Goal: Transaction & Acquisition: Purchase product/service

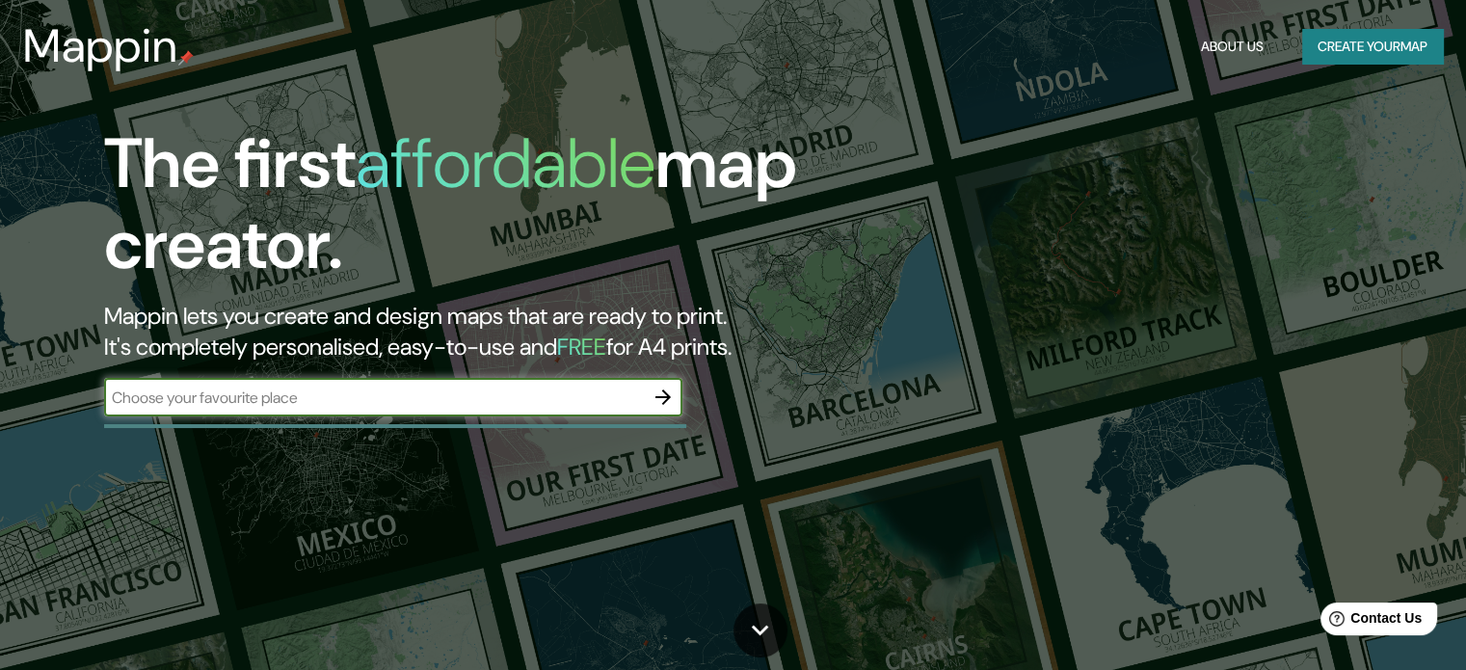
click at [594, 390] on input "text" at bounding box center [374, 398] width 540 height 22
type input "SANTA PAULA"
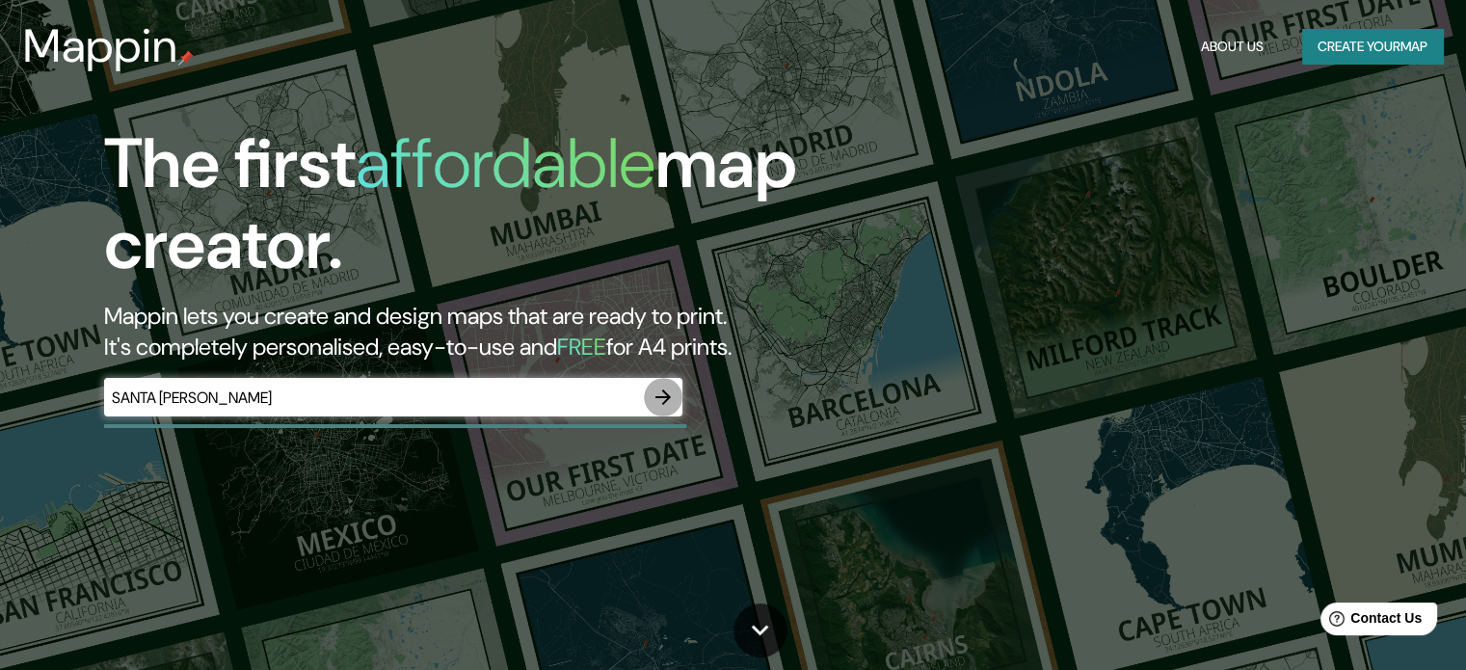
click at [666, 386] on icon "button" at bounding box center [663, 397] width 23 height 23
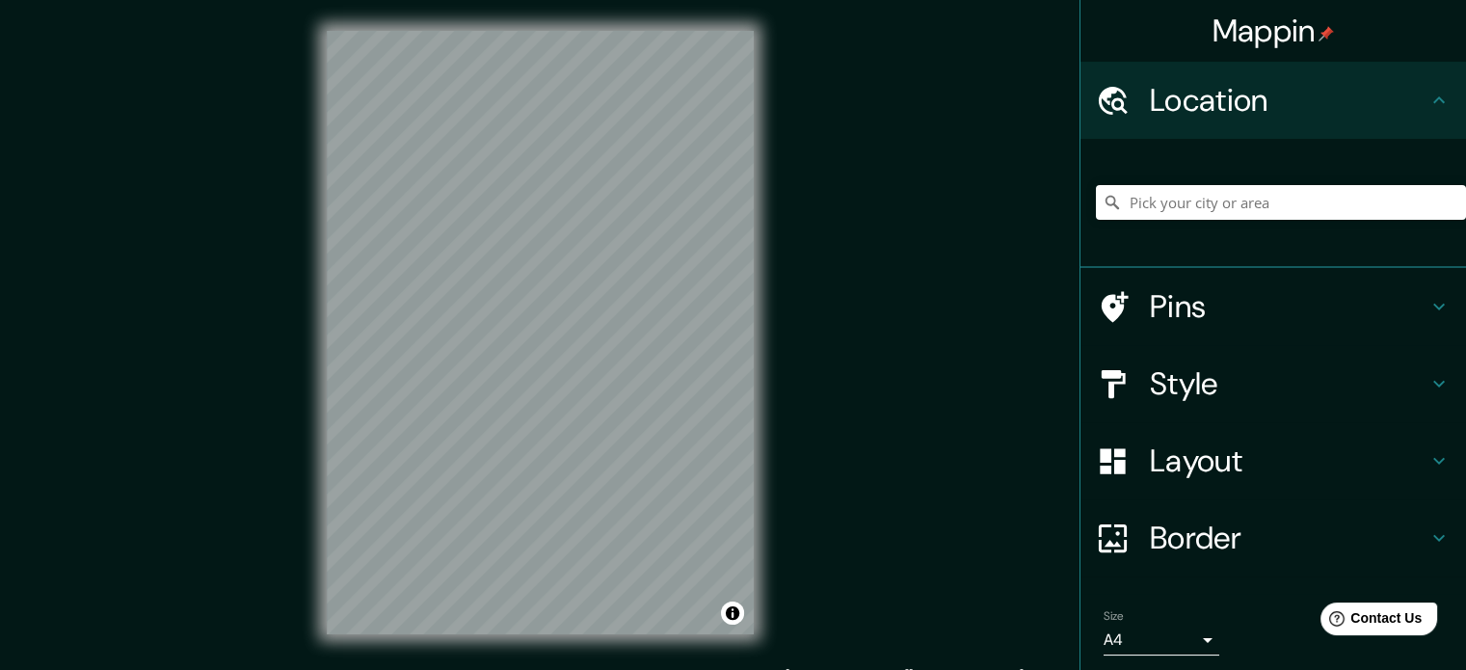
click at [340, 648] on div "© Mapbox © OpenStreetMap Improve this map" at bounding box center [540, 332] width 489 height 665
click at [261, 646] on div "Mappin Location Pins Style Layout Border Choose a border. Hint : you can make l…" at bounding box center [733, 348] width 1466 height 696
click at [1220, 197] on input "Pick your city or area" at bounding box center [1281, 202] width 370 height 35
type input "Calle Santa Paula, 45420 Tonalá, Jalisco, México"
click at [1150, 300] on h4 "Pins" at bounding box center [1289, 306] width 278 height 39
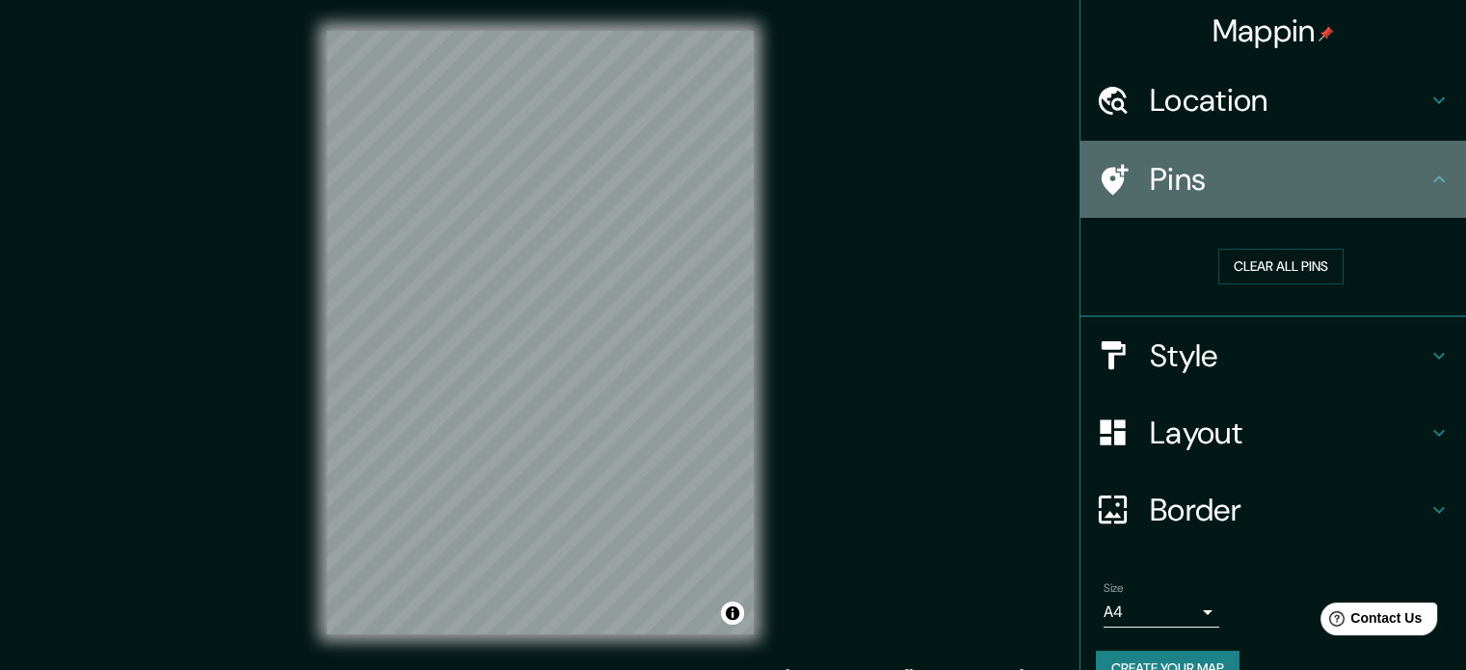
click at [1186, 180] on h4 "Pins" at bounding box center [1289, 179] width 278 height 39
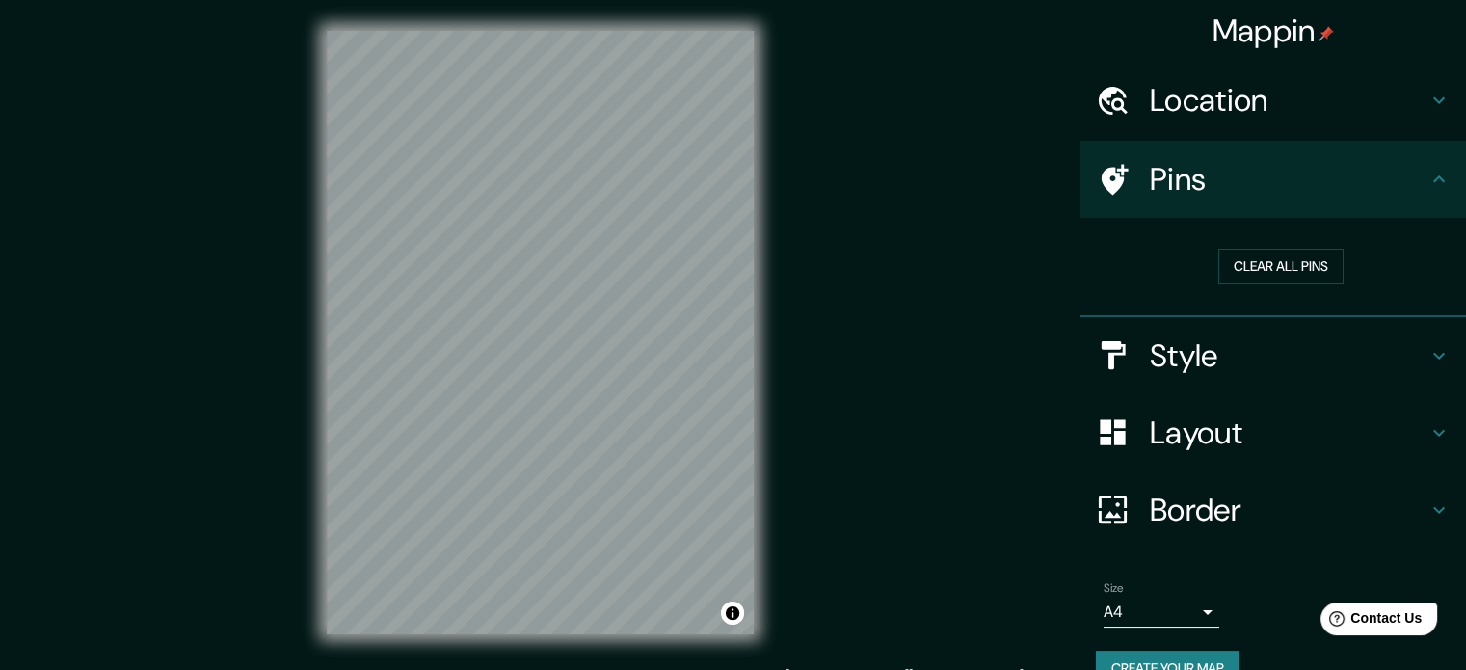
click at [1258, 95] on h4 "Location" at bounding box center [1289, 100] width 278 height 39
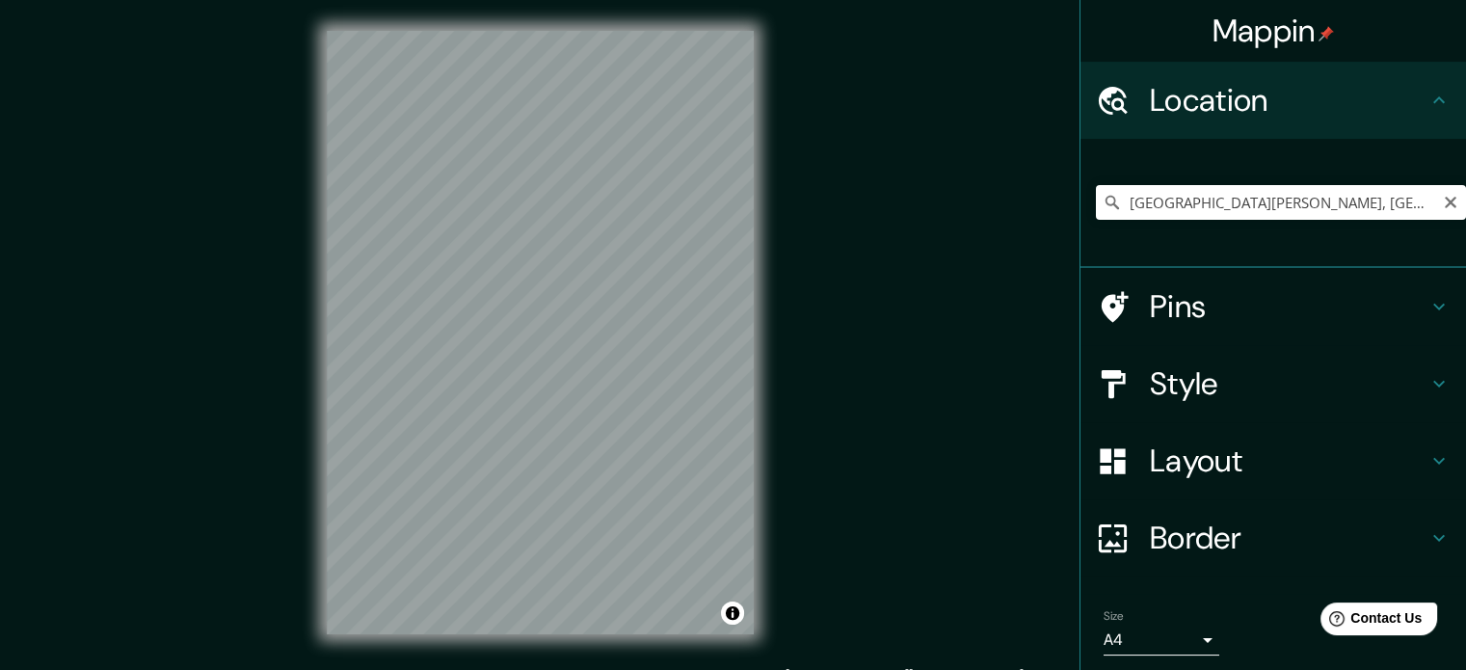
click at [1103, 203] on icon at bounding box center [1112, 202] width 19 height 19
click at [1106, 203] on icon at bounding box center [1112, 202] width 13 height 13
click at [816, 523] on div "Mappin Location Calle Santa Paula, 45420 Tonalá, Jalisco, México Pins Style Lay…" at bounding box center [733, 348] width 1466 height 696
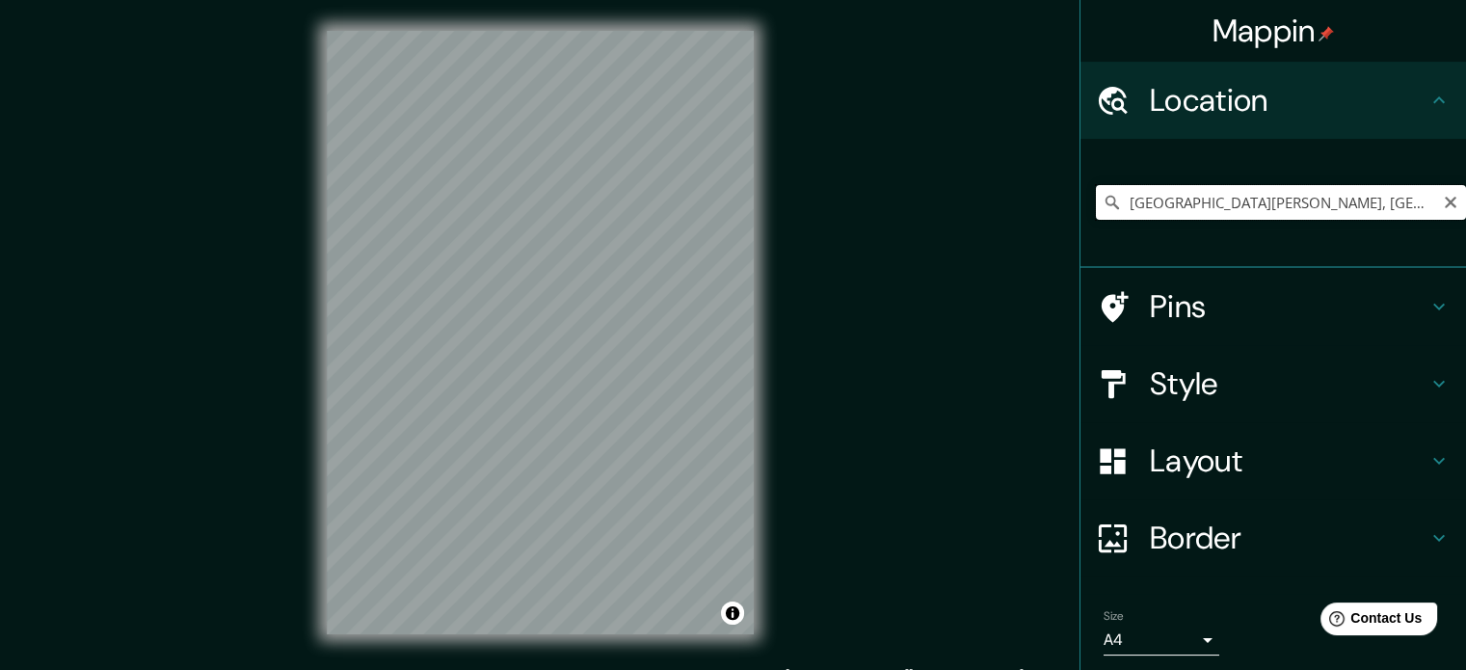
click at [1243, 194] on input "Calle Santa Paula, 45420 Tonalá, Jalisco, México" at bounding box center [1281, 202] width 370 height 35
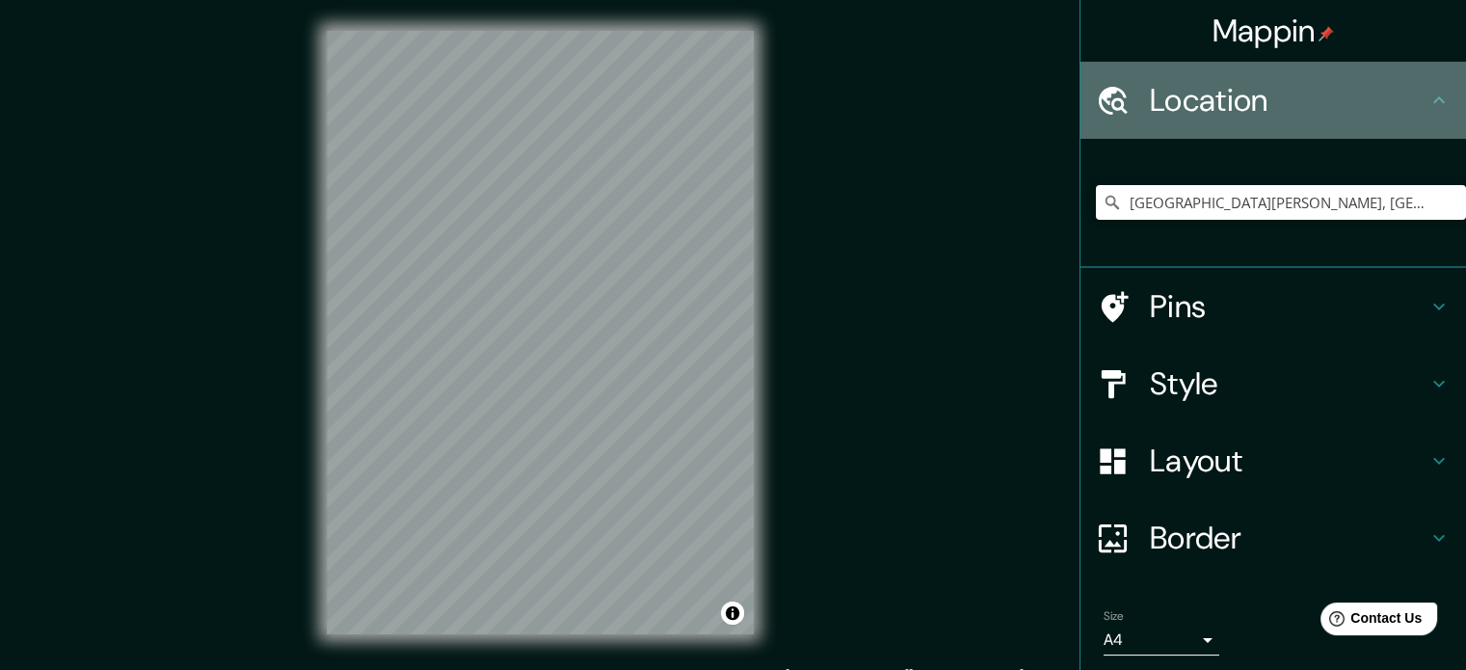
click at [1238, 85] on h4 "Location" at bounding box center [1289, 100] width 278 height 39
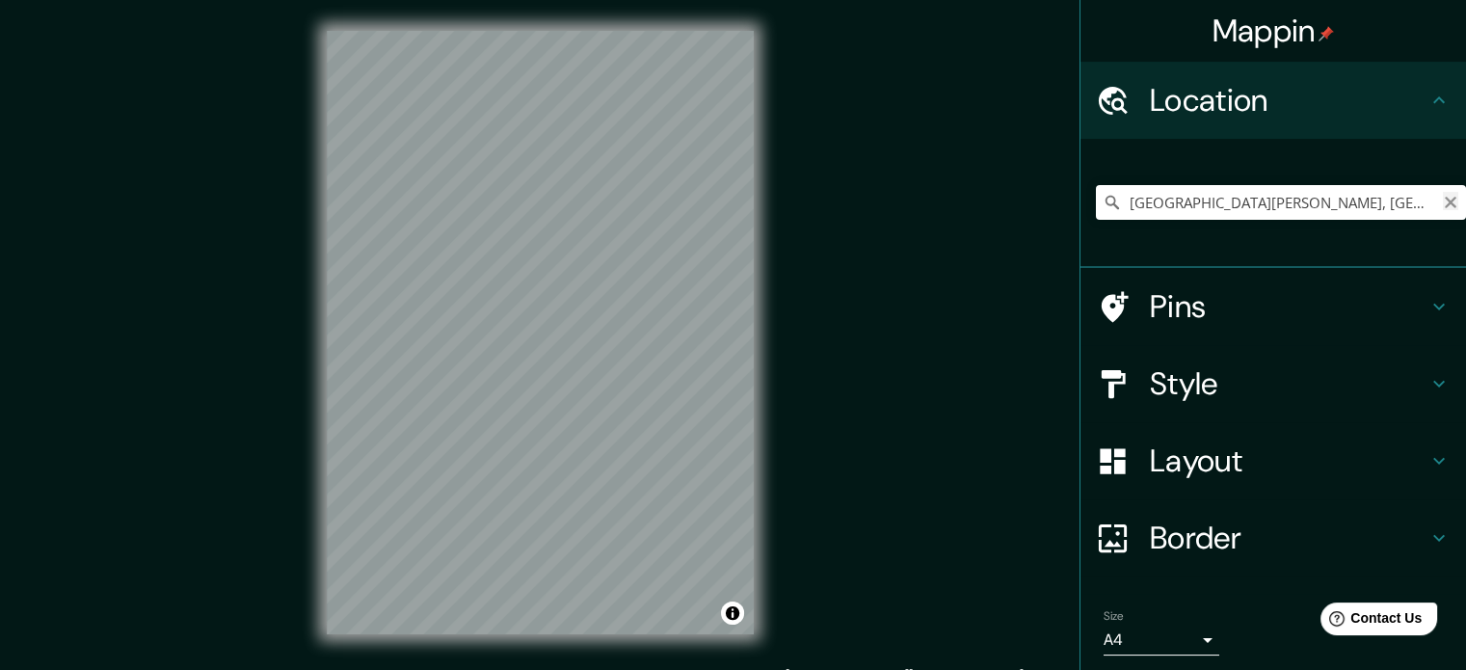
click at [1443, 201] on icon "Clear" at bounding box center [1450, 202] width 15 height 15
click at [1267, 214] on input "Pick your city or area" at bounding box center [1281, 202] width 370 height 35
paste input "20°35'58.6"N 103°15'08.1"W"
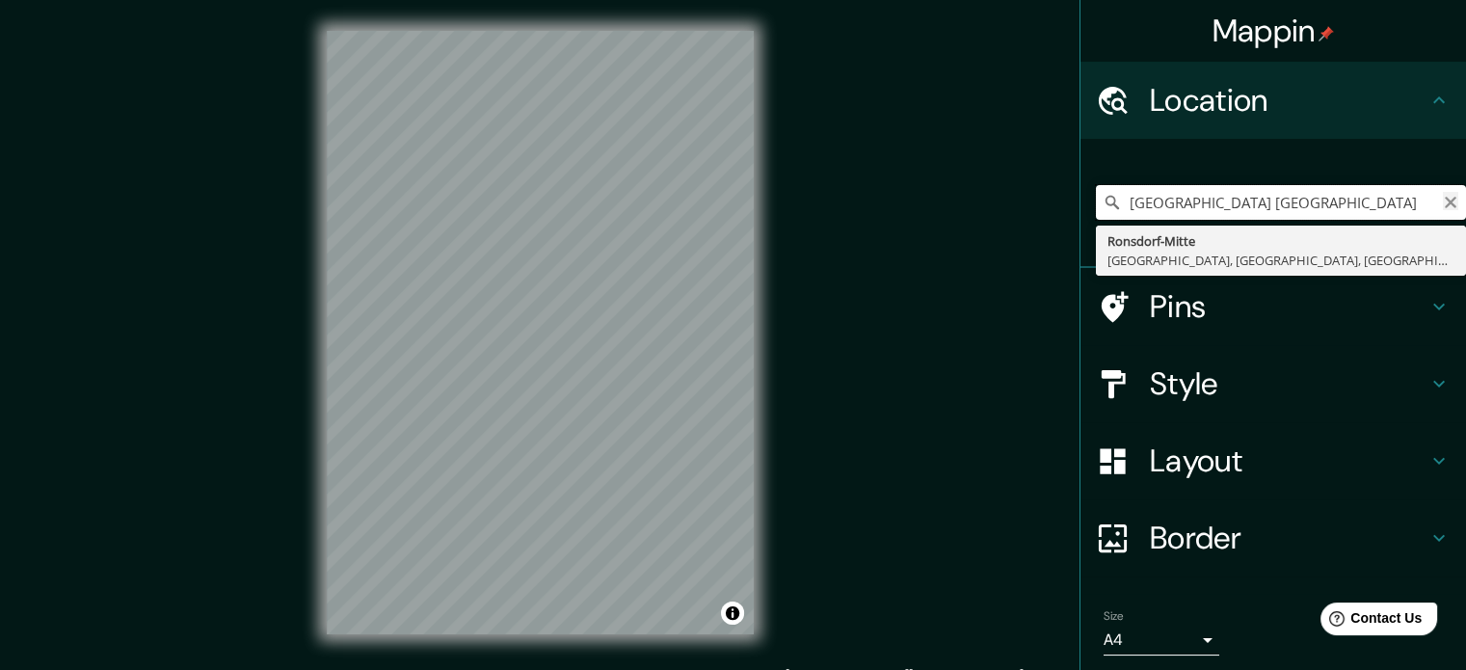
type input "20°35'58.6"N 103°15'08.1"W TONALA"
click at [1443, 201] on icon "Clear" at bounding box center [1450, 202] width 15 height 15
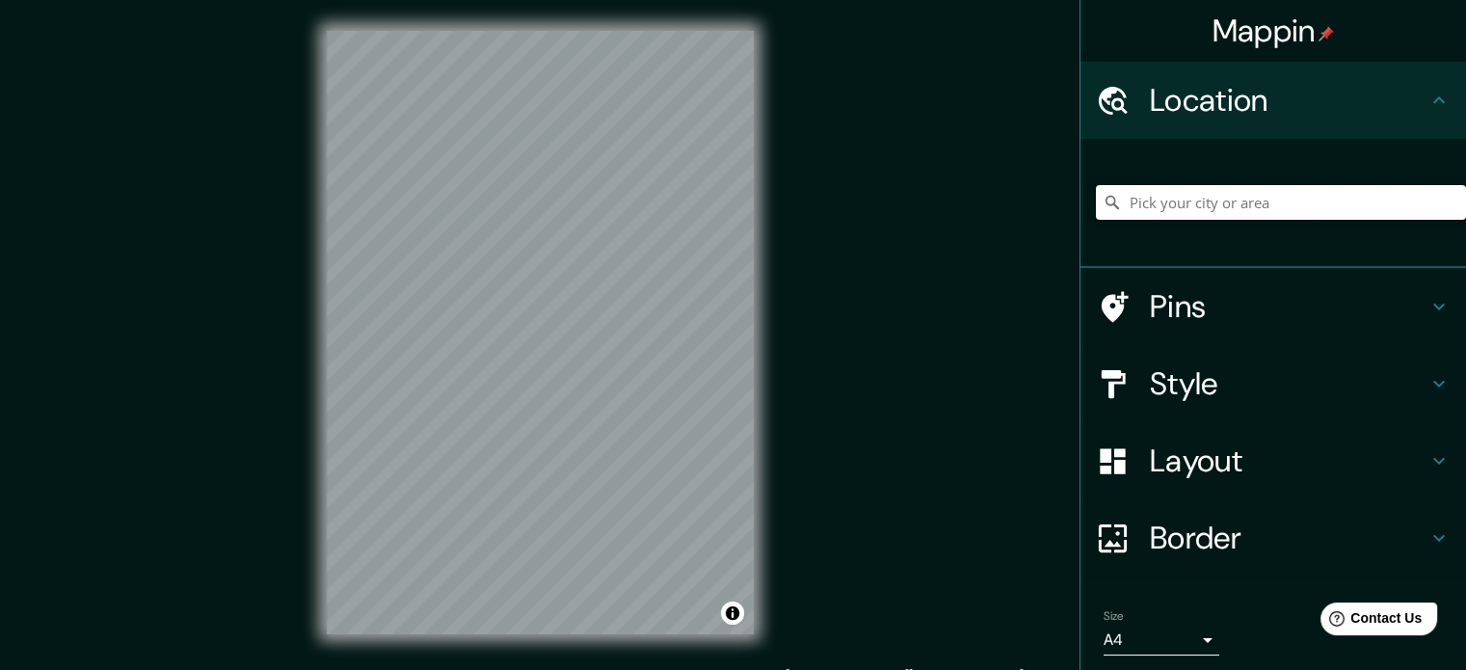
click at [1297, 193] on input "Pick your city or area" at bounding box center [1281, 202] width 370 height 35
paste input "Santa Paula, 45420 Tonalá, Jal."
drag, startPoint x: 1226, startPoint y: 200, endPoint x: 1200, endPoint y: 200, distance: 26.0
click at [1200, 200] on input "Calle Santa Paula, 45420 Tonalá, Jalisco, México" at bounding box center [1281, 202] width 370 height 35
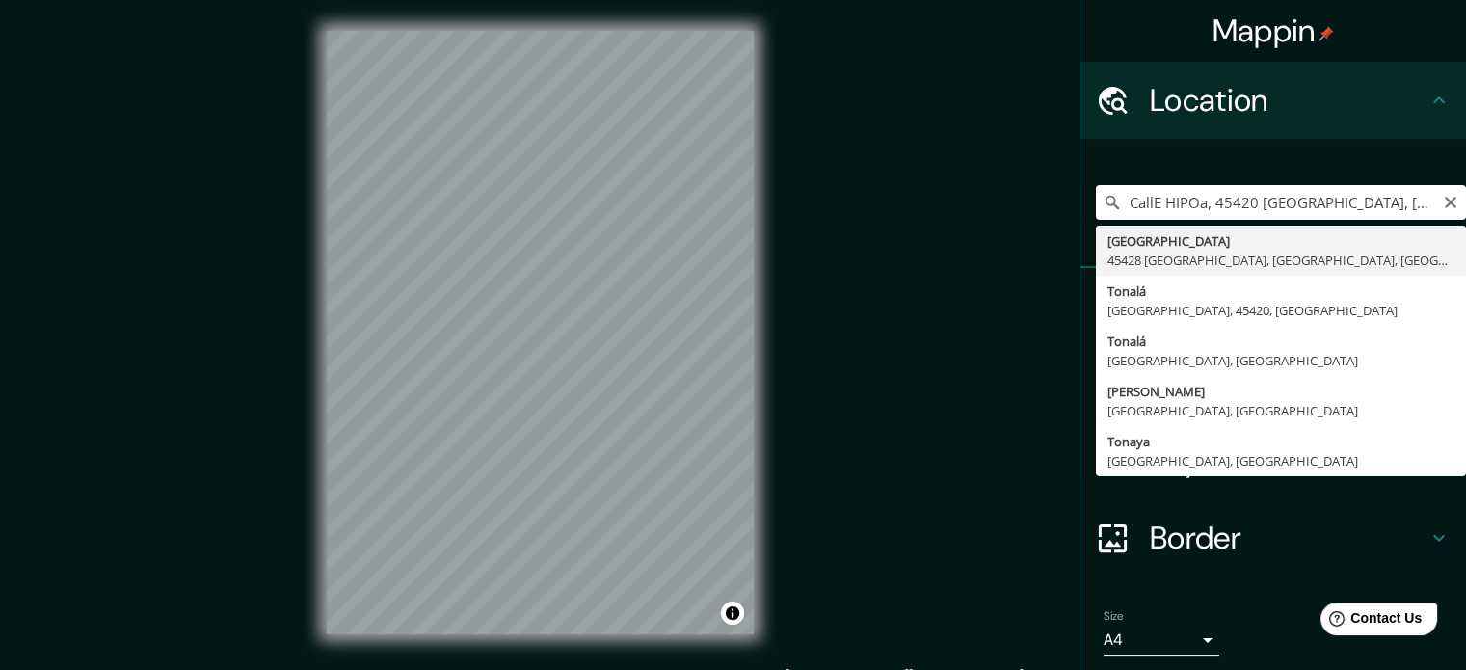
type input "Calle Hipódromo, 45428 Tonalá, Jalisco, México"
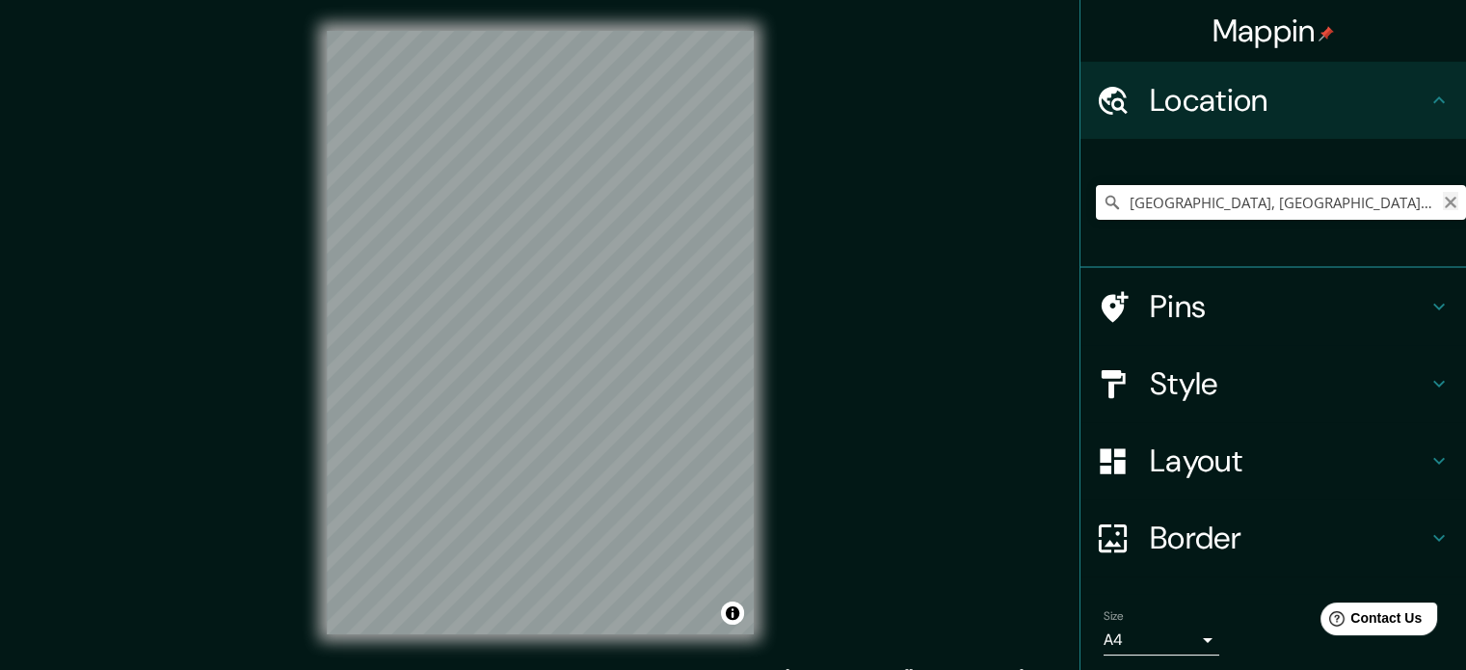
click at [1443, 206] on icon "Clear" at bounding box center [1450, 202] width 15 height 15
drag, startPoint x: 1227, startPoint y: 205, endPoint x: 1003, endPoint y: 261, distance: 231.5
click at [1003, 261] on div "Mappin Location Calle Santa Paula, 45420 Tonalá, Jalisco, México Pins Style Lay…" at bounding box center [733, 348] width 1466 height 696
type input "Tonalá, Jalisco, 45420, México"
click at [1193, 362] on div "Style" at bounding box center [1274, 383] width 386 height 77
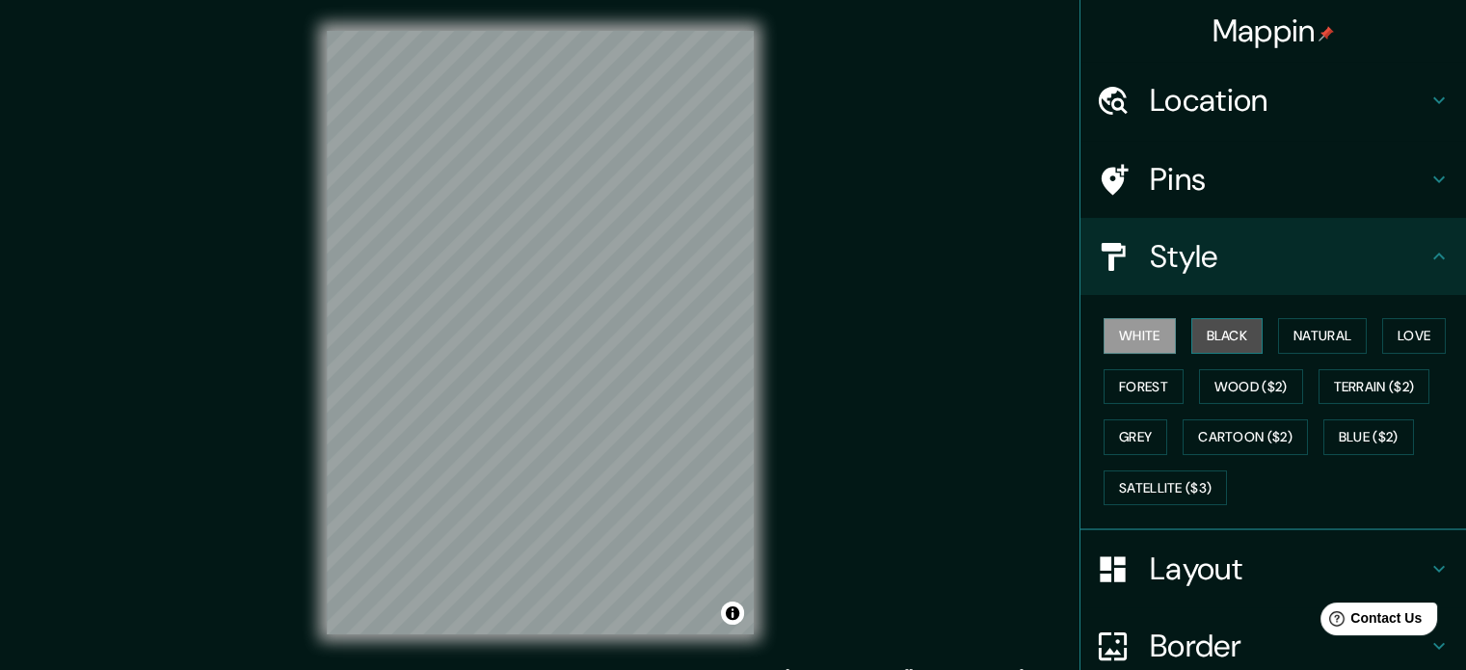
click at [1228, 324] on button "Black" at bounding box center [1228, 336] width 72 height 36
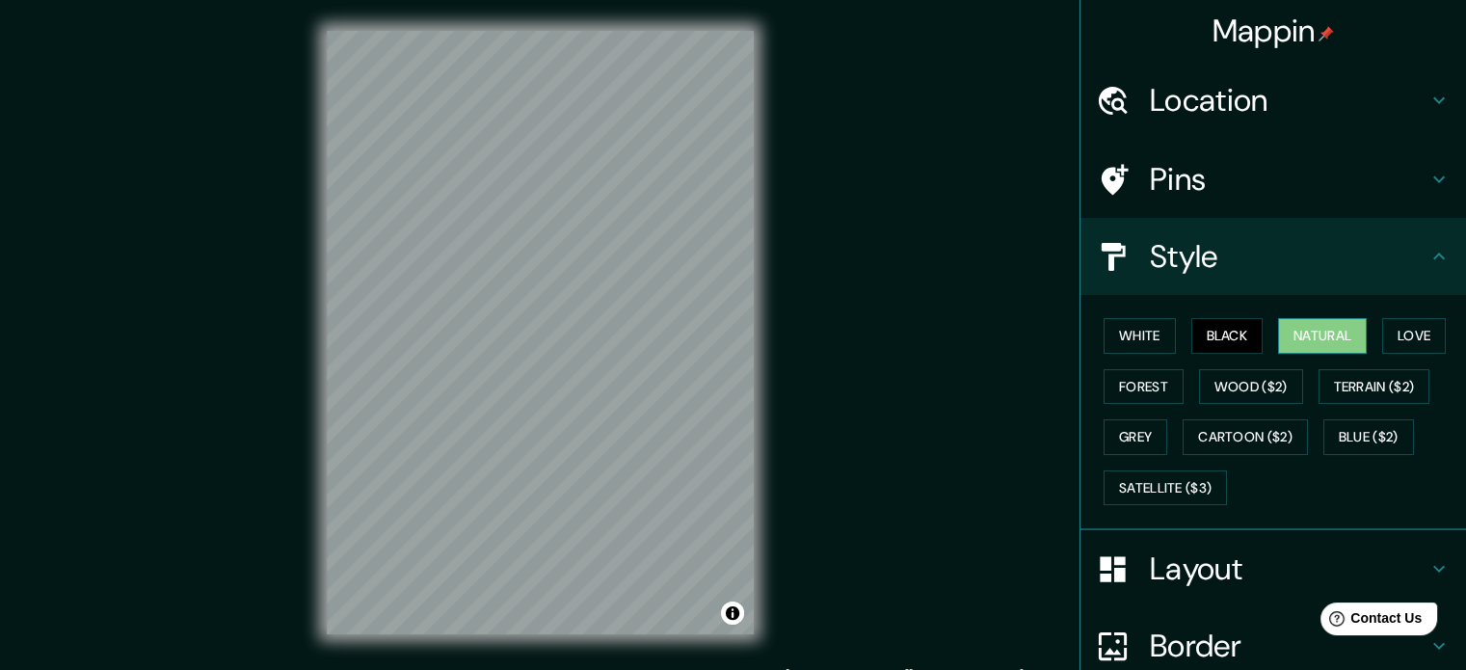
click at [1295, 340] on button "Natural" at bounding box center [1322, 336] width 89 height 36
click at [1404, 342] on button "Love" at bounding box center [1415, 336] width 64 height 36
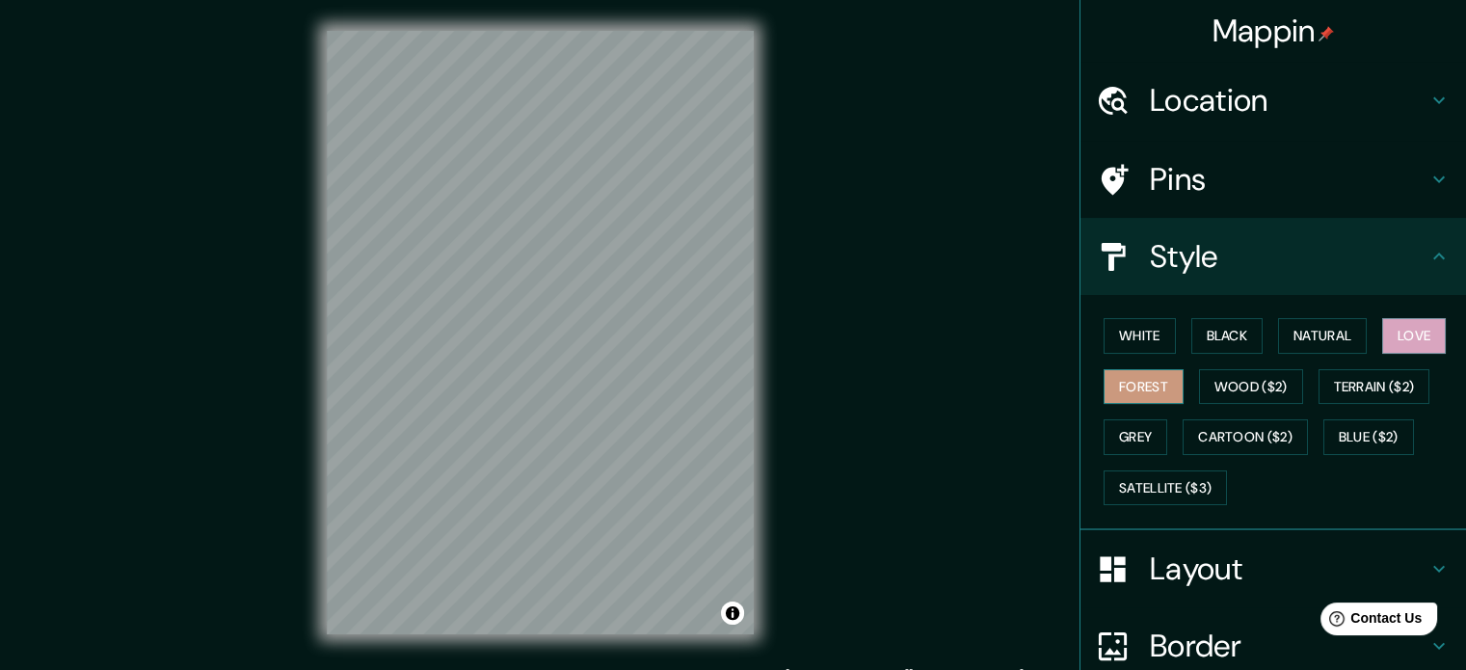
click at [1135, 384] on button "Forest" at bounding box center [1144, 387] width 80 height 36
click at [1215, 387] on button "Wood ($2)" at bounding box center [1251, 387] width 104 height 36
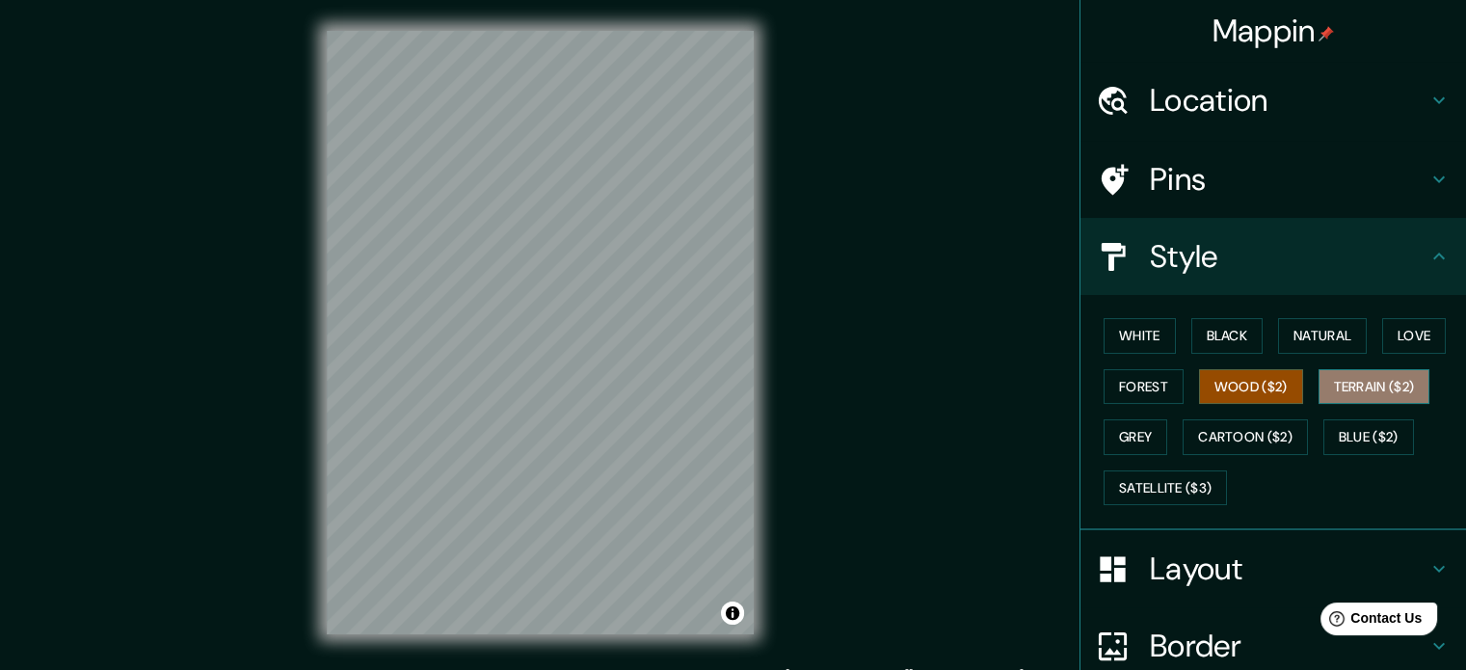
click at [1383, 392] on button "Terrain ($2)" at bounding box center [1375, 387] width 112 height 36
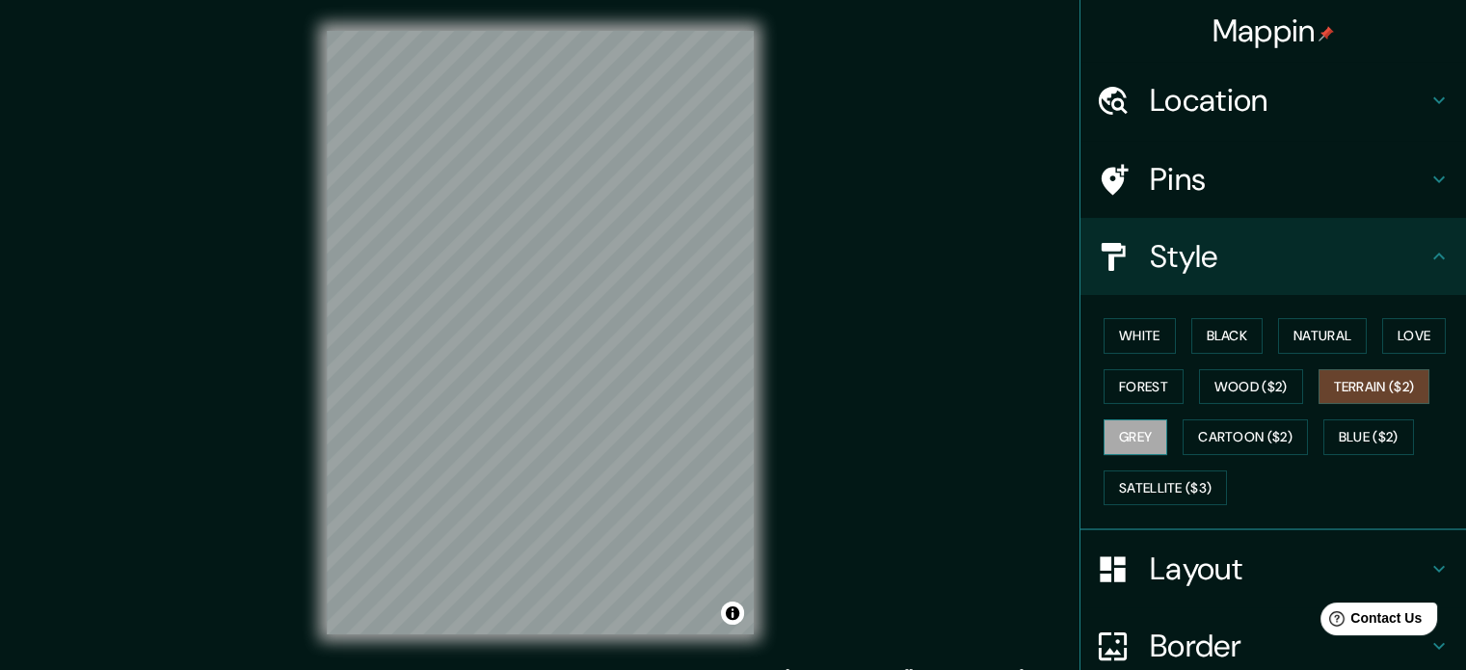
click at [1111, 437] on button "Grey" at bounding box center [1136, 437] width 64 height 36
click at [1226, 439] on button "Cartoon ($2)" at bounding box center [1245, 437] width 125 height 36
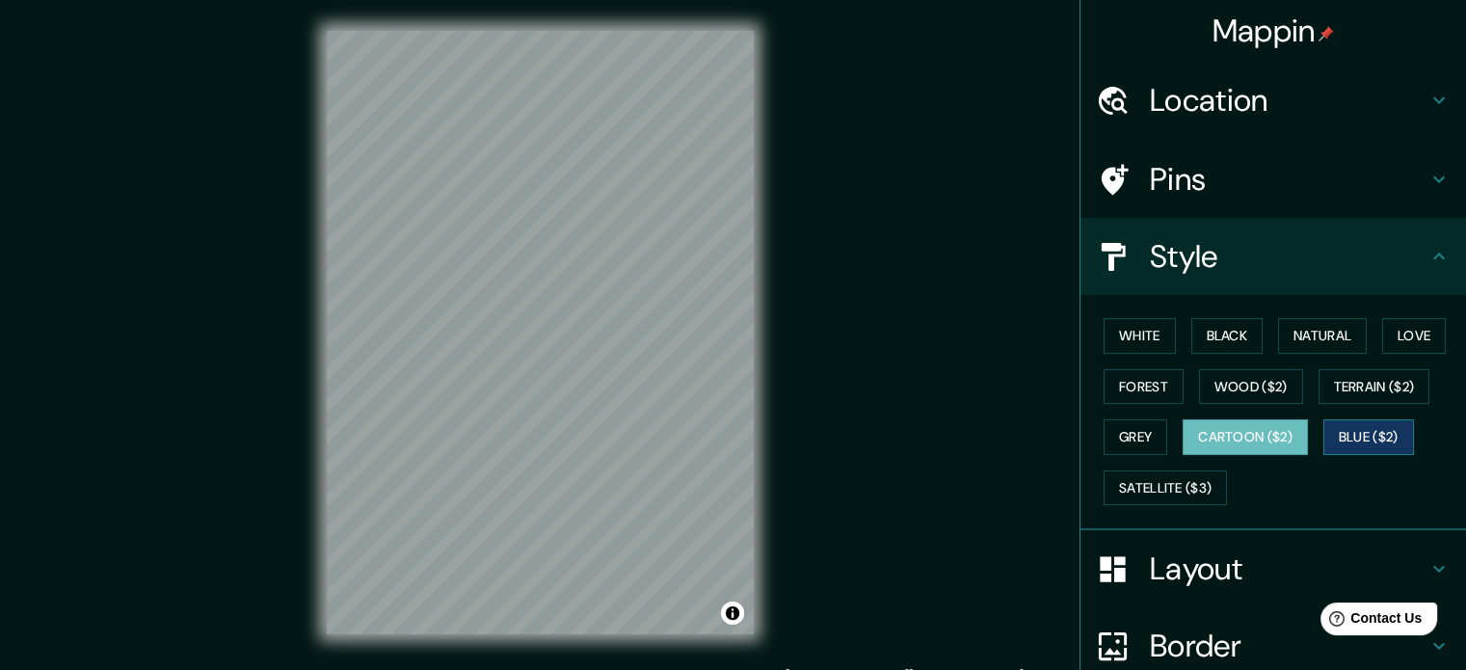
click at [1365, 439] on button "Blue ($2)" at bounding box center [1369, 437] width 91 height 36
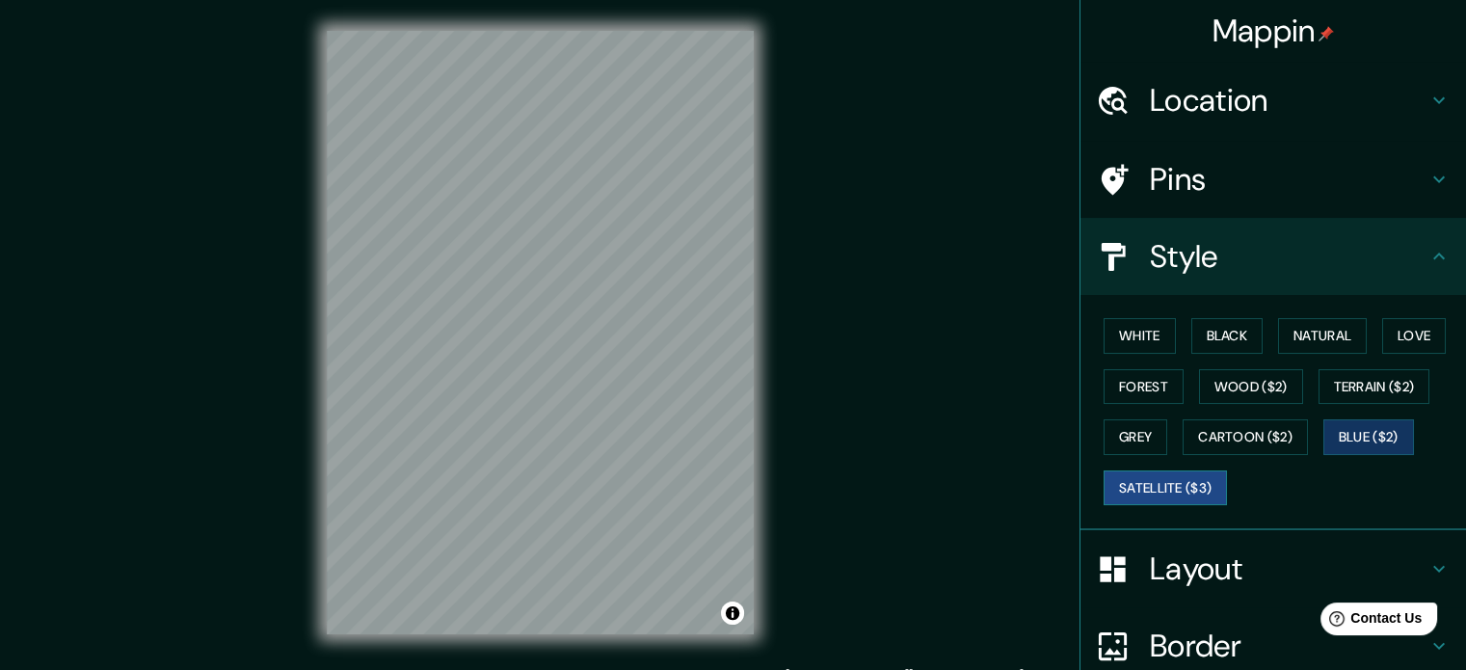
click at [1118, 488] on button "Satellite ($3)" at bounding box center [1165, 488] width 123 height 36
click at [1133, 430] on button "Grey" at bounding box center [1136, 437] width 64 height 36
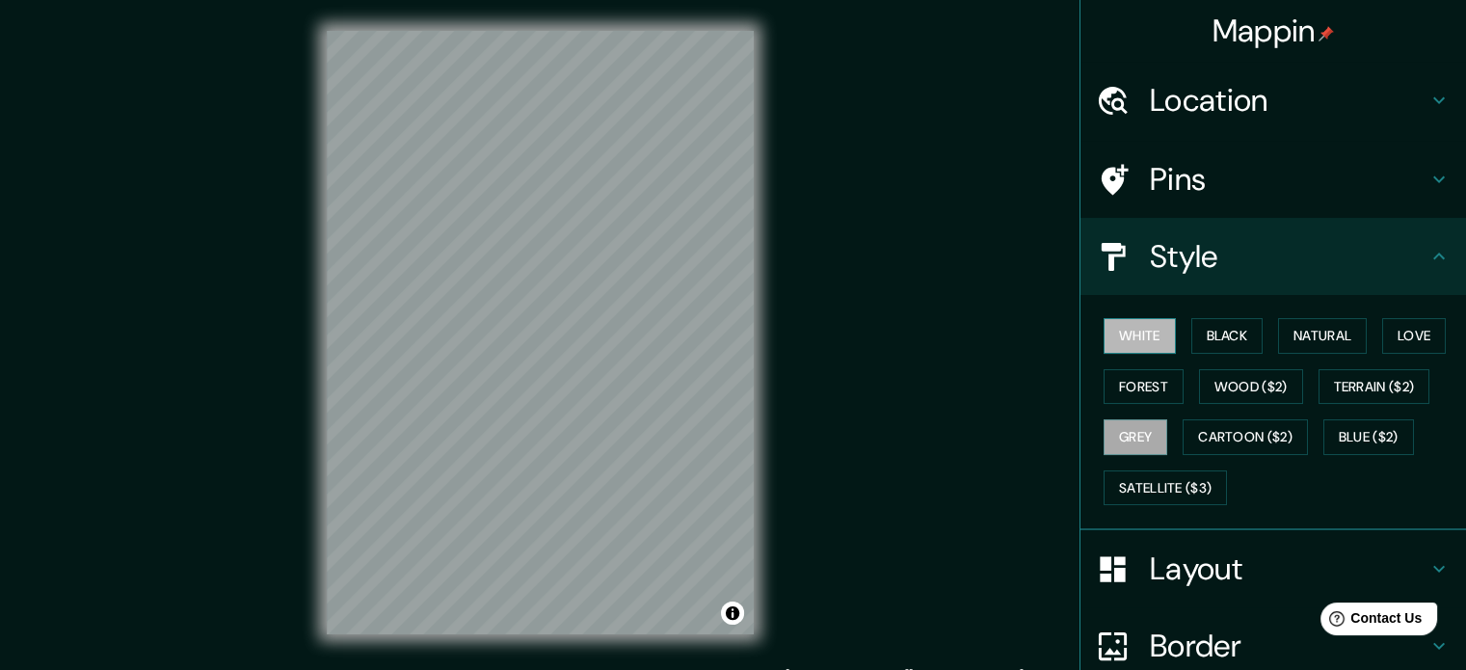
click at [1161, 323] on button "White" at bounding box center [1140, 336] width 72 height 36
click at [1104, 438] on button "Grey" at bounding box center [1136, 437] width 64 height 36
click at [1230, 335] on button "Black" at bounding box center [1228, 336] width 72 height 36
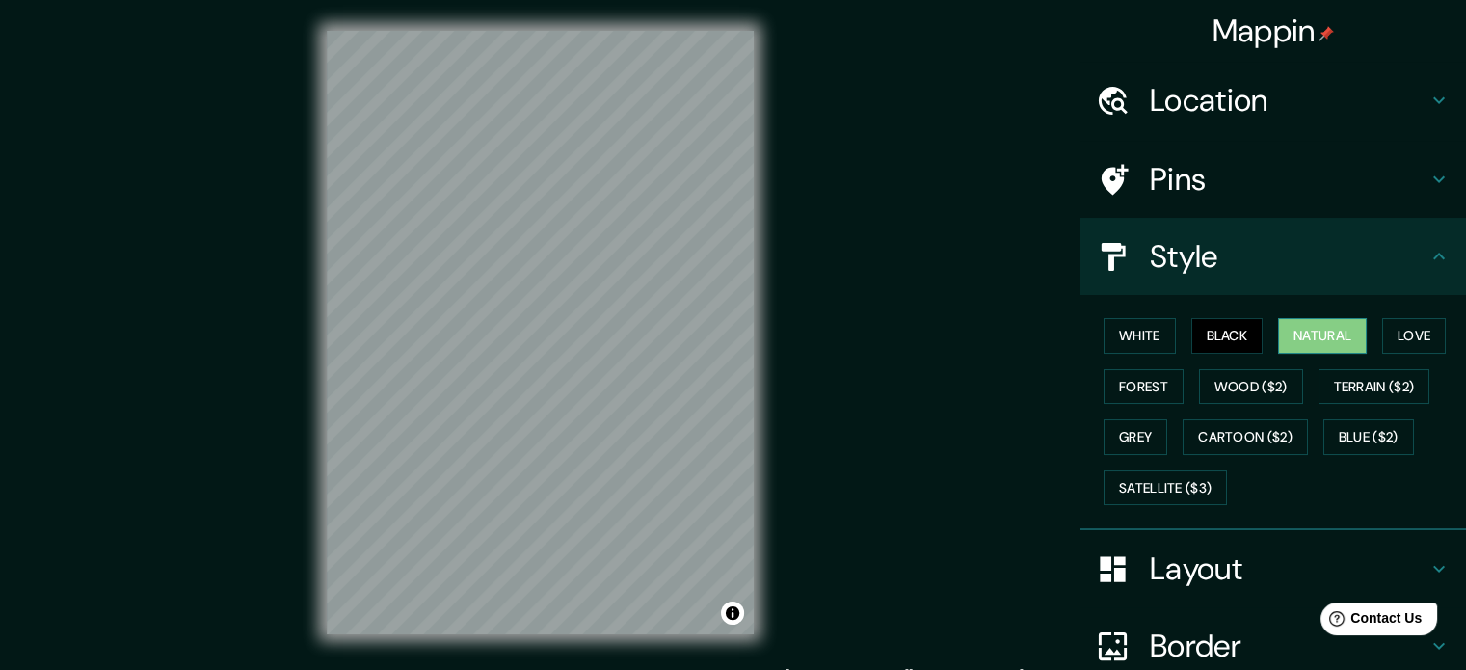
click at [1315, 334] on button "Natural" at bounding box center [1322, 336] width 89 height 36
click at [1383, 341] on button "Love" at bounding box center [1415, 336] width 64 height 36
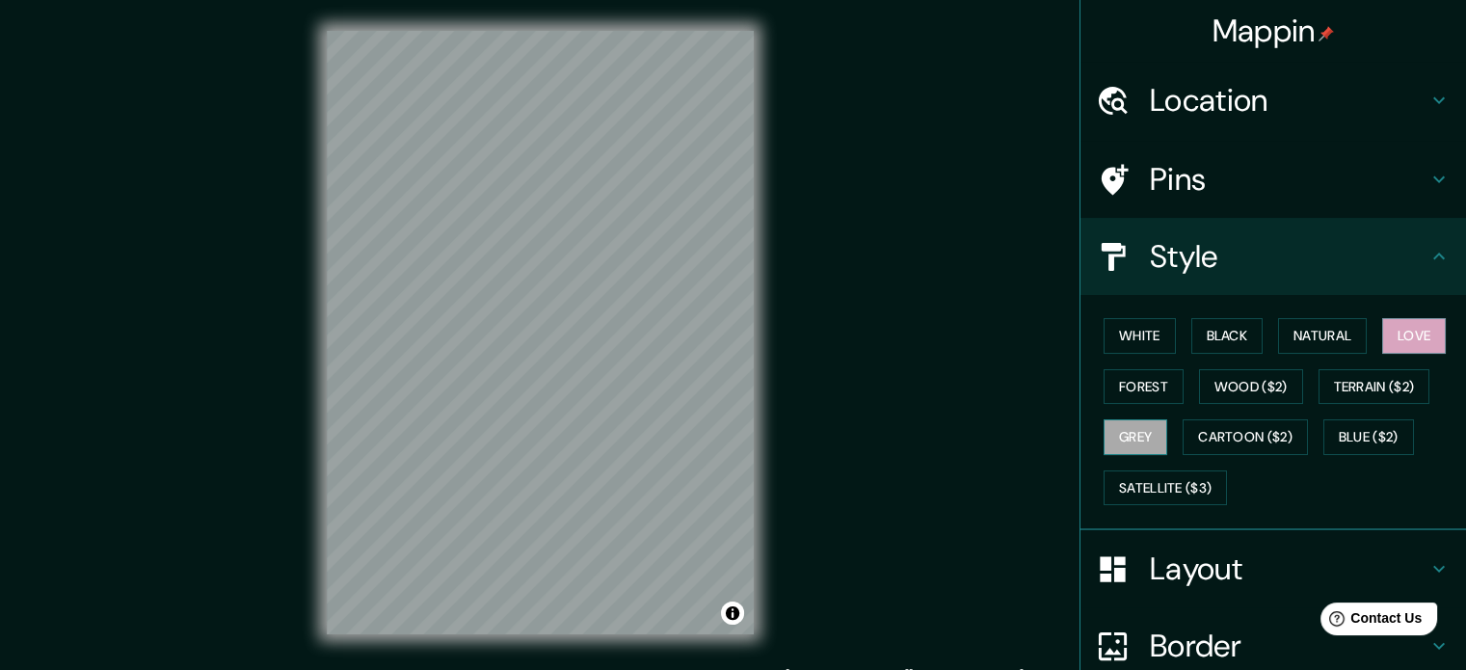
click at [1129, 433] on button "Grey" at bounding box center [1136, 437] width 64 height 36
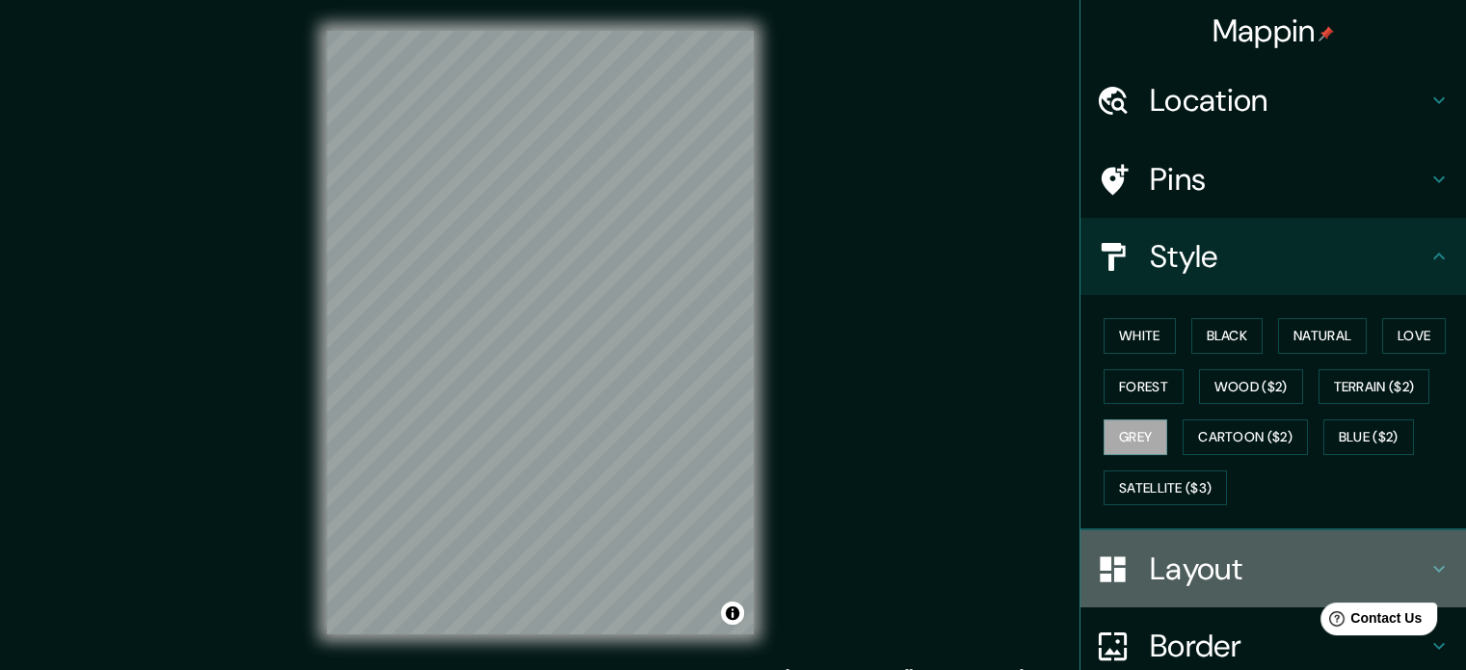
click at [1191, 572] on h4 "Layout" at bounding box center [1289, 569] width 278 height 39
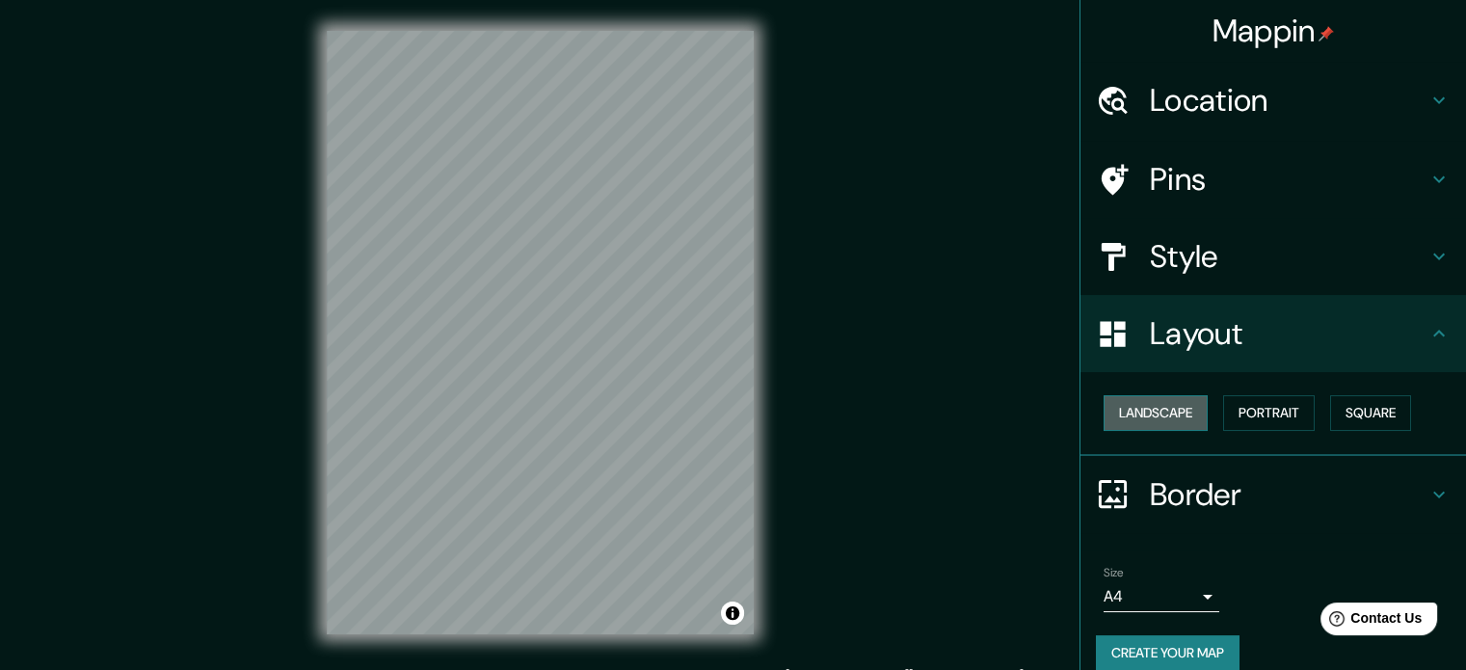
click at [1165, 416] on button "Landscape" at bounding box center [1156, 413] width 104 height 36
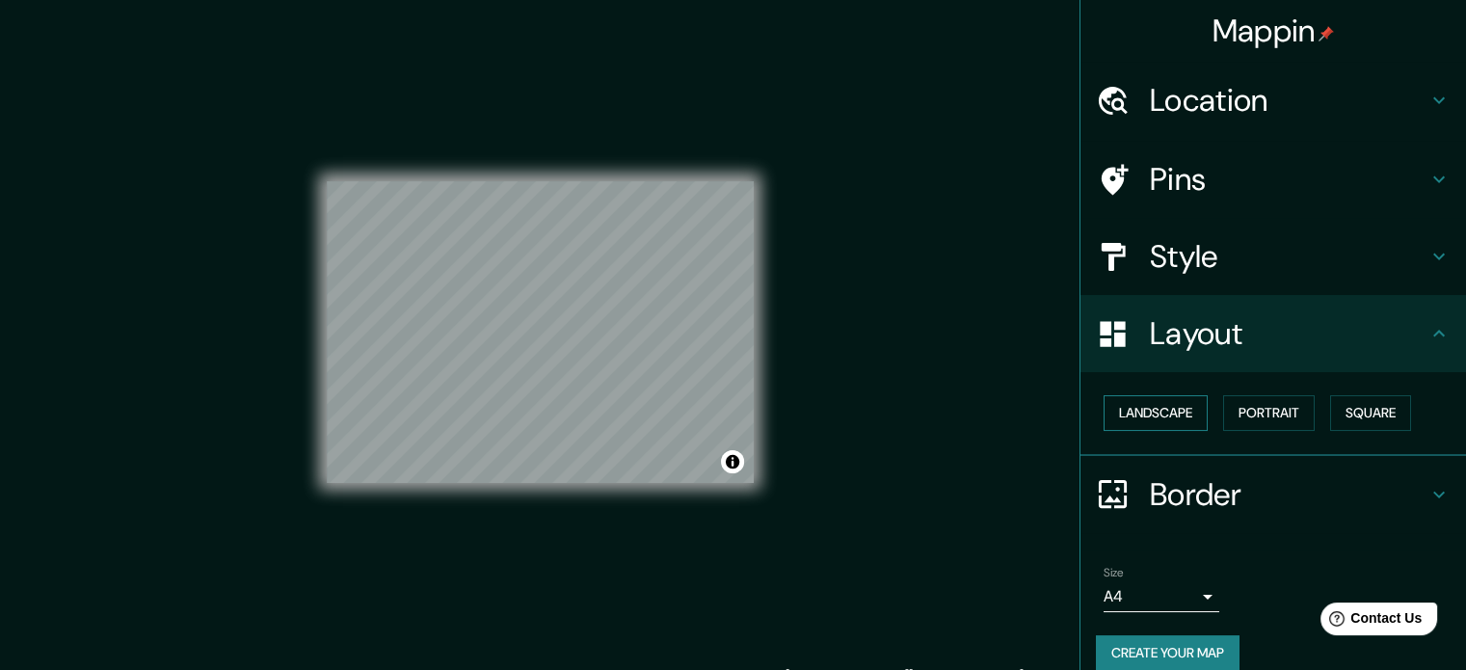
click at [1165, 416] on button "Landscape" at bounding box center [1156, 413] width 104 height 36
click at [1291, 406] on button "Portrait" at bounding box center [1269, 413] width 92 height 36
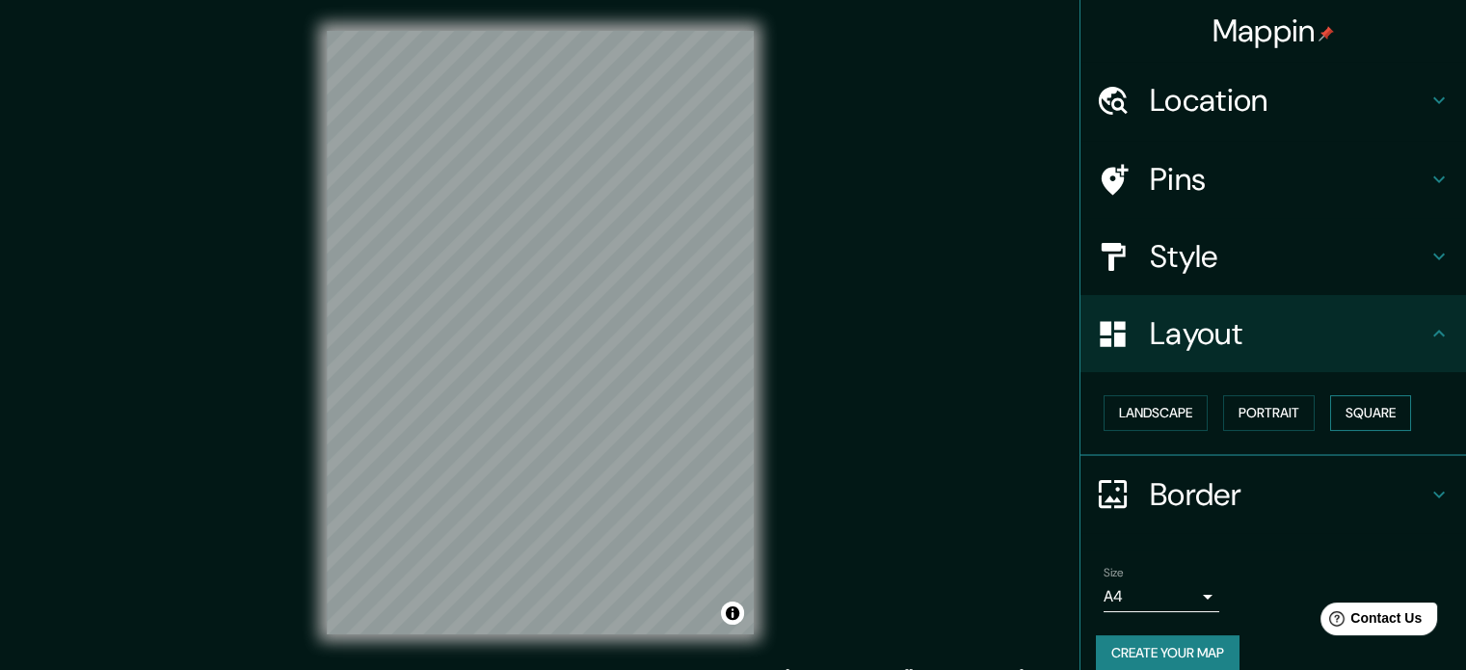
click at [1338, 411] on button "Square" at bounding box center [1370, 413] width 81 height 36
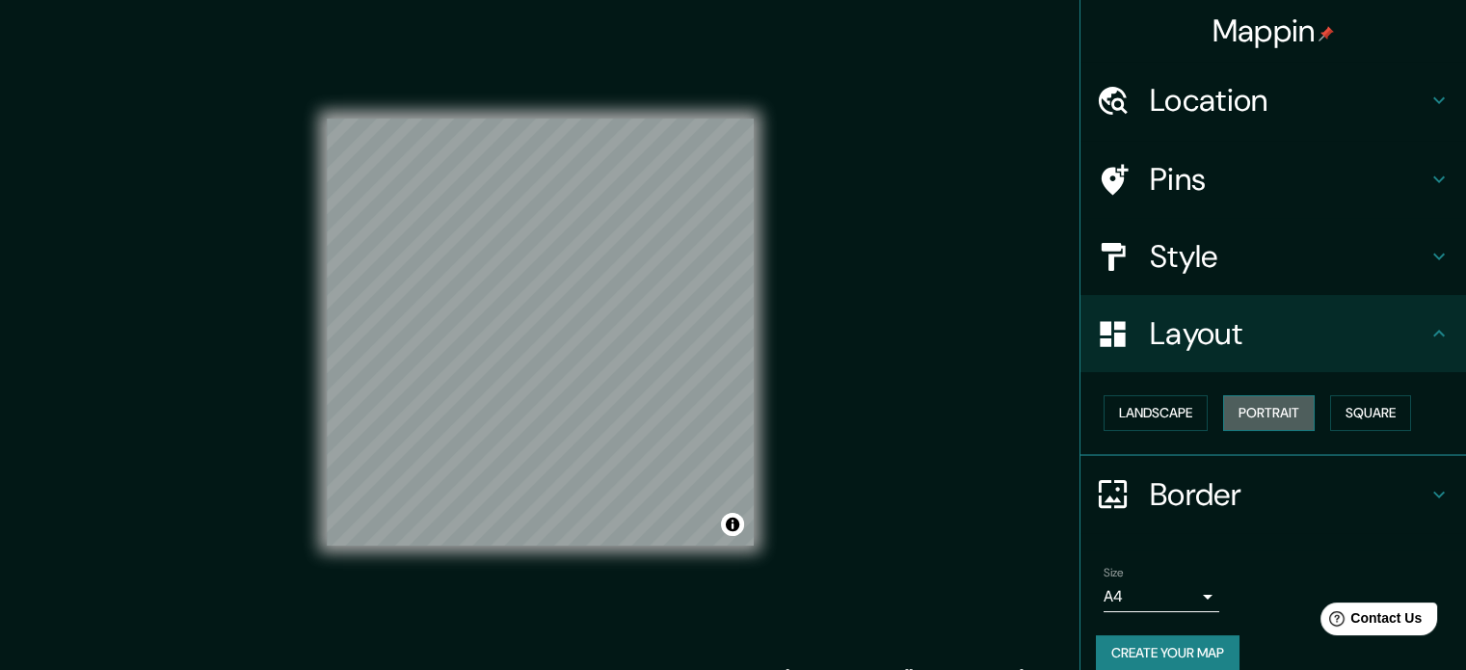
click at [1257, 410] on button "Portrait" at bounding box center [1269, 413] width 92 height 36
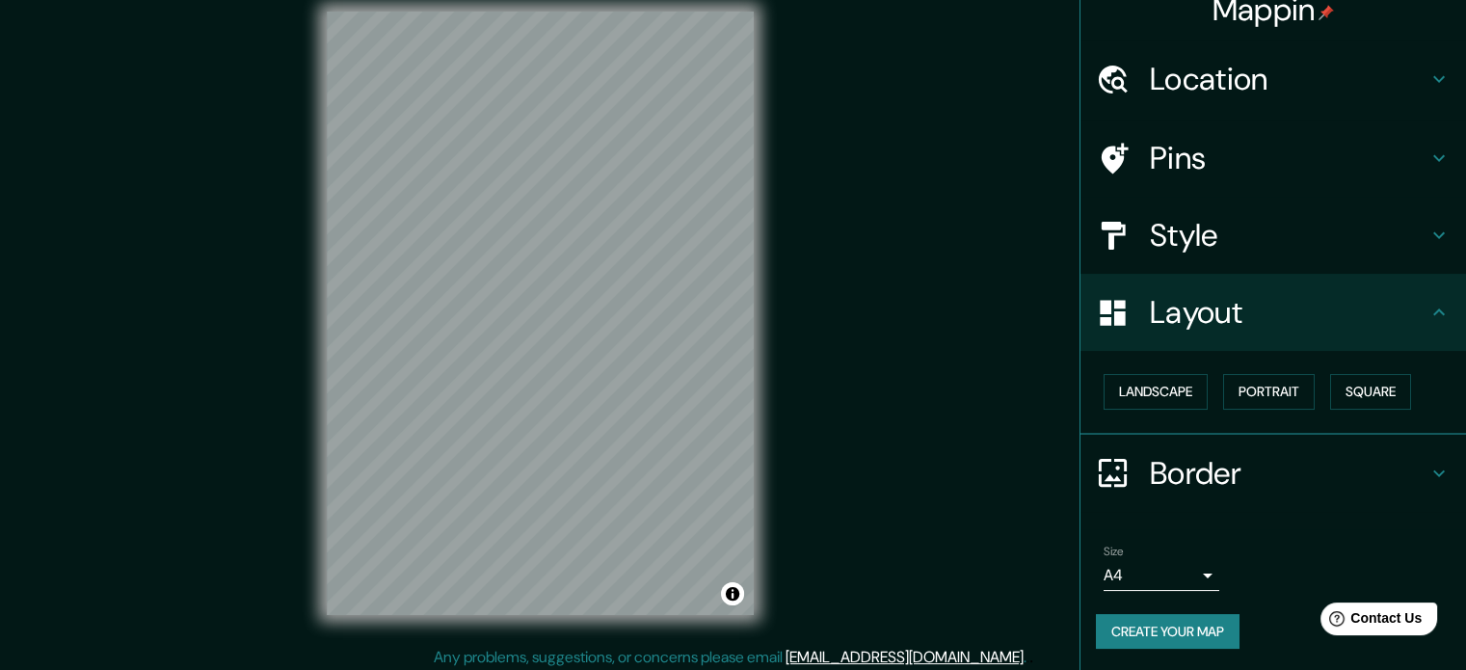
scroll to position [25, 0]
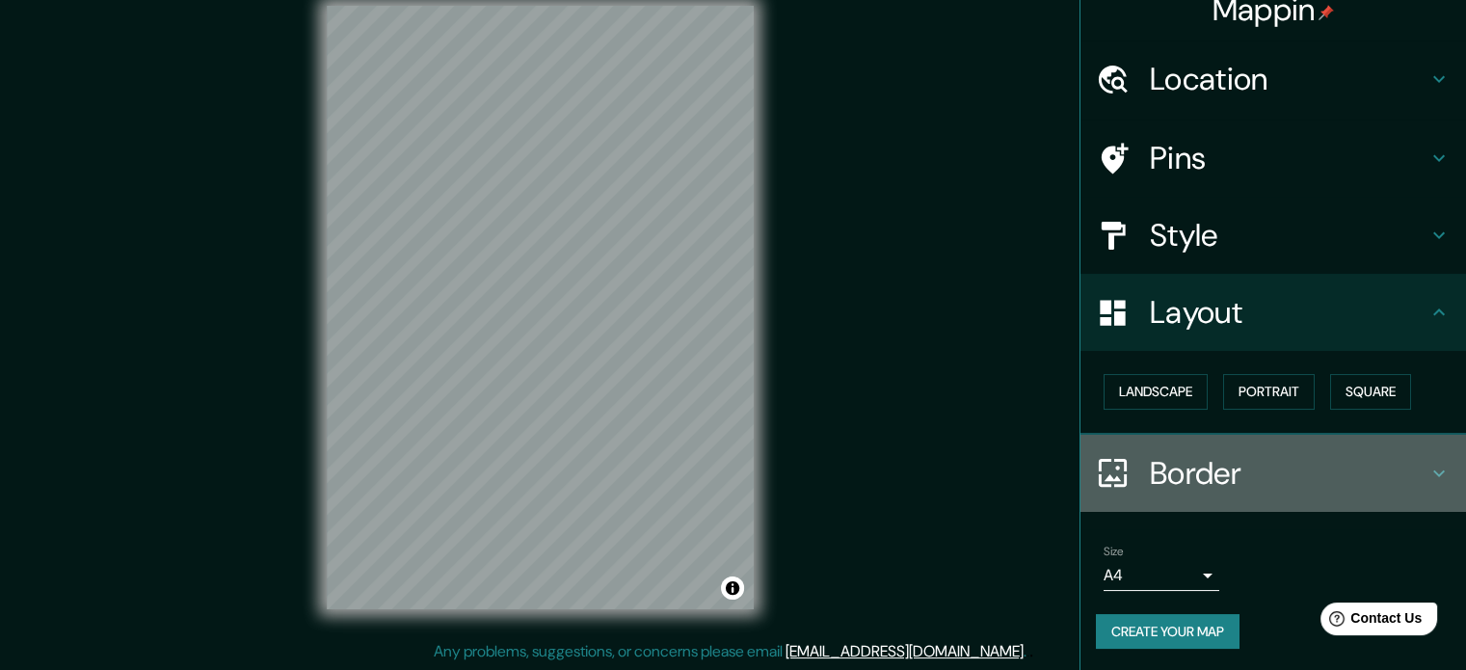
click at [1434, 470] on icon at bounding box center [1440, 473] width 12 height 7
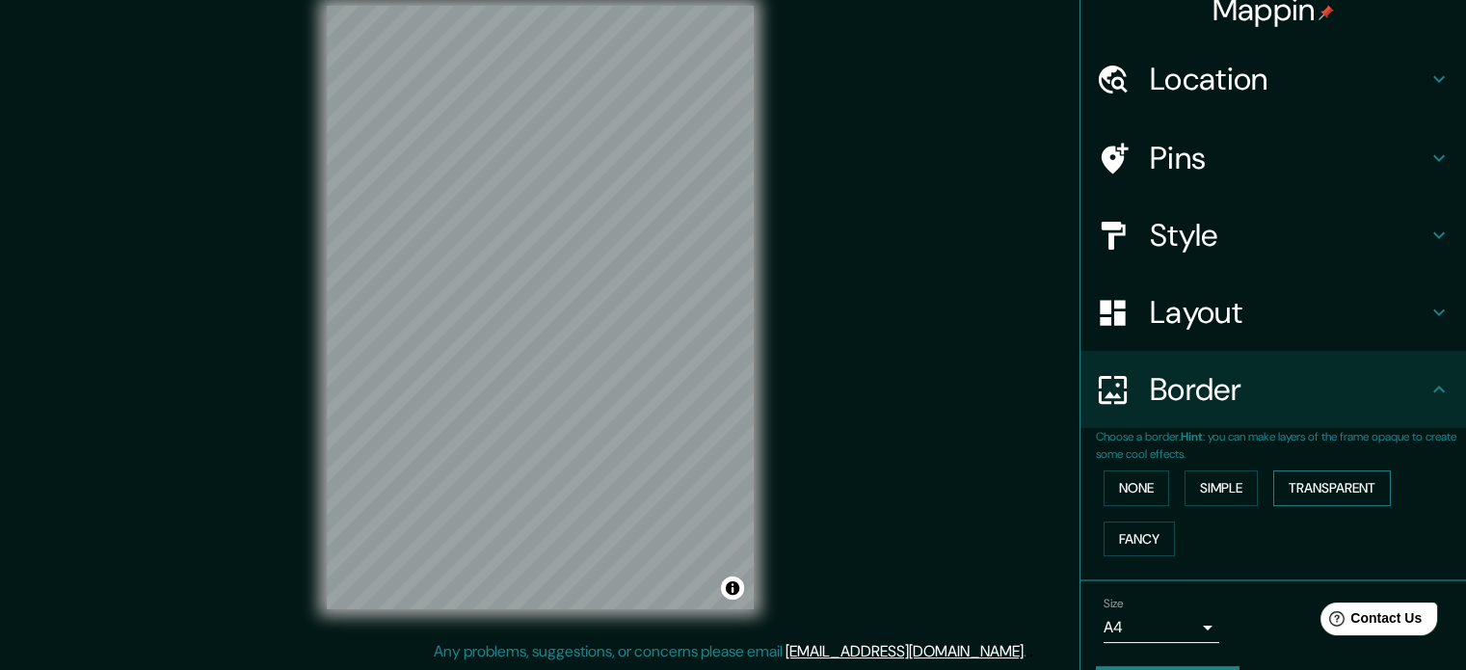
click at [1343, 496] on button "Transparent" at bounding box center [1333, 488] width 118 height 36
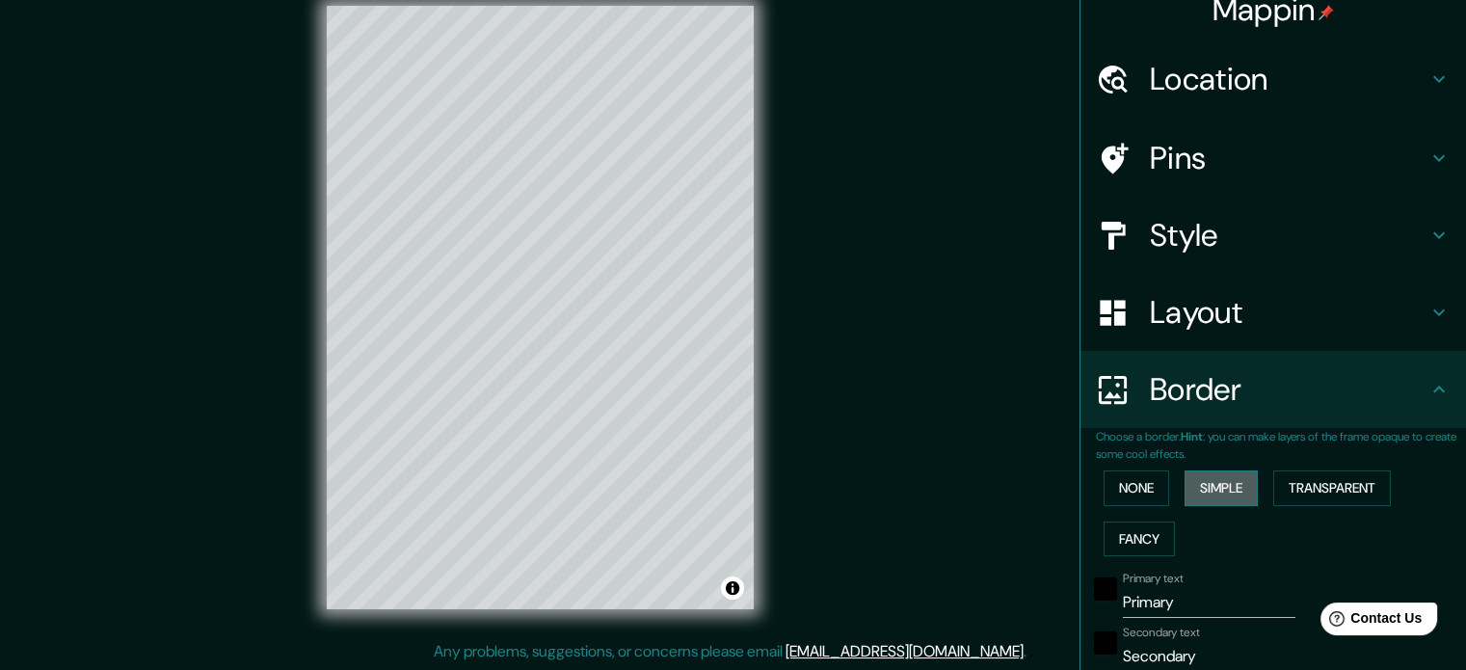
click at [1195, 481] on button "Simple" at bounding box center [1221, 488] width 73 height 36
click at [1168, 467] on div "None Simple Transparent Fancy" at bounding box center [1281, 513] width 370 height 101
click at [1125, 484] on button "None" at bounding box center [1137, 488] width 66 height 36
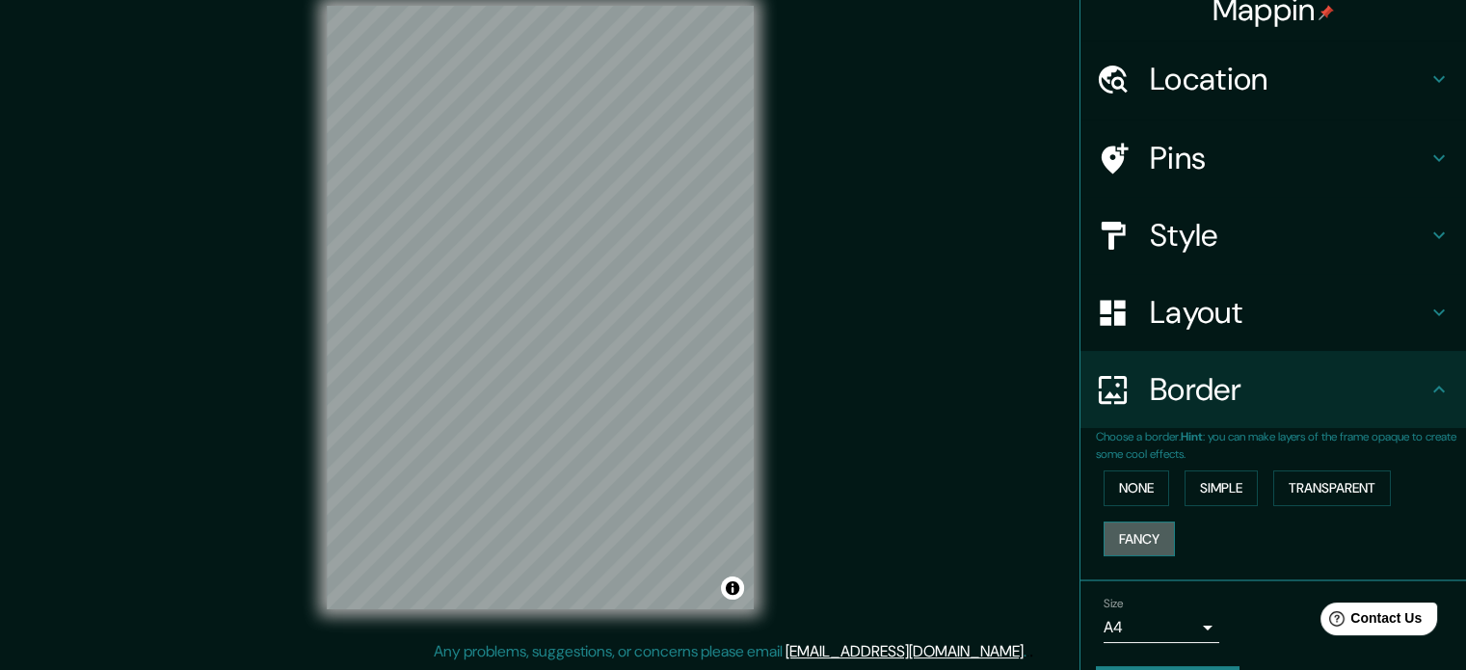
click at [1129, 540] on button "Fancy" at bounding box center [1139, 540] width 71 height 36
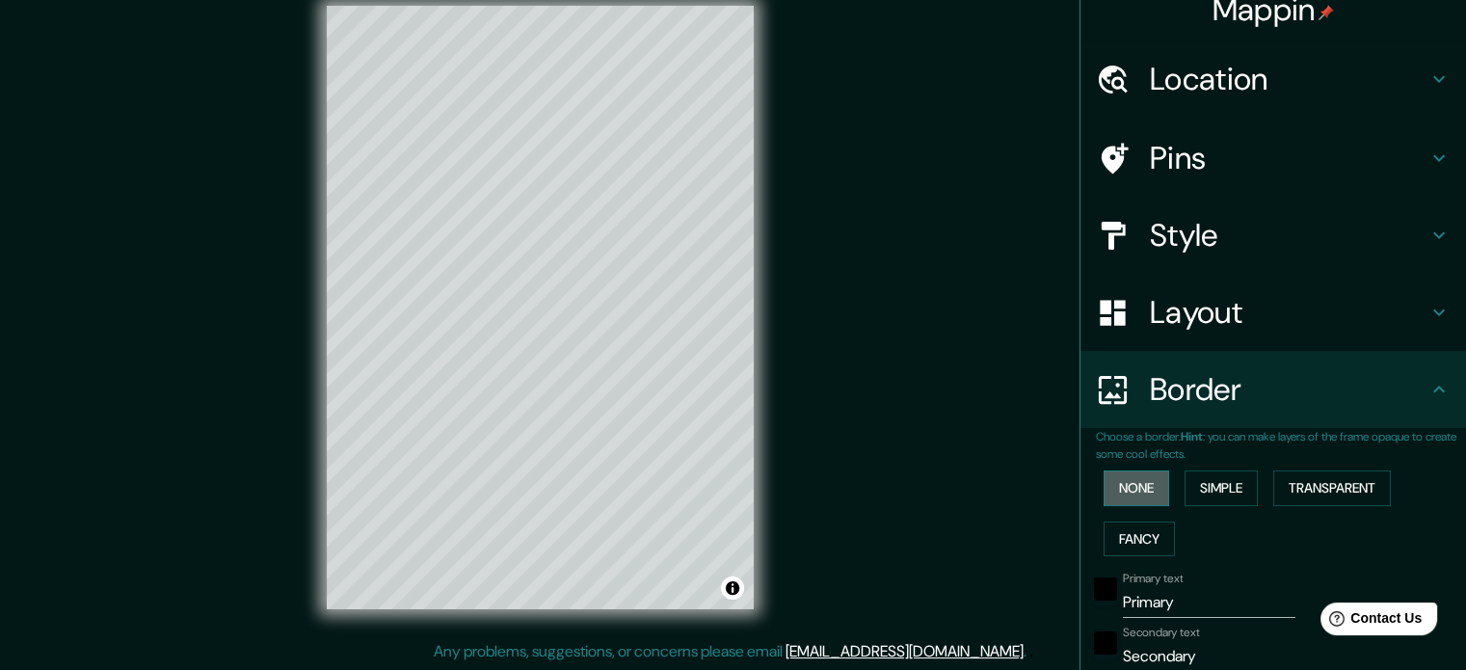
click at [1114, 476] on button "None" at bounding box center [1137, 488] width 66 height 36
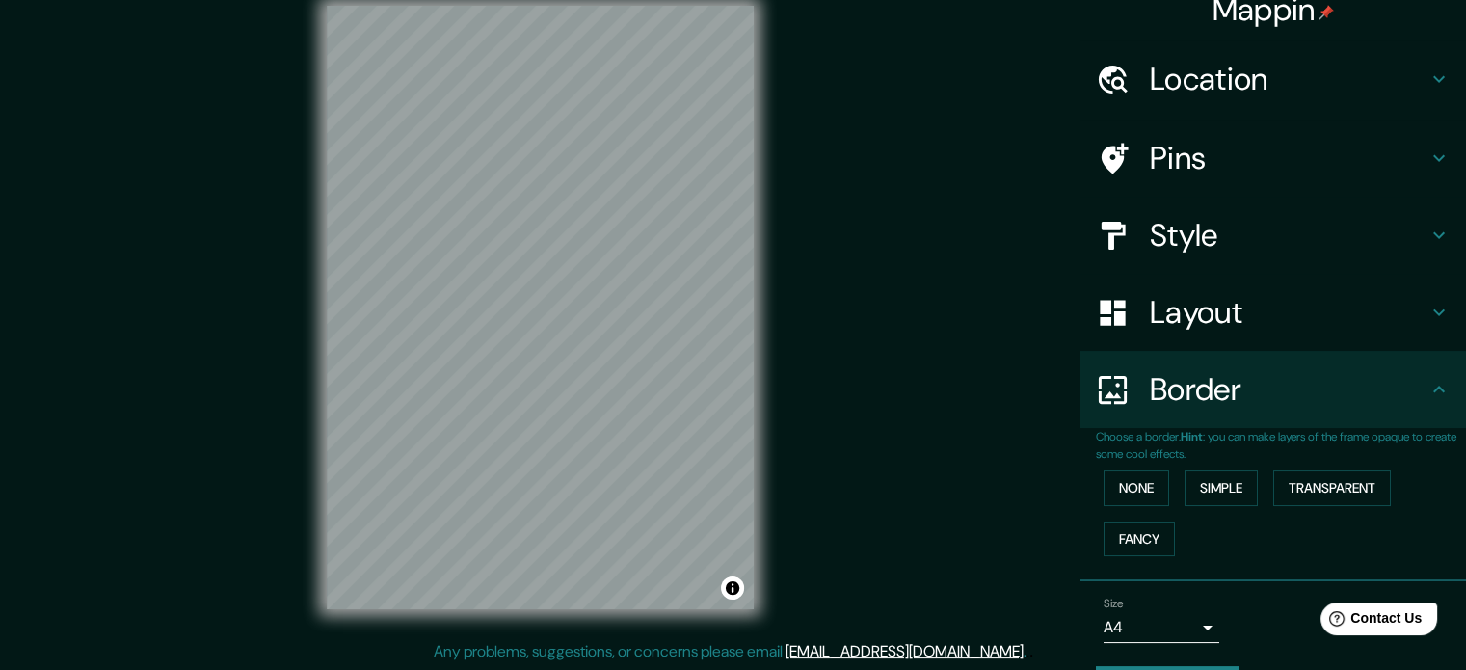
drag, startPoint x: 1431, startPoint y: 380, endPoint x: 1381, endPoint y: 396, distance: 52.7
click at [1431, 381] on icon at bounding box center [1439, 389] width 23 height 23
click at [1434, 389] on icon at bounding box center [1440, 389] width 12 height 7
click at [1431, 385] on icon at bounding box center [1439, 389] width 23 height 23
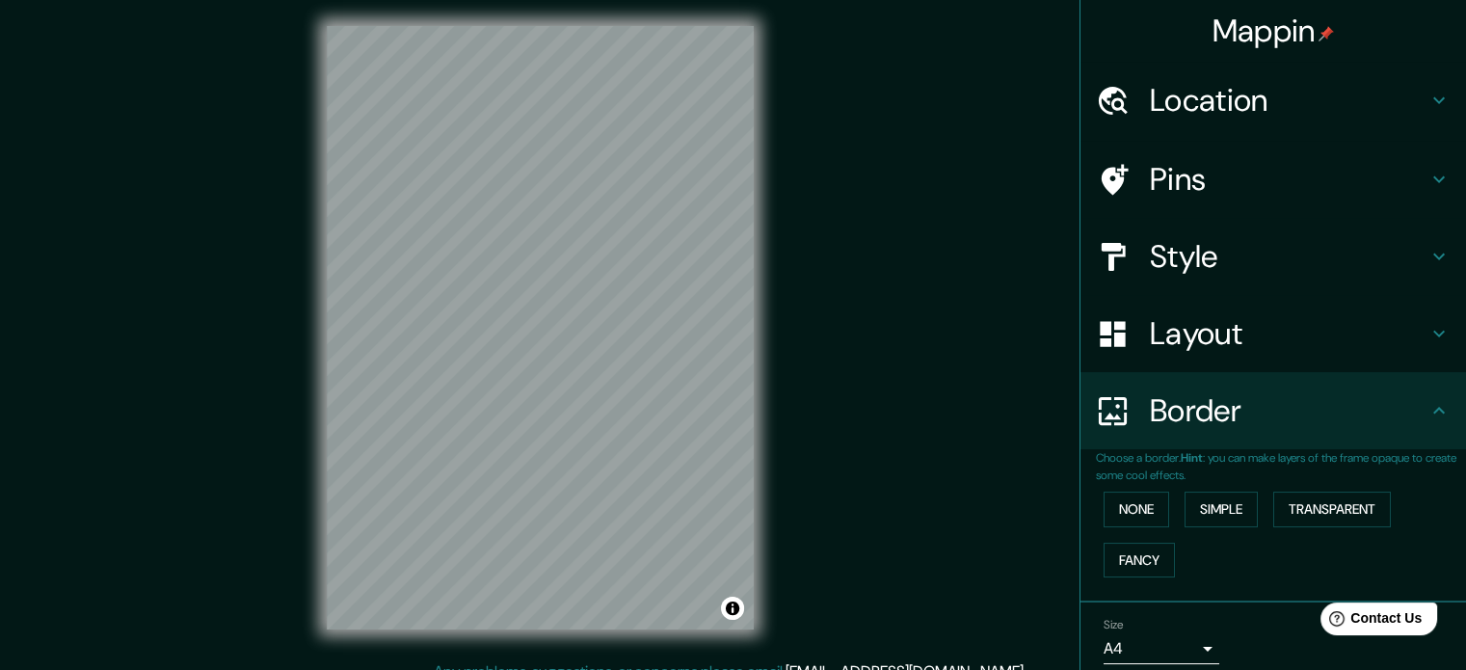
scroll to position [0, 0]
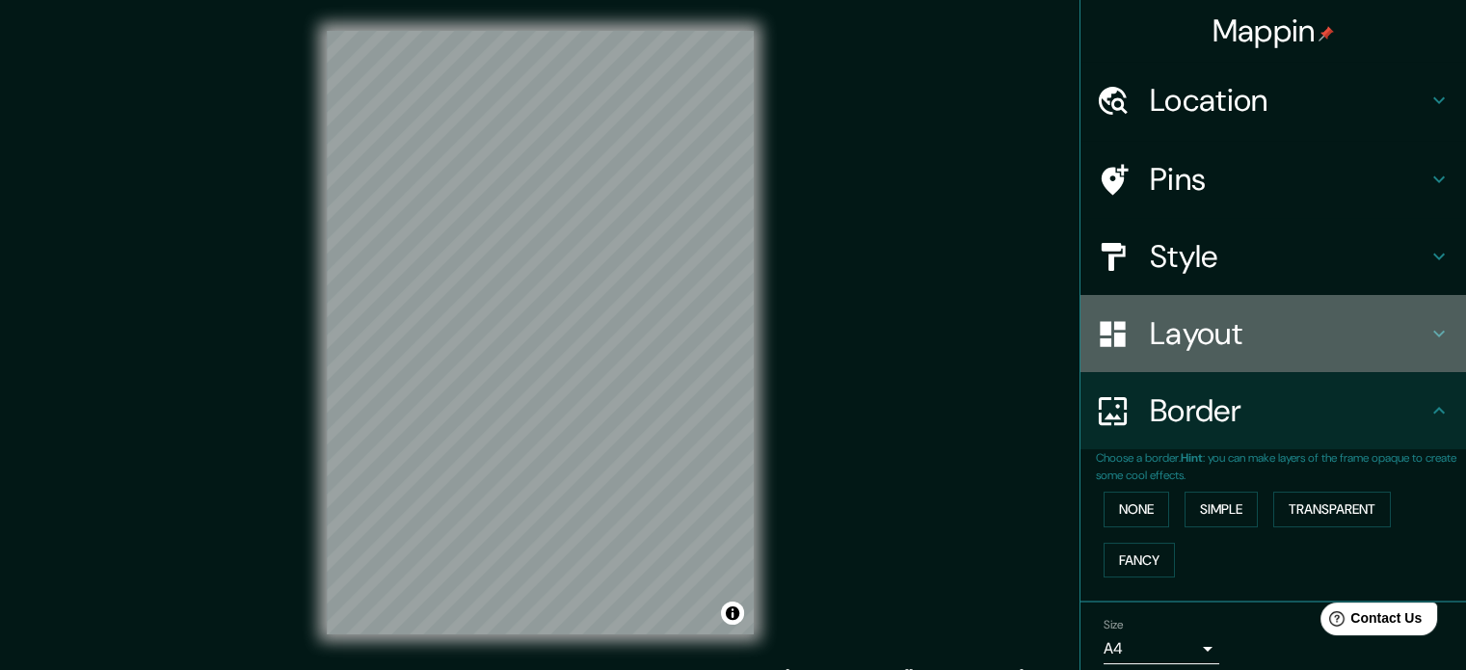
click at [1200, 325] on h4 "Layout" at bounding box center [1289, 333] width 278 height 39
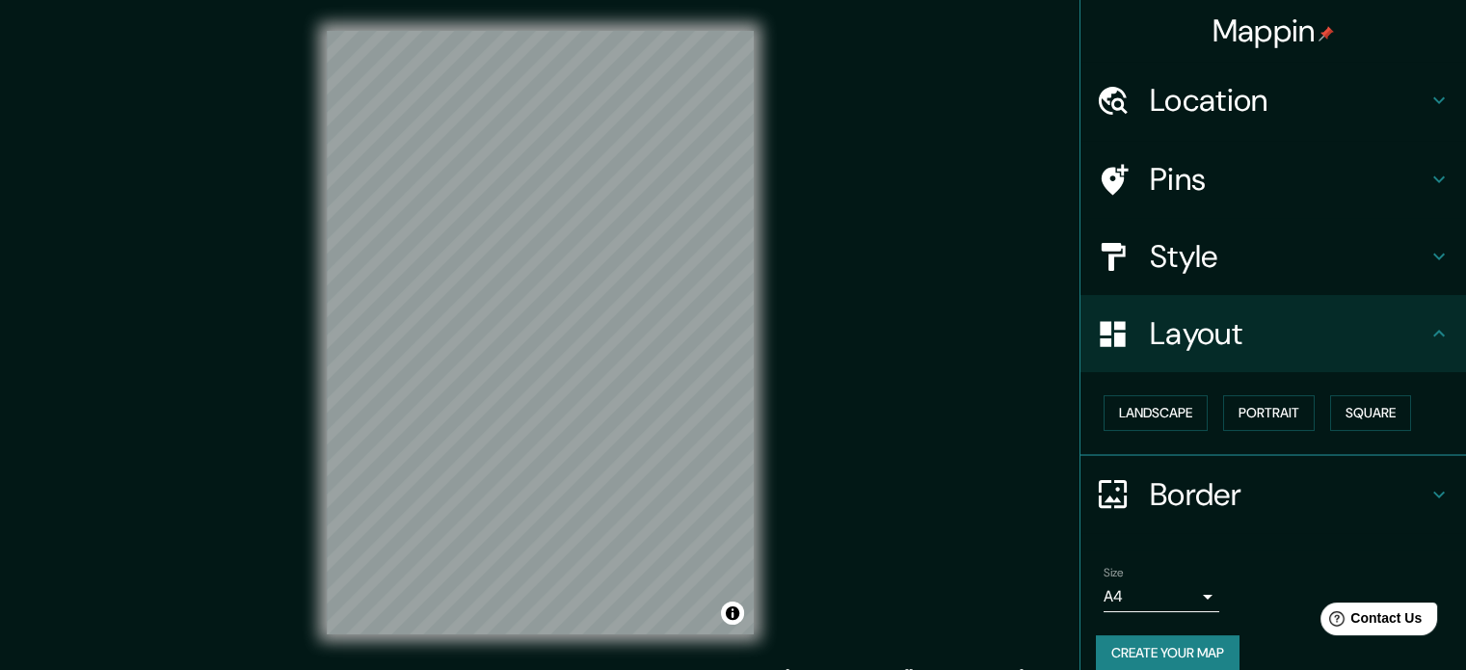
click at [1261, 255] on h4 "Style" at bounding box center [1289, 256] width 278 height 39
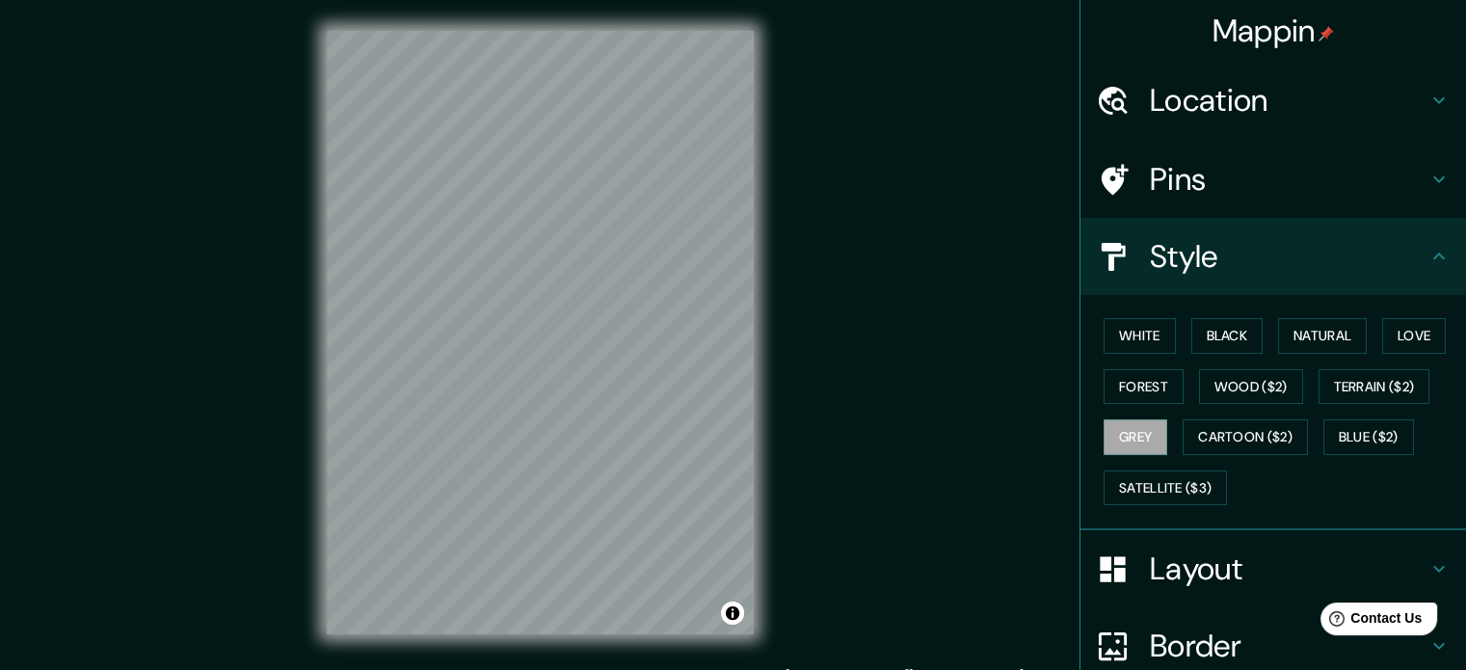
click at [1257, 260] on h4 "Style" at bounding box center [1289, 256] width 278 height 39
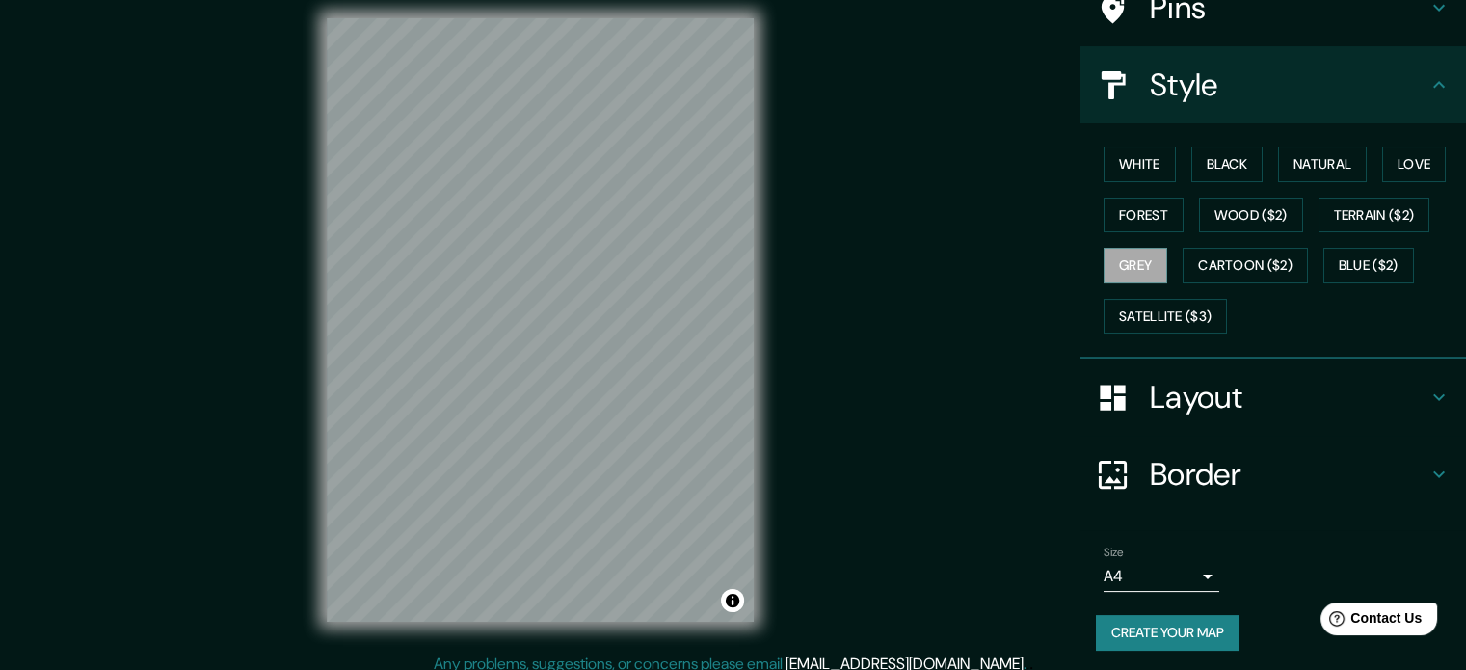
scroll to position [25, 0]
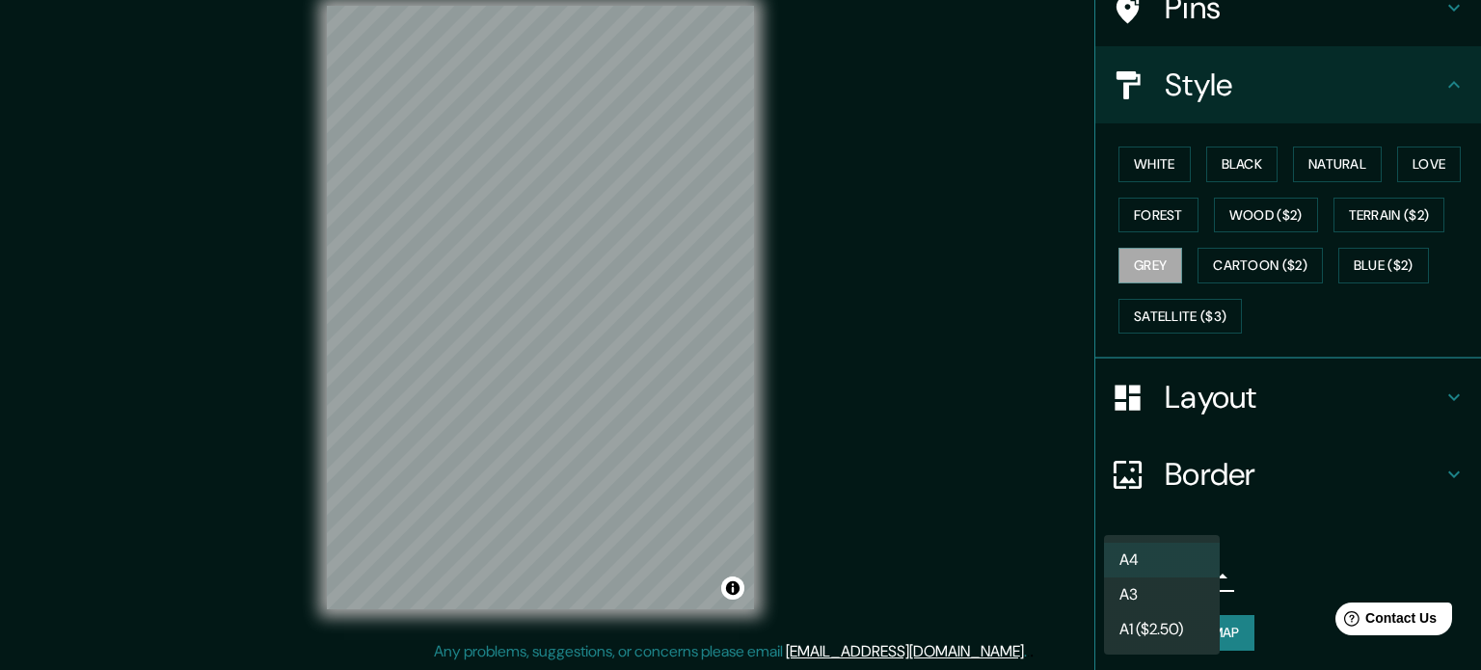
click at [1195, 558] on body "Mappin Location Tonalá, Jalisco, 45420, México Tonalá Jalisco, 45420, México To…" at bounding box center [740, 310] width 1481 height 670
click at [1277, 538] on div at bounding box center [740, 335] width 1481 height 670
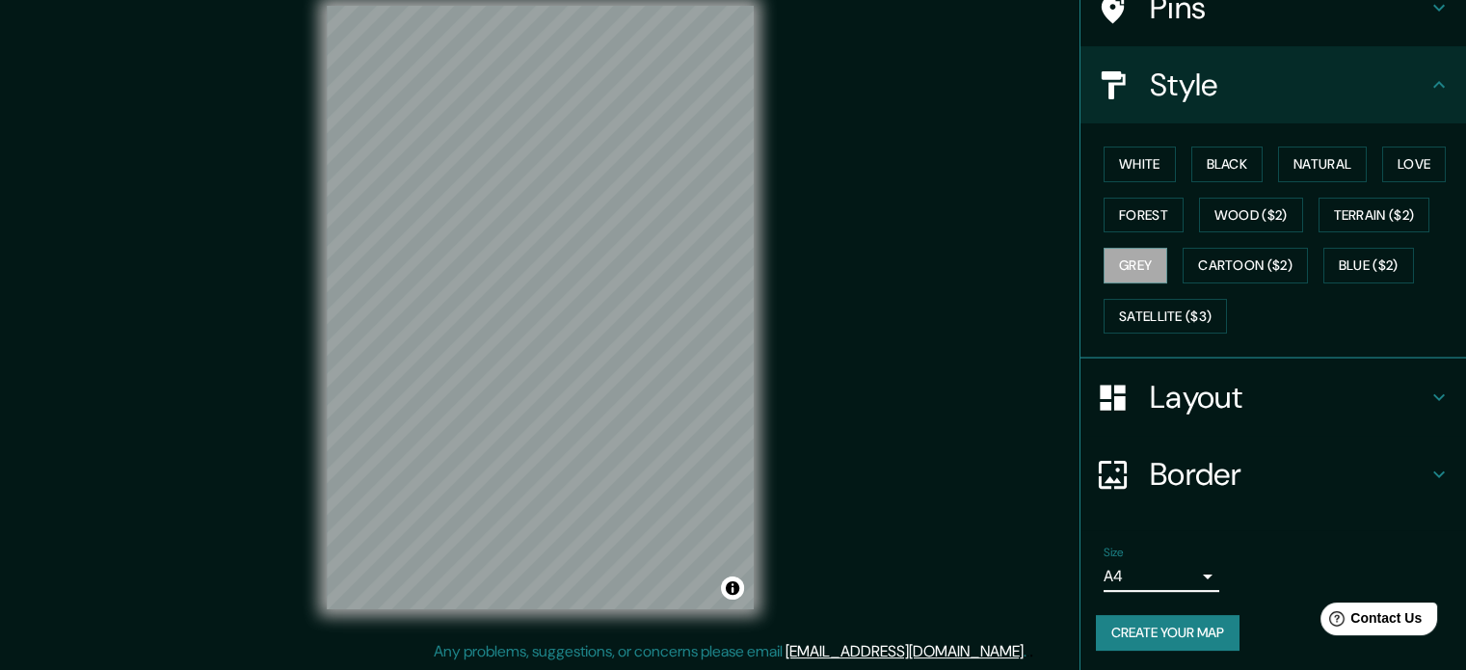
click at [1133, 636] on button "Create your map" at bounding box center [1168, 633] width 144 height 36
click at [1153, 626] on button "Create your map" at bounding box center [1168, 633] width 144 height 36
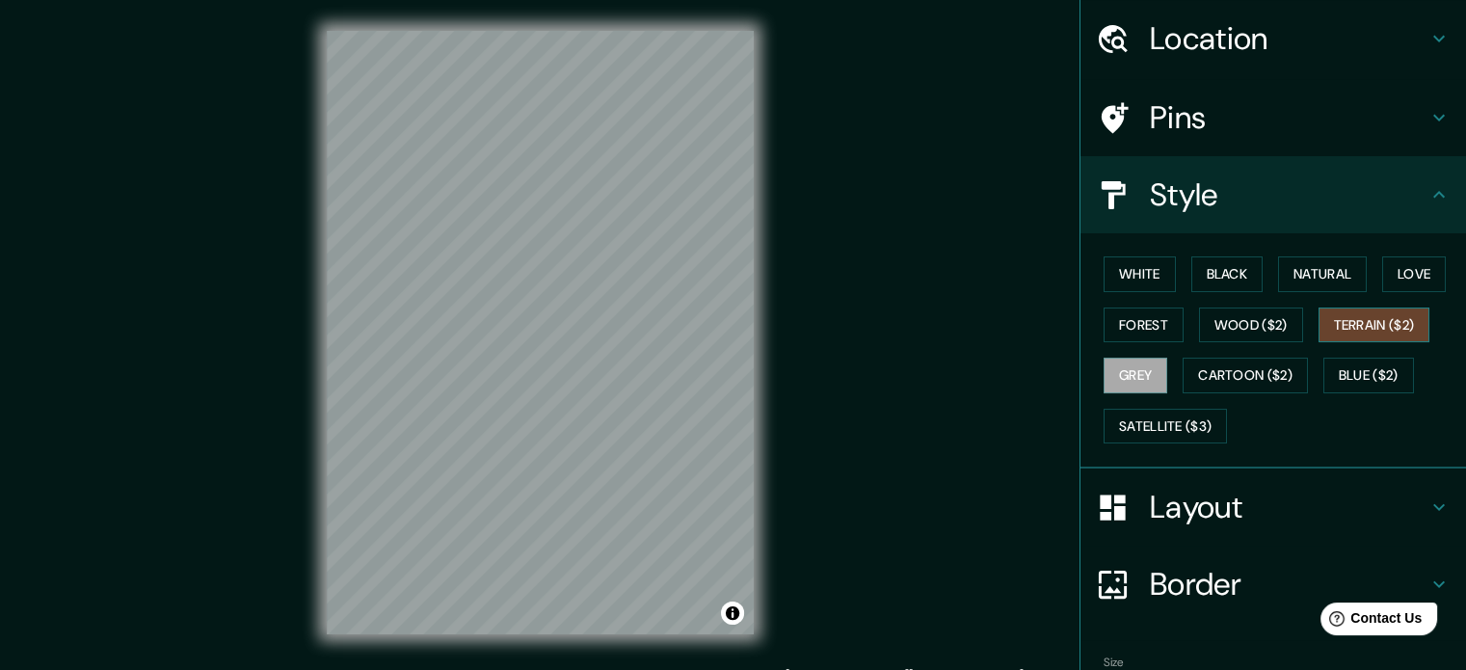
scroll to position [96, 0]
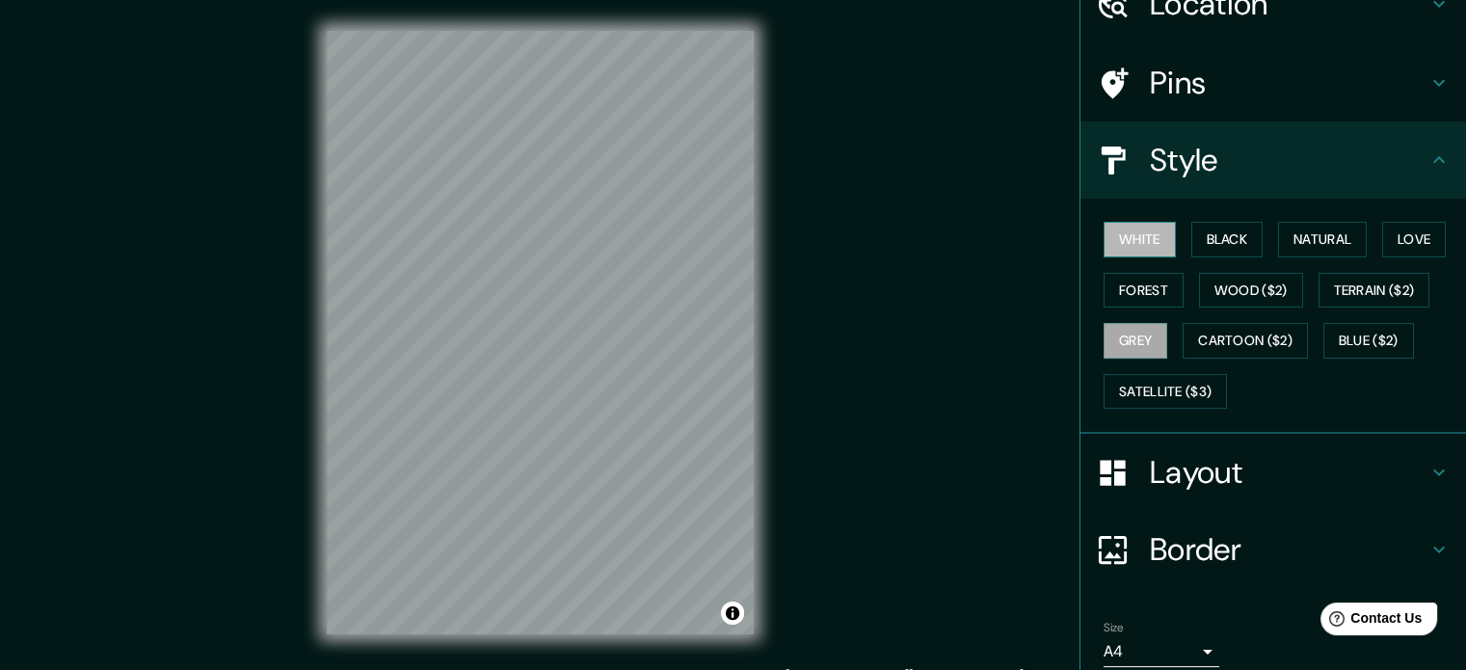
click at [1110, 238] on button "White" at bounding box center [1140, 240] width 72 height 36
click at [1222, 231] on button "Black" at bounding box center [1228, 240] width 72 height 36
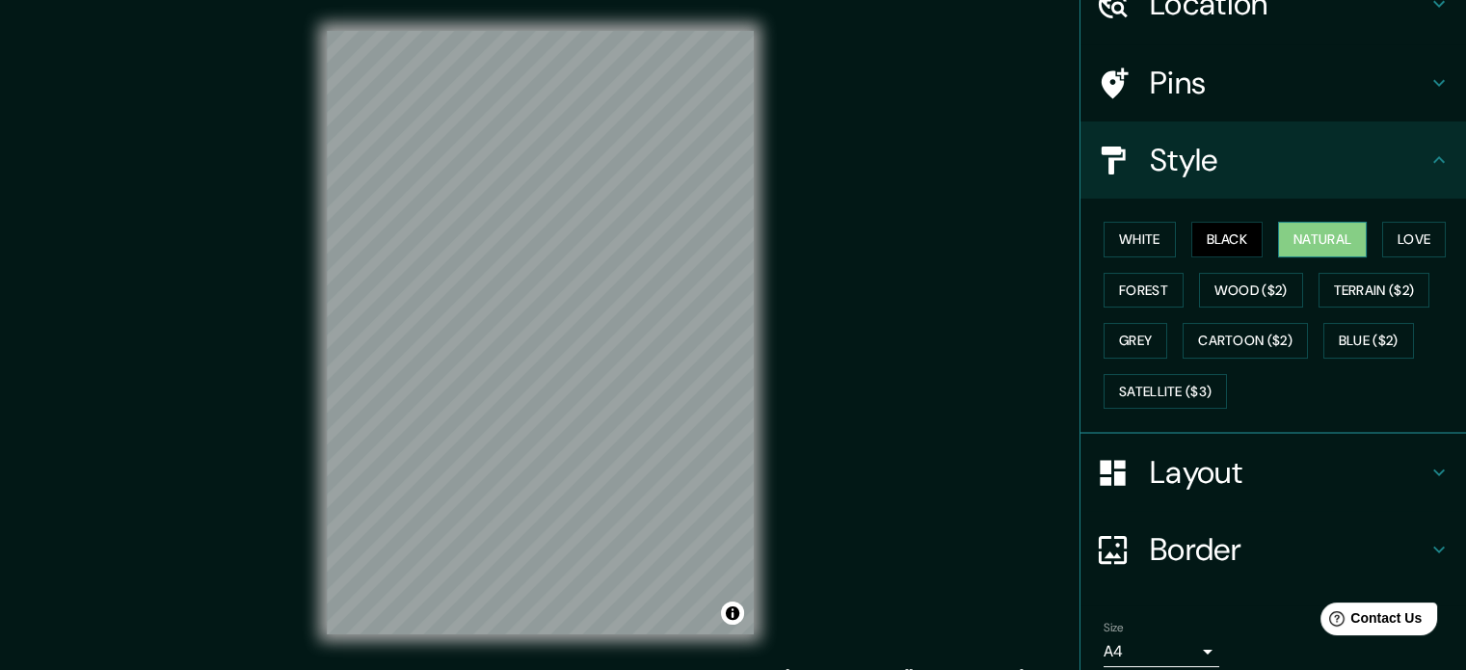
click at [1311, 240] on button "Natural" at bounding box center [1322, 240] width 89 height 36
click at [1383, 238] on button "Love" at bounding box center [1415, 240] width 64 height 36
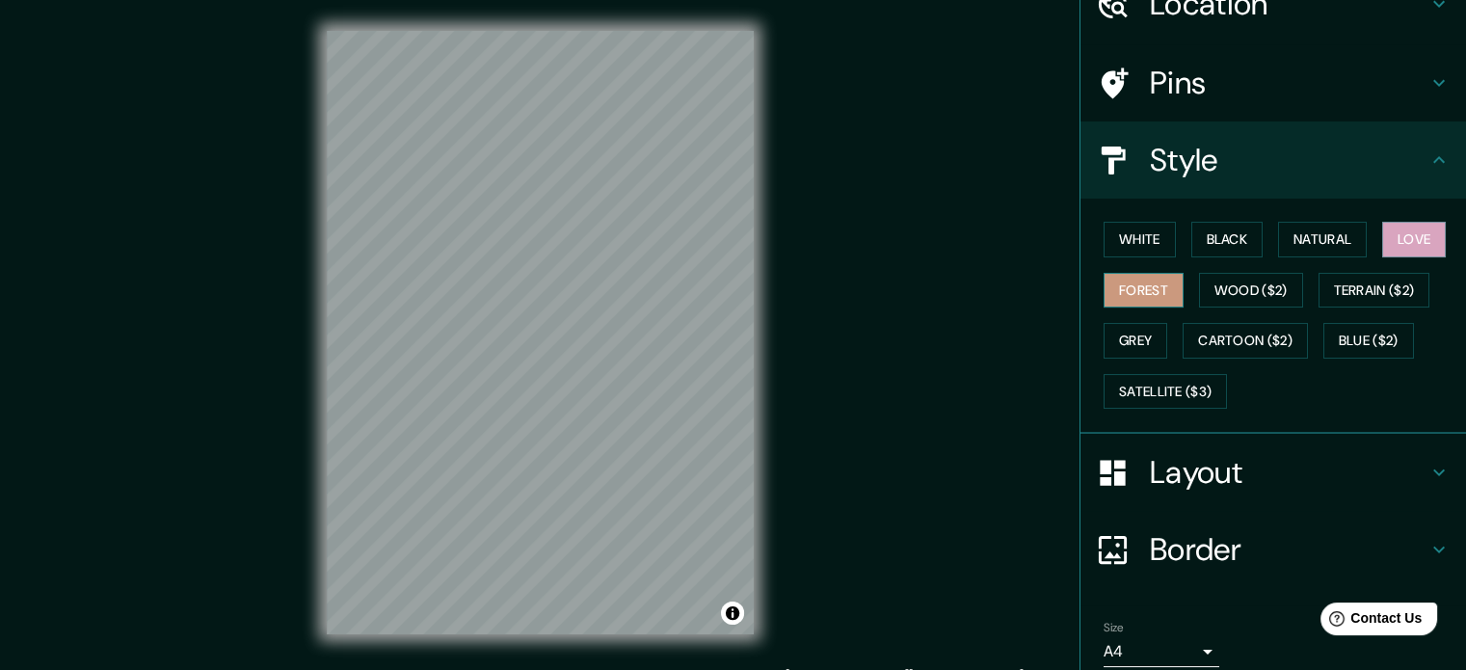
click at [1122, 282] on button "Forest" at bounding box center [1144, 291] width 80 height 36
click at [1200, 293] on button "Wood ($2)" at bounding box center [1251, 291] width 104 height 36
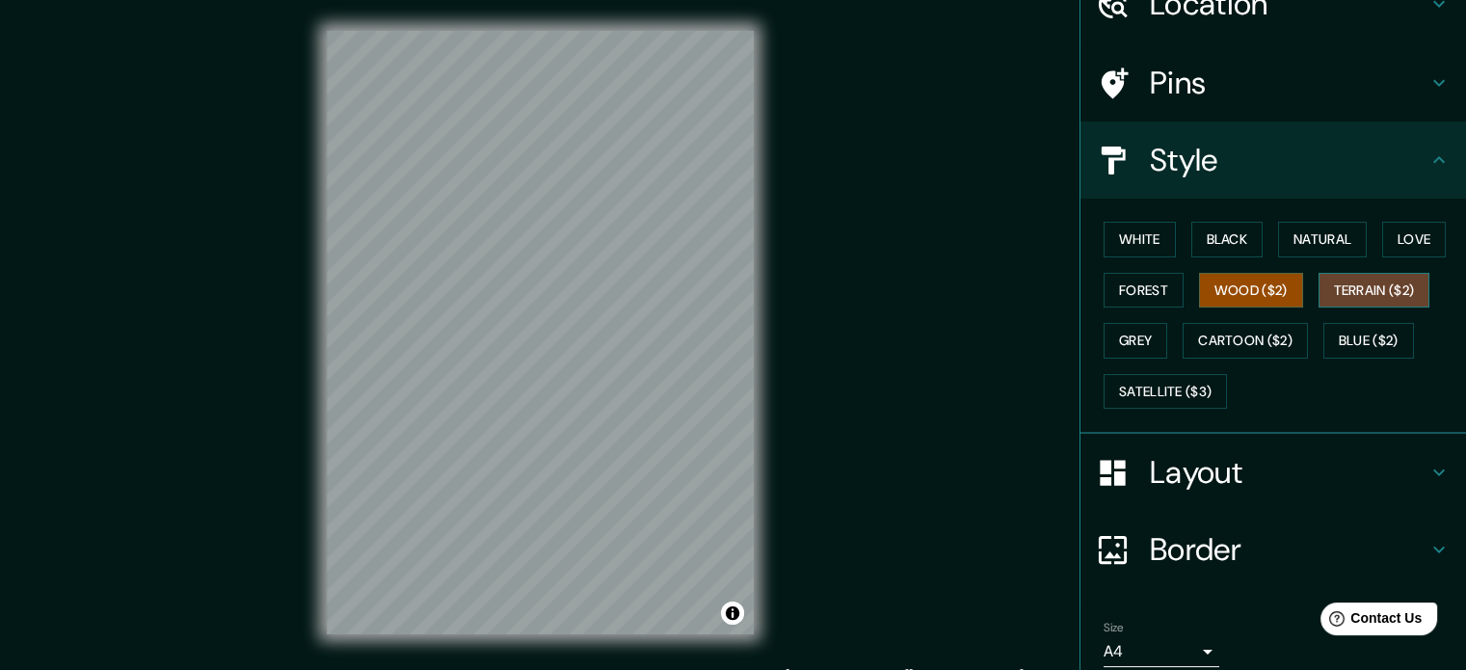
click at [1389, 298] on button "Terrain ($2)" at bounding box center [1375, 291] width 112 height 36
click at [1114, 336] on button "Grey" at bounding box center [1136, 341] width 64 height 36
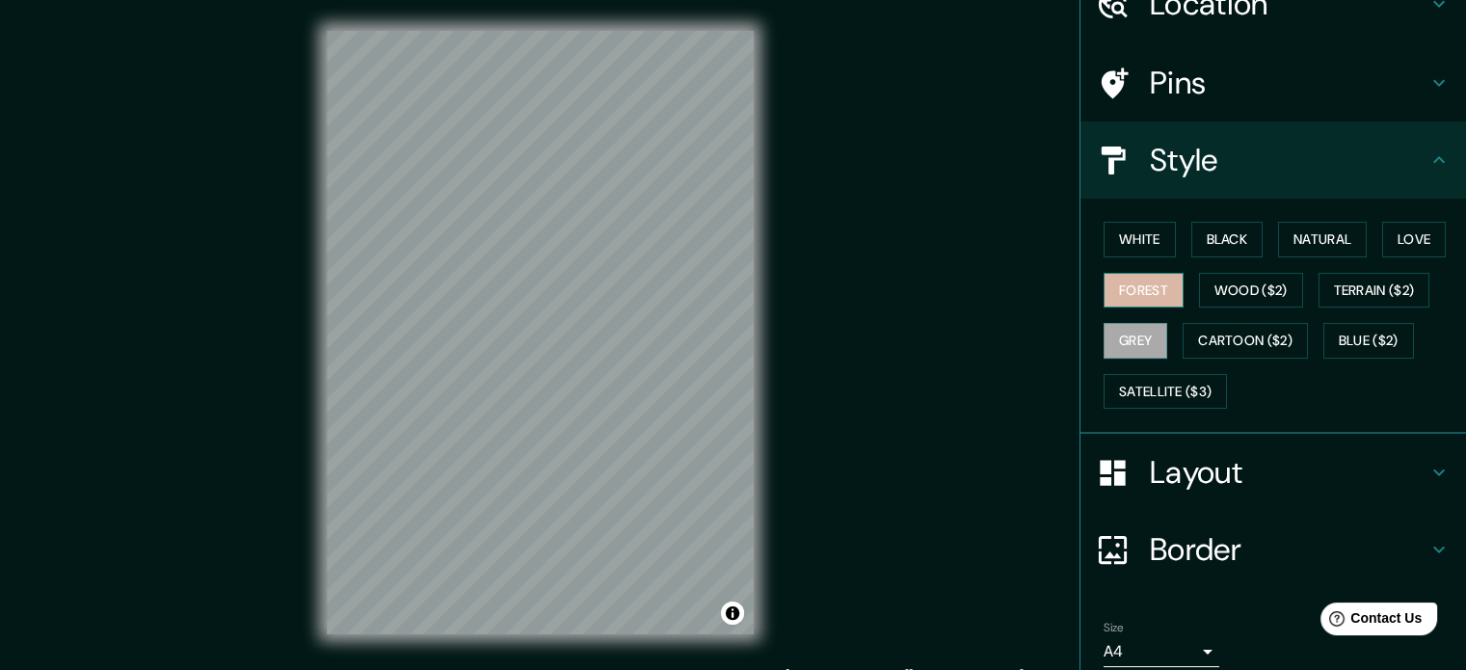
click at [1134, 284] on button "Forest" at bounding box center [1144, 291] width 80 height 36
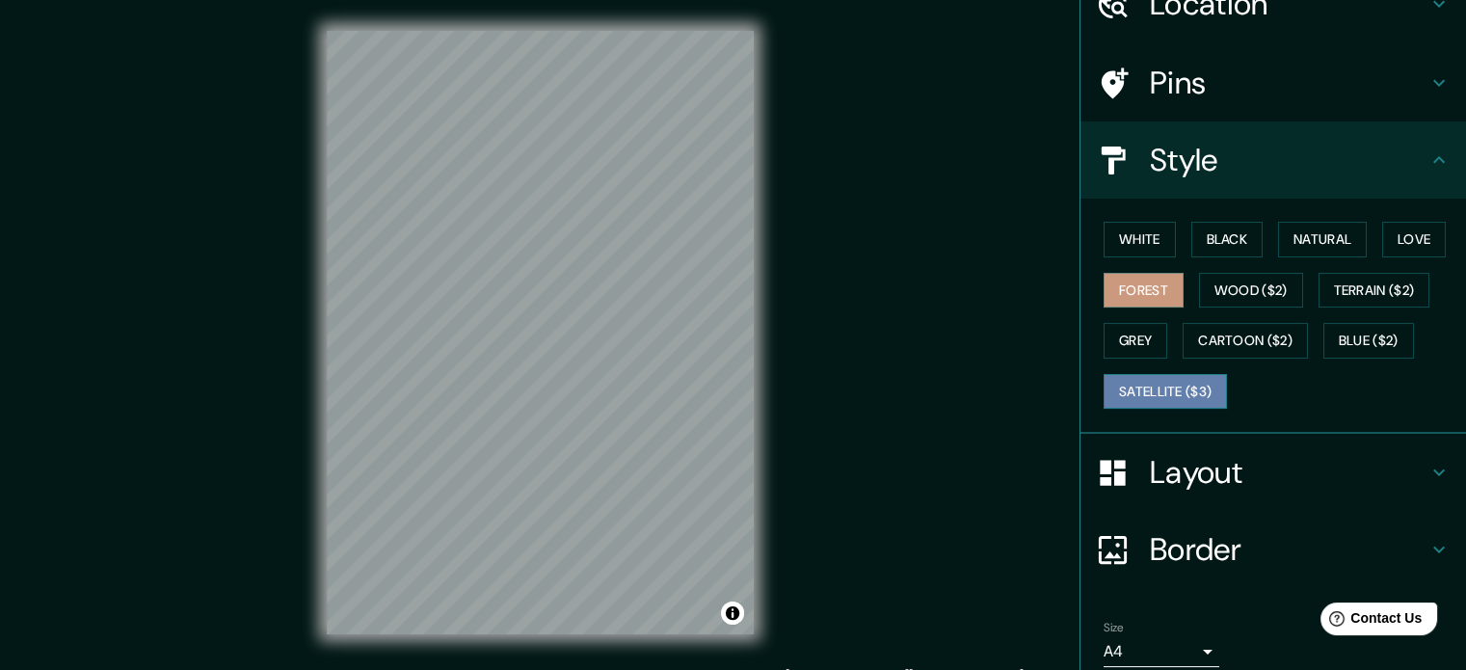
click at [1137, 395] on button "Satellite ($3)" at bounding box center [1165, 392] width 123 height 36
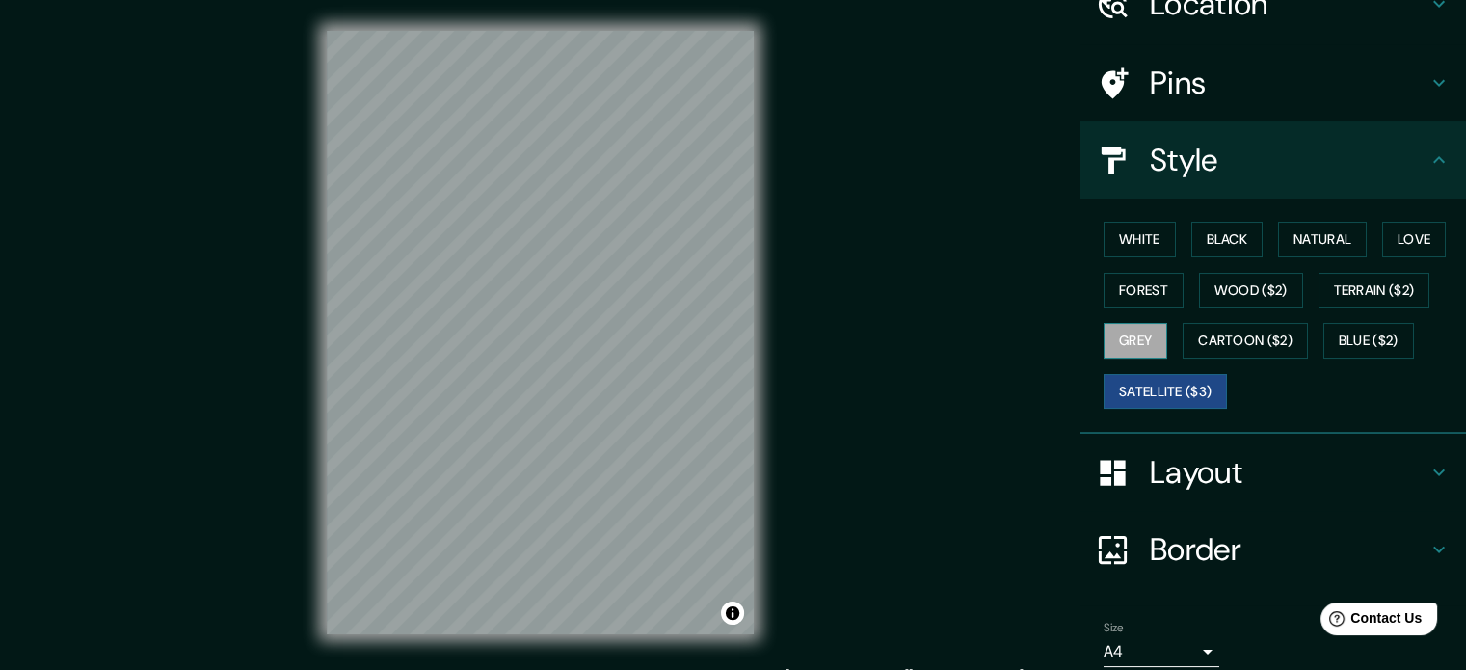
click at [1123, 323] on button "Grey" at bounding box center [1136, 341] width 64 height 36
click at [1137, 377] on button "Satellite ($3)" at bounding box center [1165, 392] width 123 height 36
click at [1130, 309] on div "White Black Natural Love Forest Wood ($2) Terrain ($2) Grey Cartoon ($2) Blue (…" at bounding box center [1281, 315] width 370 height 202
click at [1134, 346] on button "Grey" at bounding box center [1136, 341] width 64 height 36
click at [1139, 295] on button "Forest" at bounding box center [1144, 291] width 80 height 36
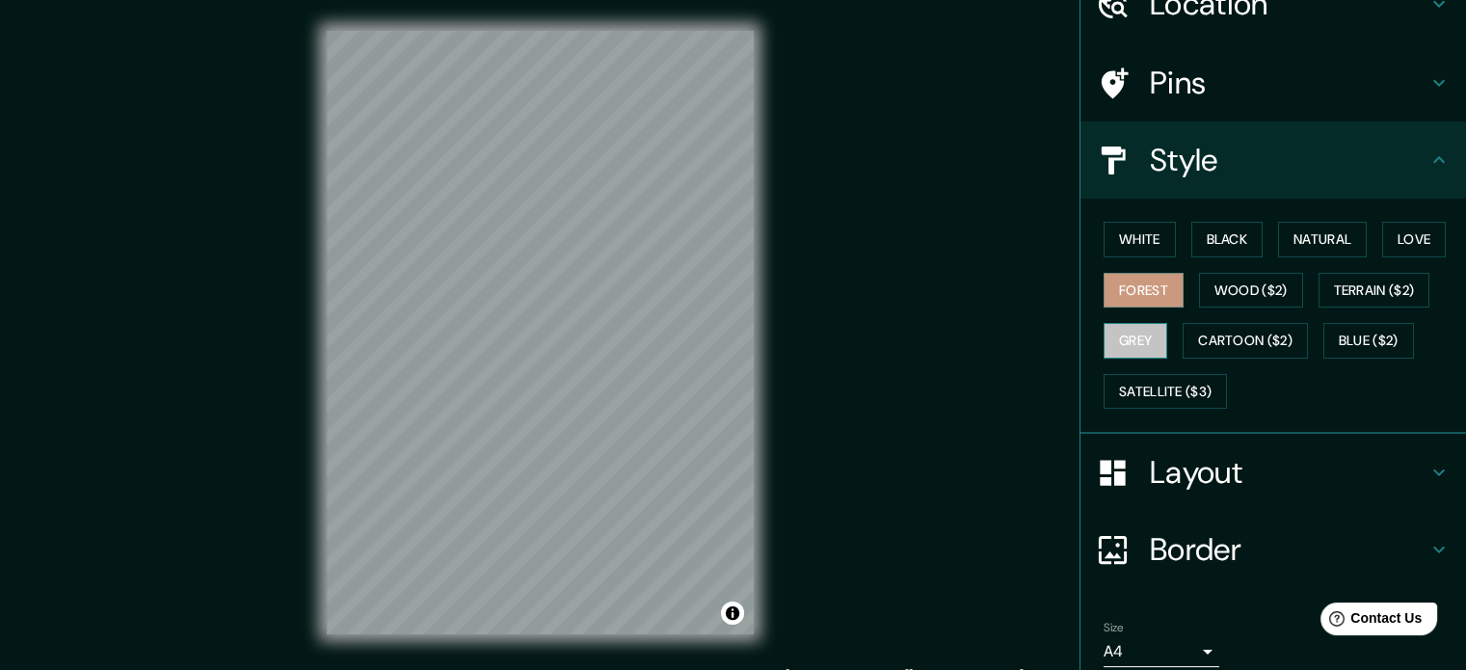
click at [1138, 335] on button "Grey" at bounding box center [1136, 341] width 64 height 36
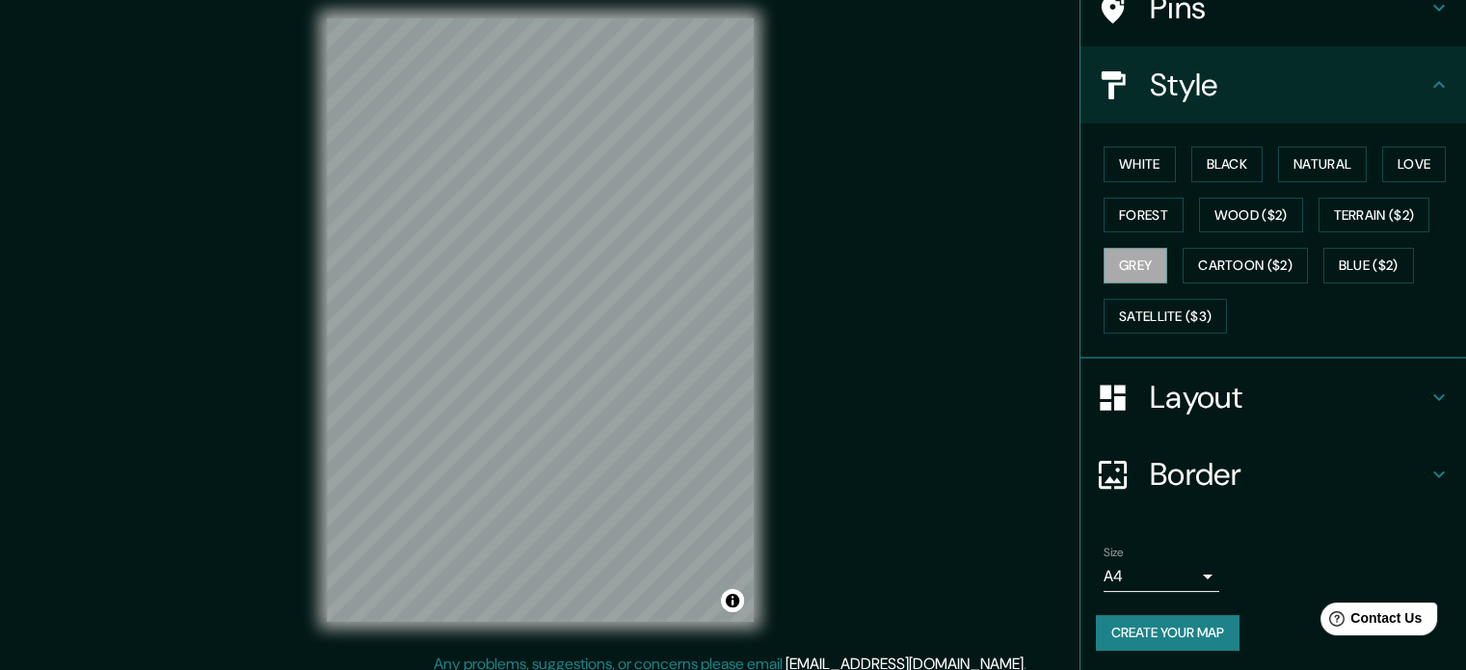
scroll to position [25, 0]
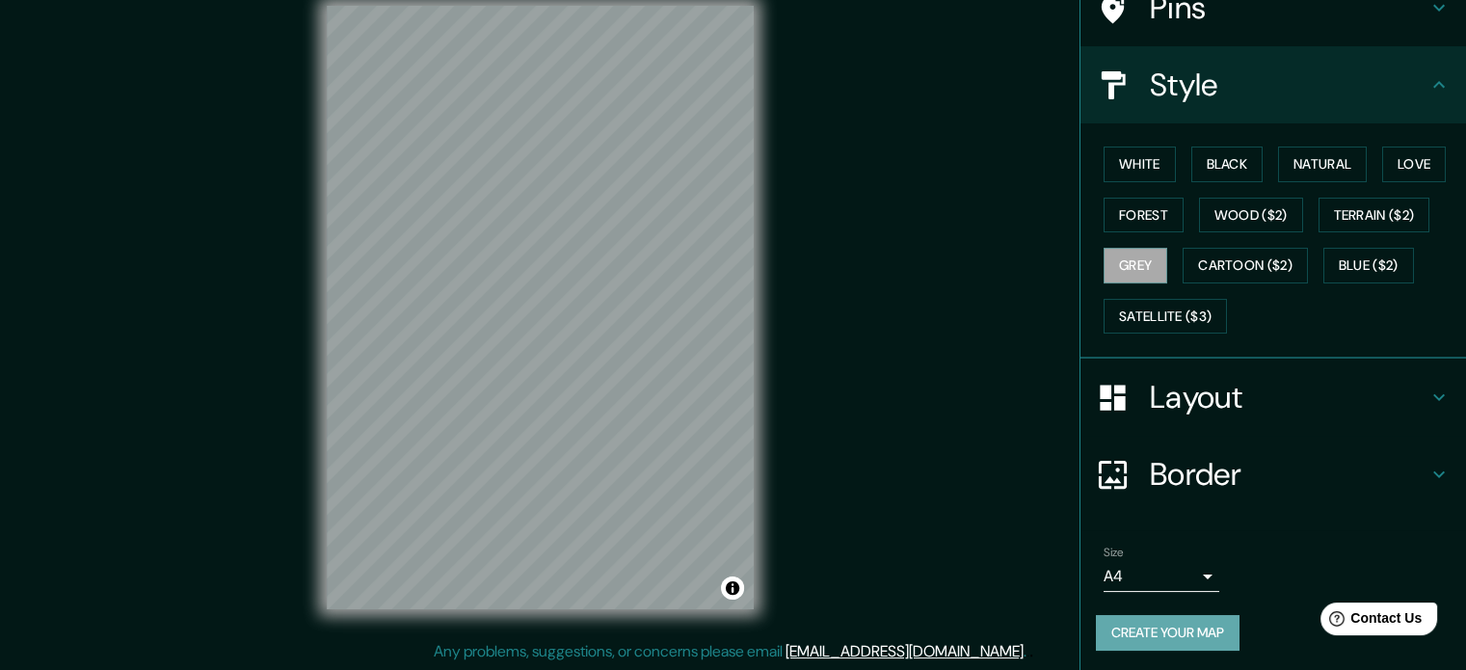
click at [1145, 636] on button "Create your map" at bounding box center [1168, 633] width 144 height 36
click at [1134, 631] on button "Create your map" at bounding box center [1168, 633] width 144 height 36
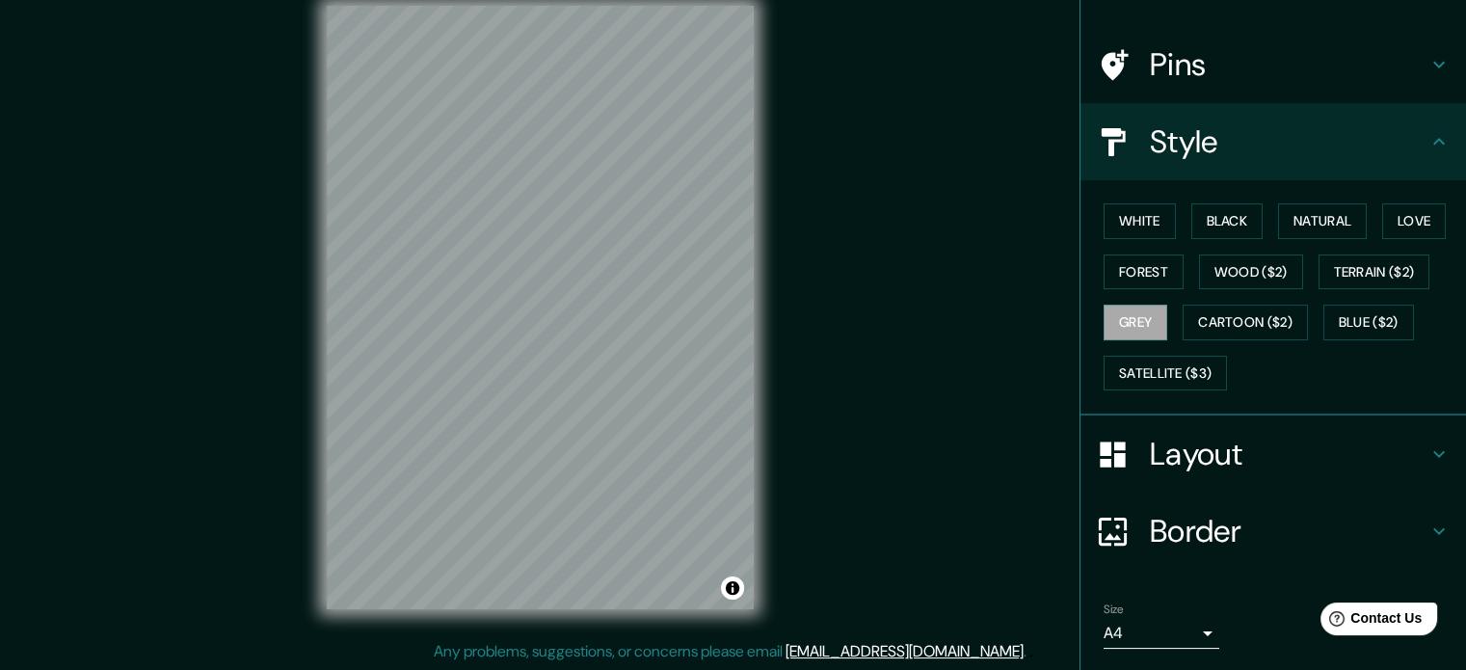
scroll to position [172, 0]
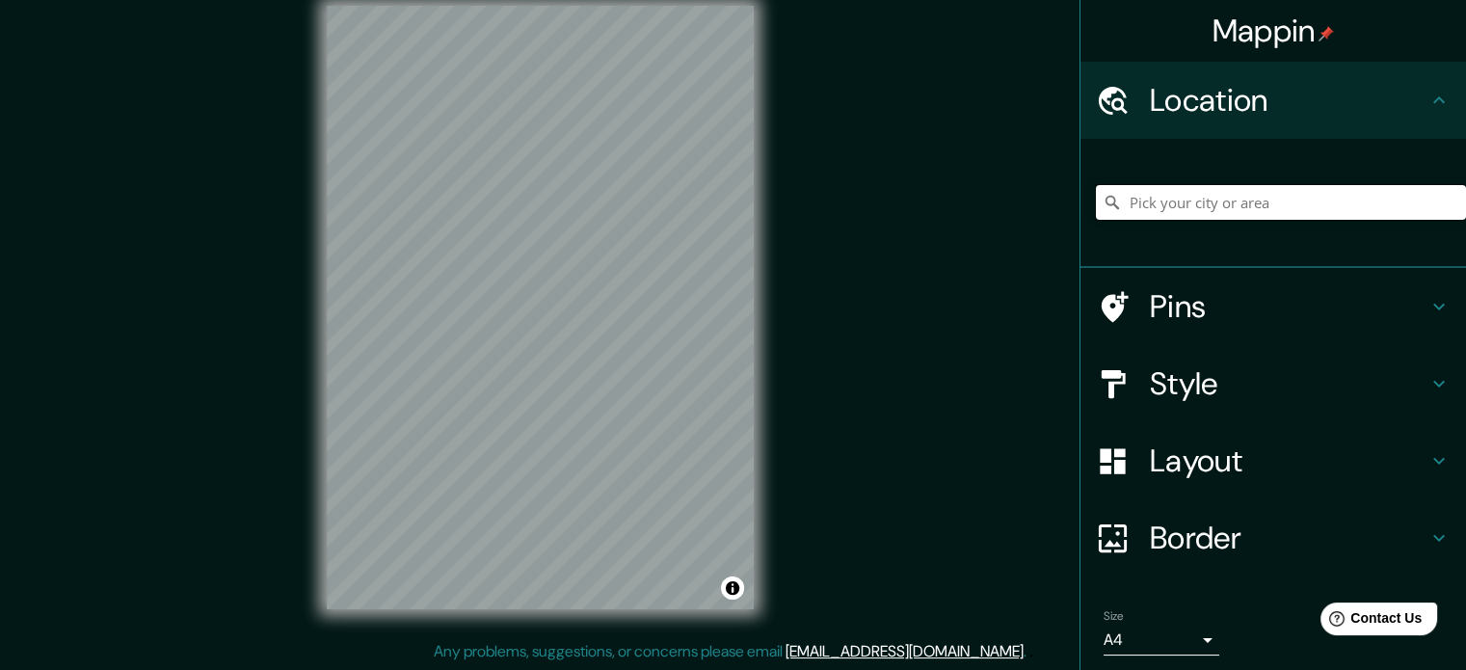
click at [1167, 207] on input "Pick your city or area" at bounding box center [1281, 202] width 370 height 35
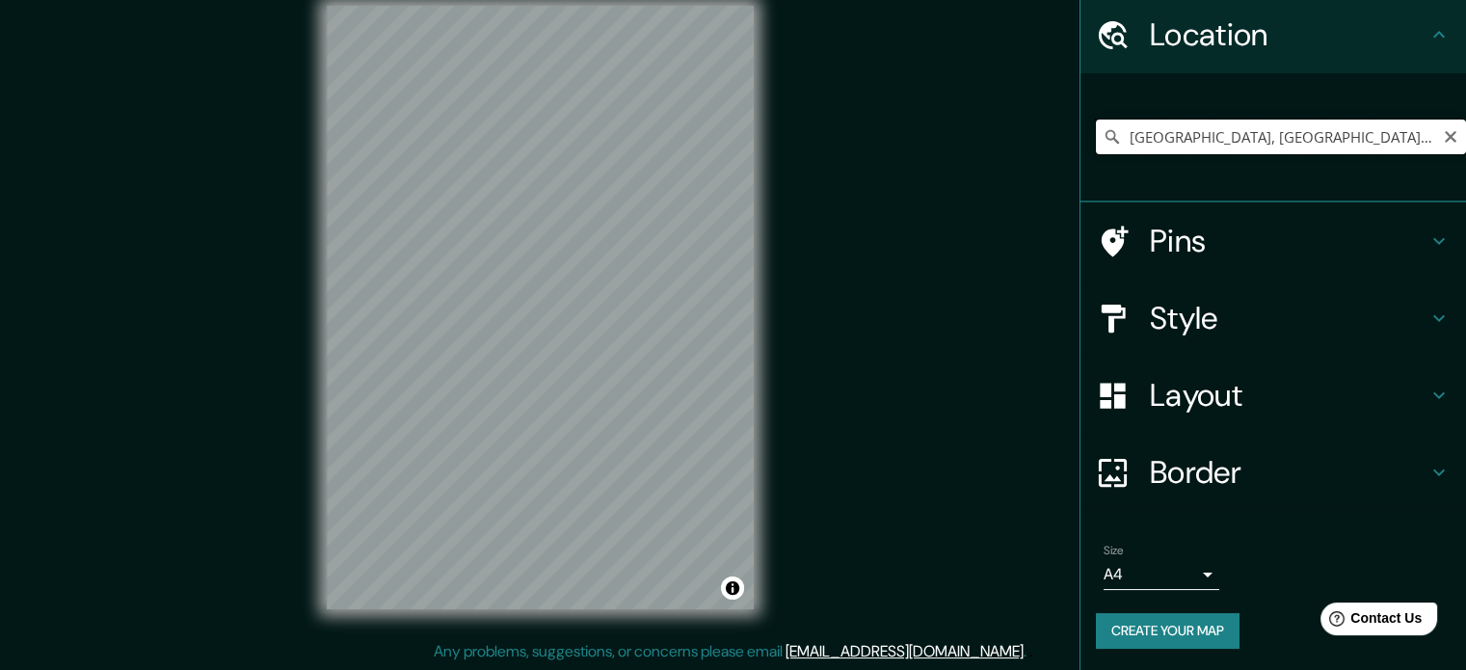
drag, startPoint x: 1230, startPoint y: 134, endPoint x: 1097, endPoint y: 133, distance: 133.0
click at [1097, 133] on div "[GEOGRAPHIC_DATA][PERSON_NAME], [GEOGRAPHIC_DATA], [GEOGRAPHIC_DATA]" at bounding box center [1281, 137] width 370 height 35
type input "[GEOGRAPHIC_DATA], [GEOGRAPHIC_DATA], 45420, [GEOGRAPHIC_DATA]"
click at [1202, 392] on h4 "Layout" at bounding box center [1289, 395] width 278 height 39
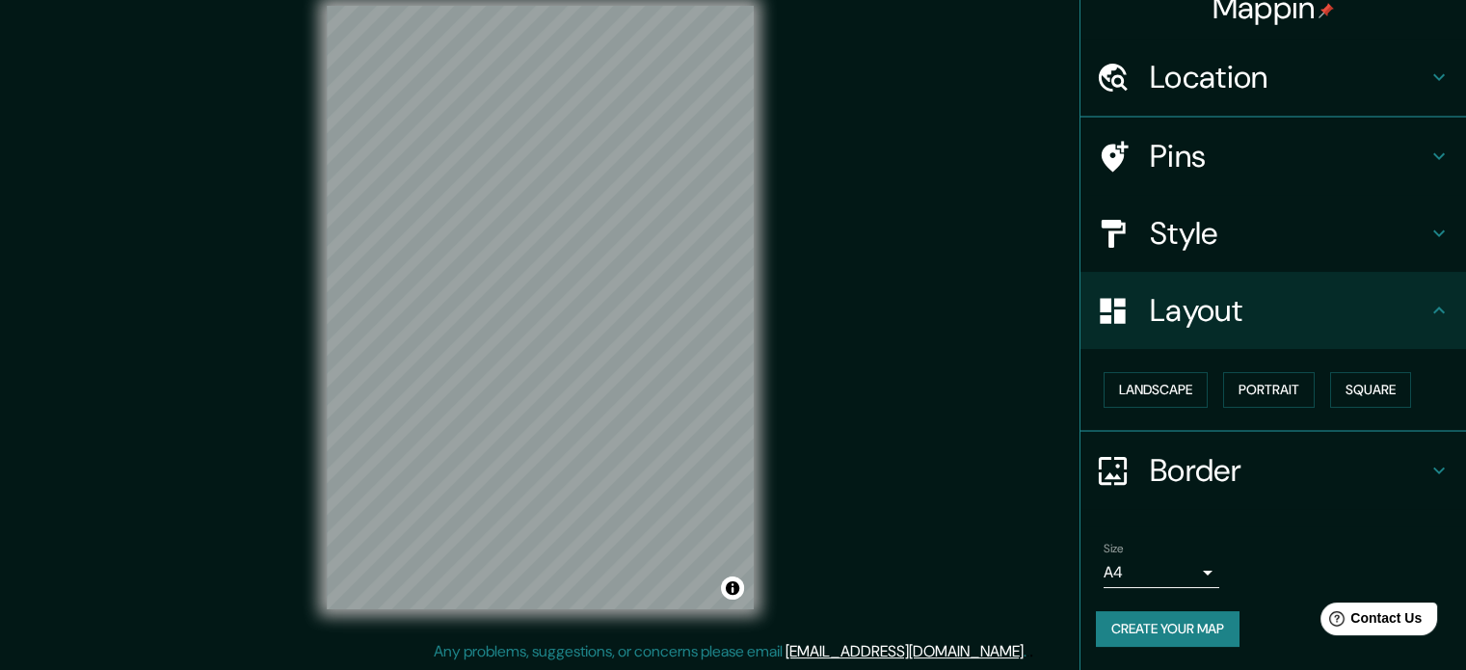
scroll to position [21, 0]
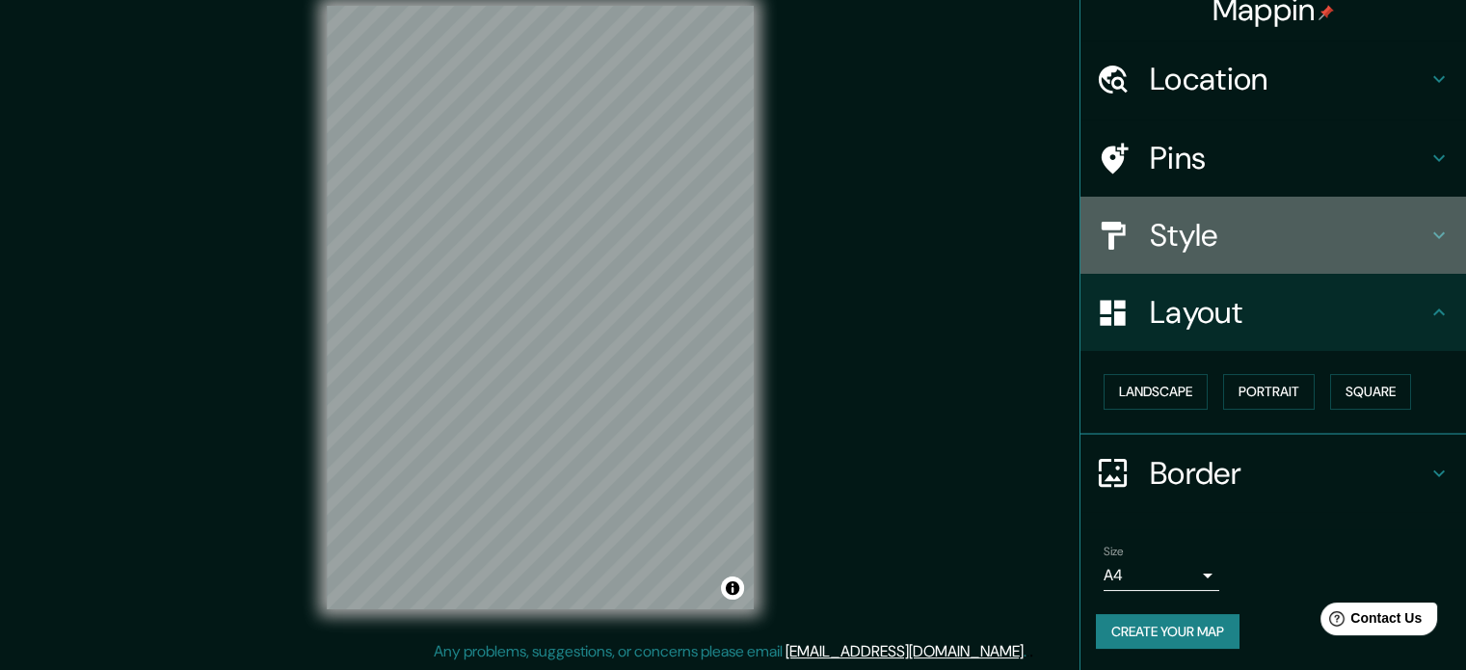
click at [1291, 234] on h4 "Style" at bounding box center [1289, 235] width 278 height 39
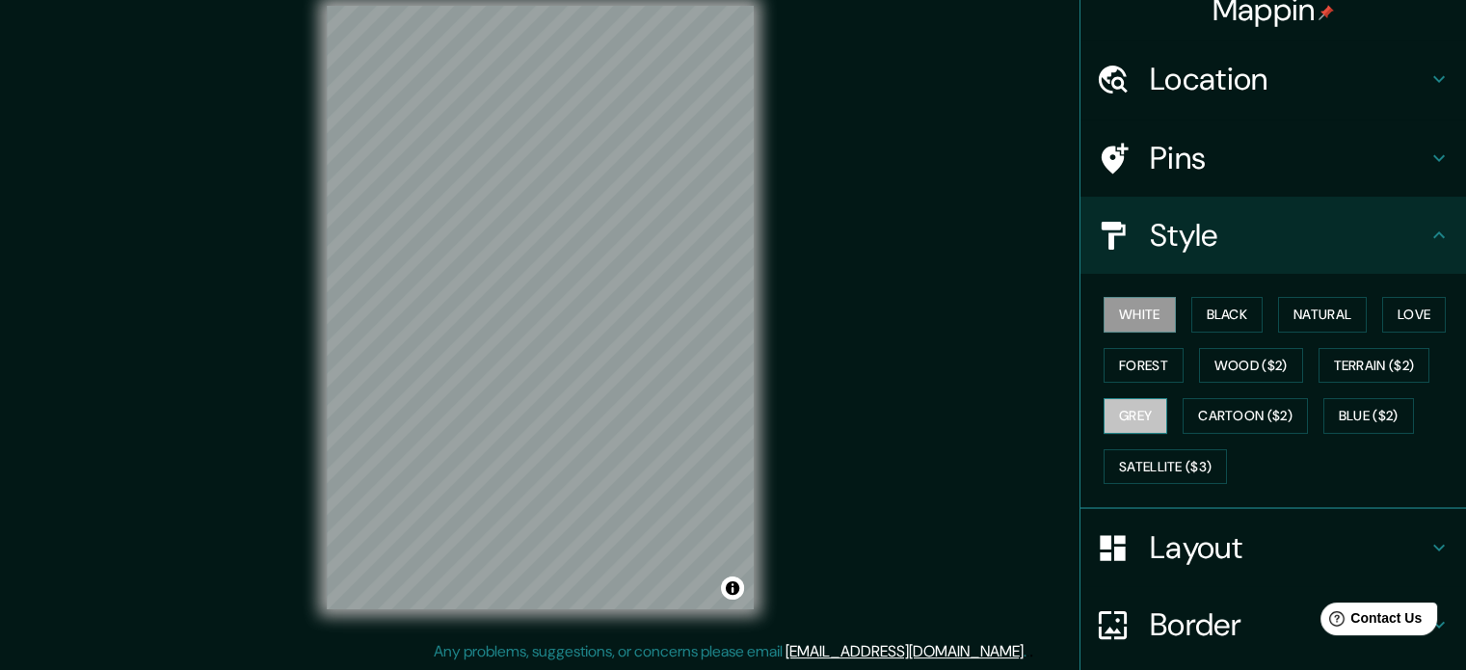
click at [1123, 420] on button "Grey" at bounding box center [1136, 416] width 64 height 36
click at [1161, 450] on button "Satellite ($3)" at bounding box center [1165, 467] width 123 height 36
click at [1124, 406] on button "Grey" at bounding box center [1136, 416] width 64 height 36
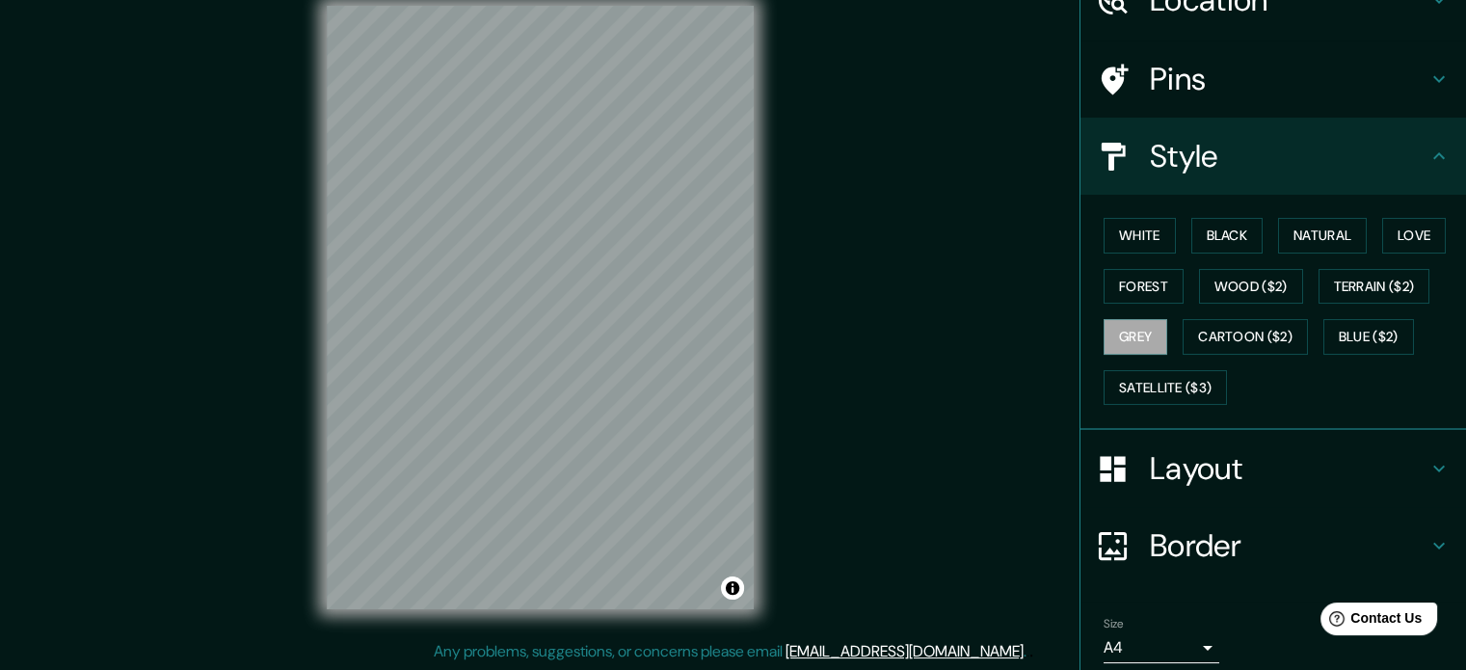
scroll to position [172, 0]
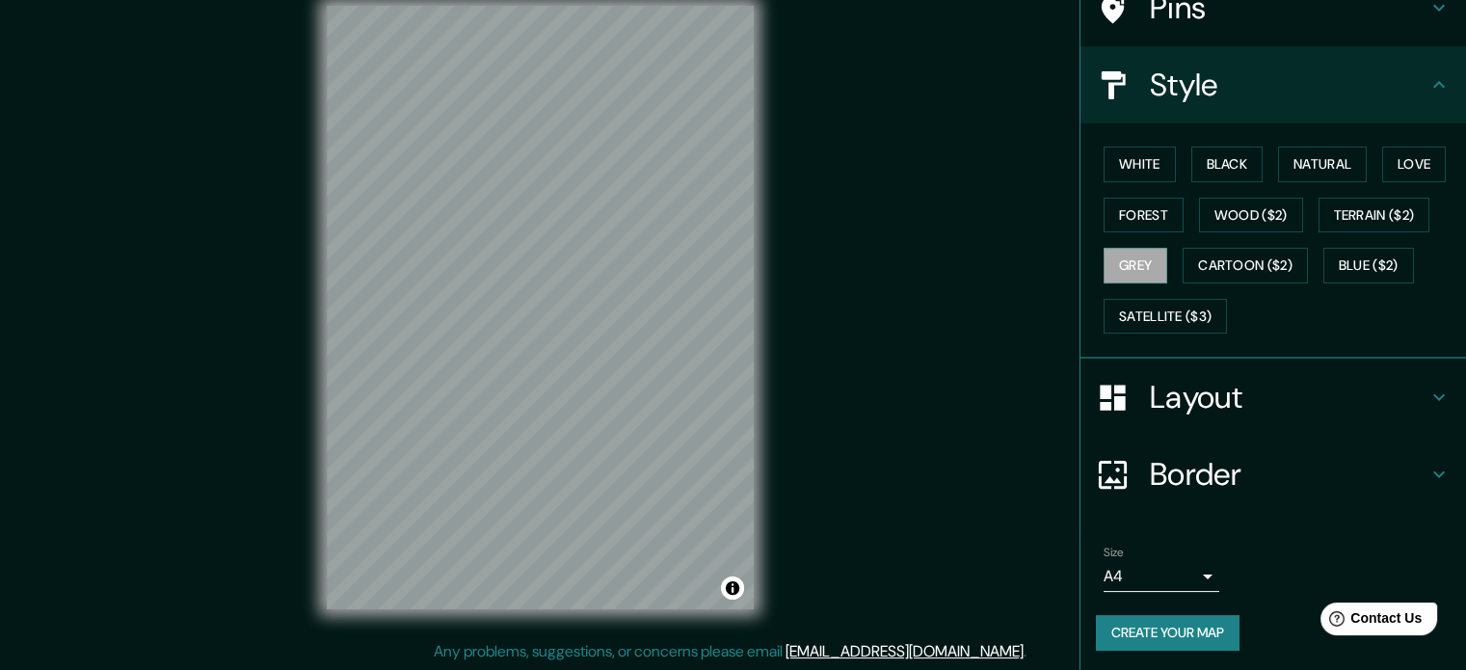
click at [1215, 626] on button "Create your map" at bounding box center [1168, 633] width 144 height 36
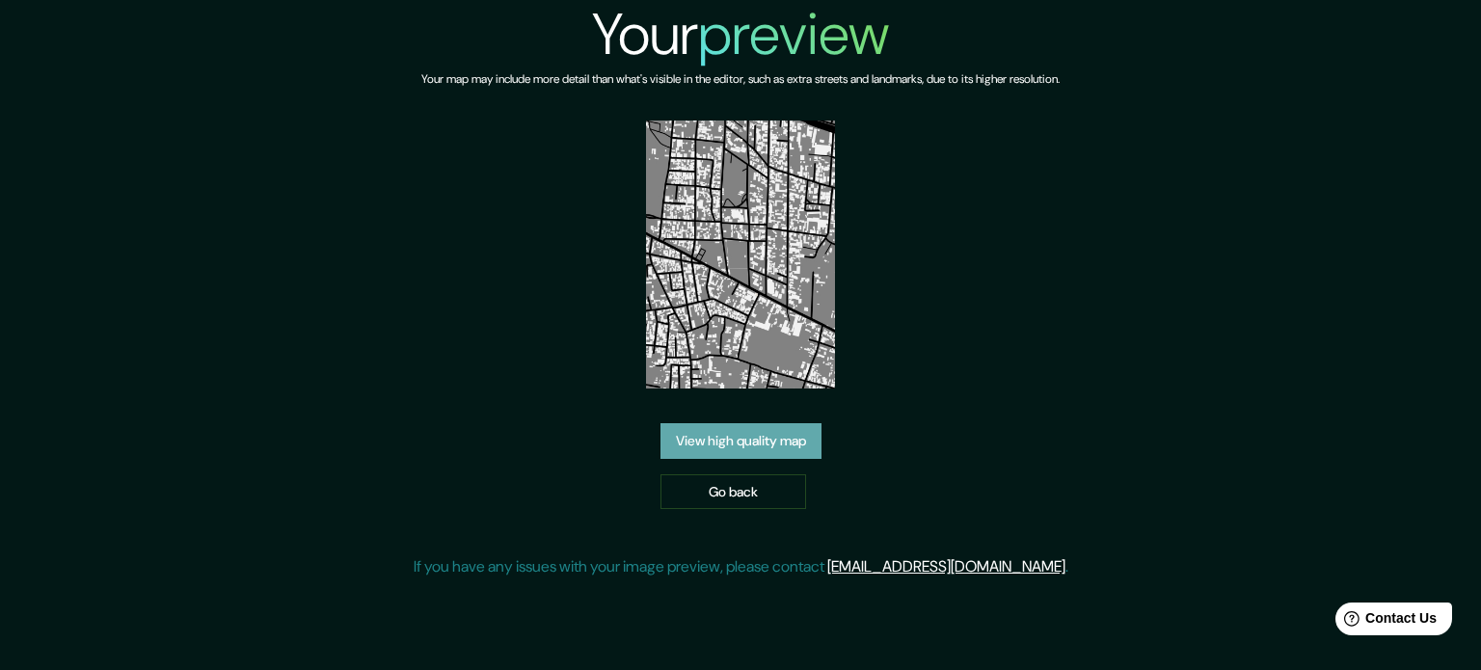
click at [764, 441] on link "View high quality map" at bounding box center [740, 441] width 161 height 36
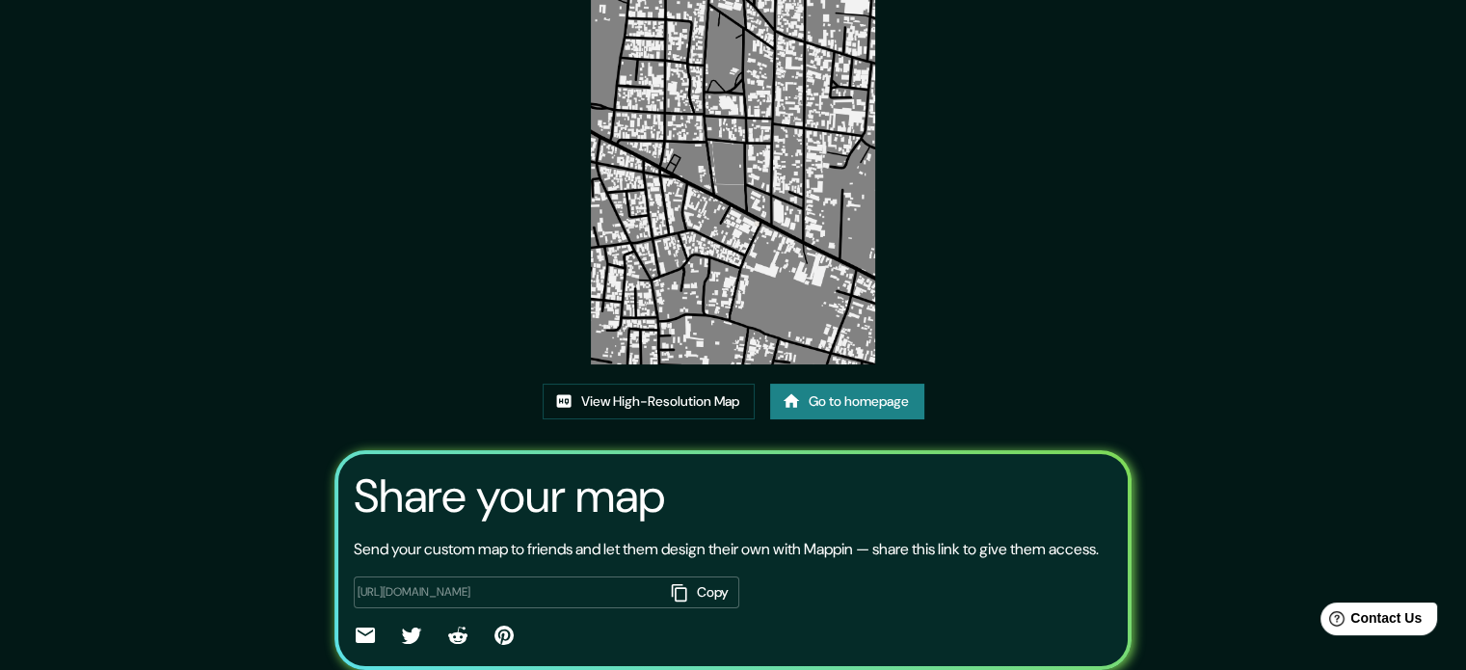
scroll to position [213, 0]
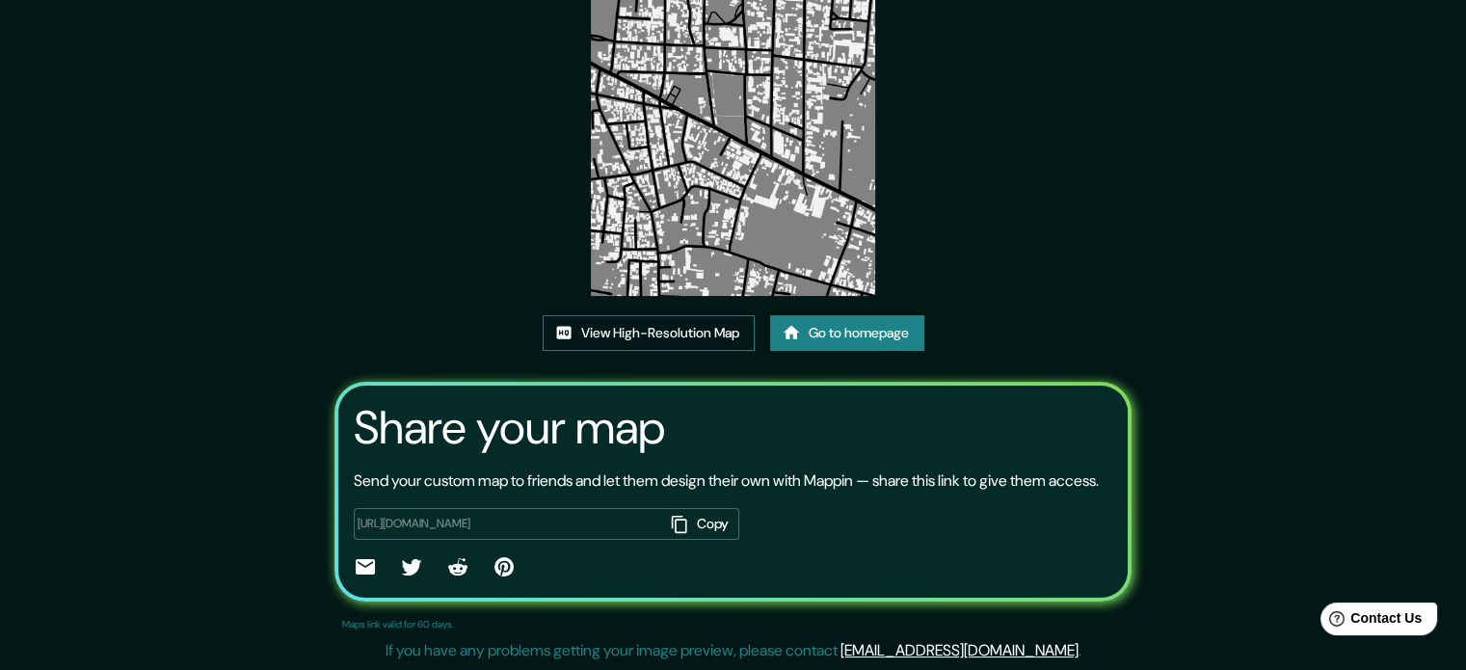
click at [663, 315] on link "View High-Resolution Map" at bounding box center [649, 333] width 212 height 36
click at [693, 522] on button "Copy" at bounding box center [701, 524] width 75 height 32
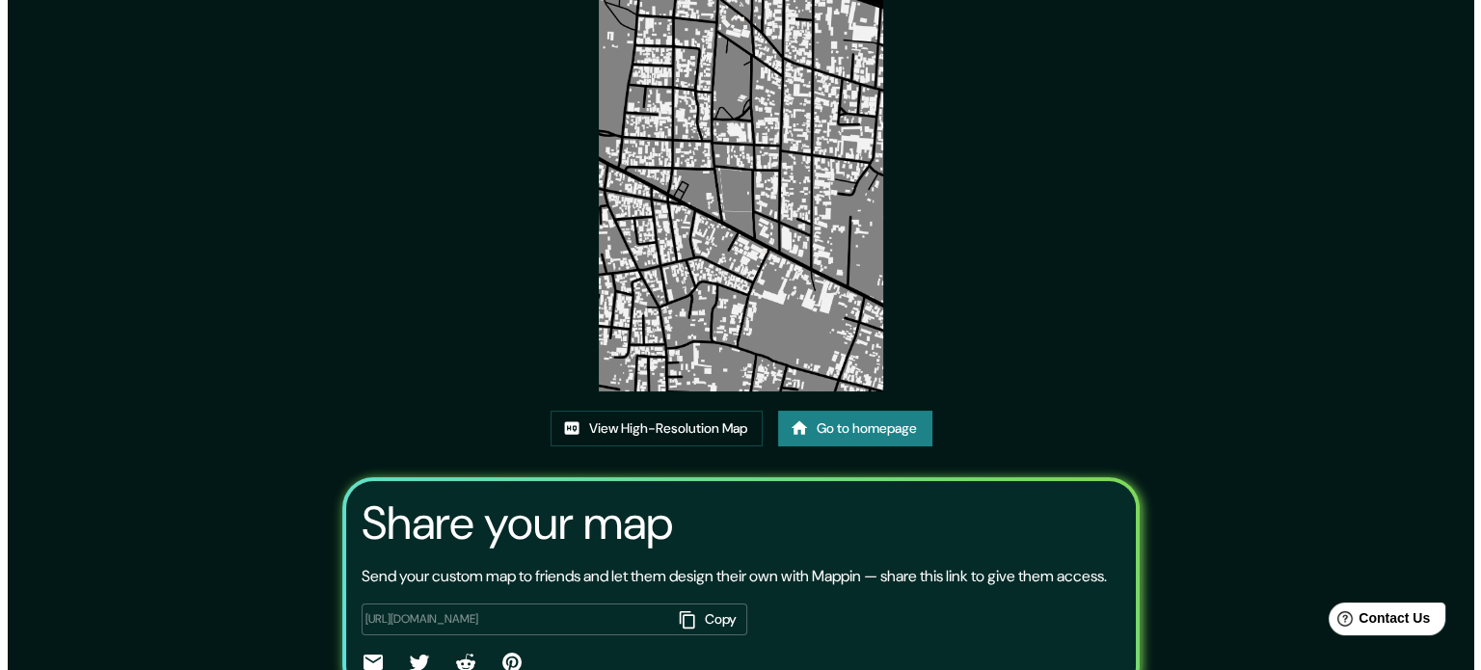
scroll to position [0, 0]
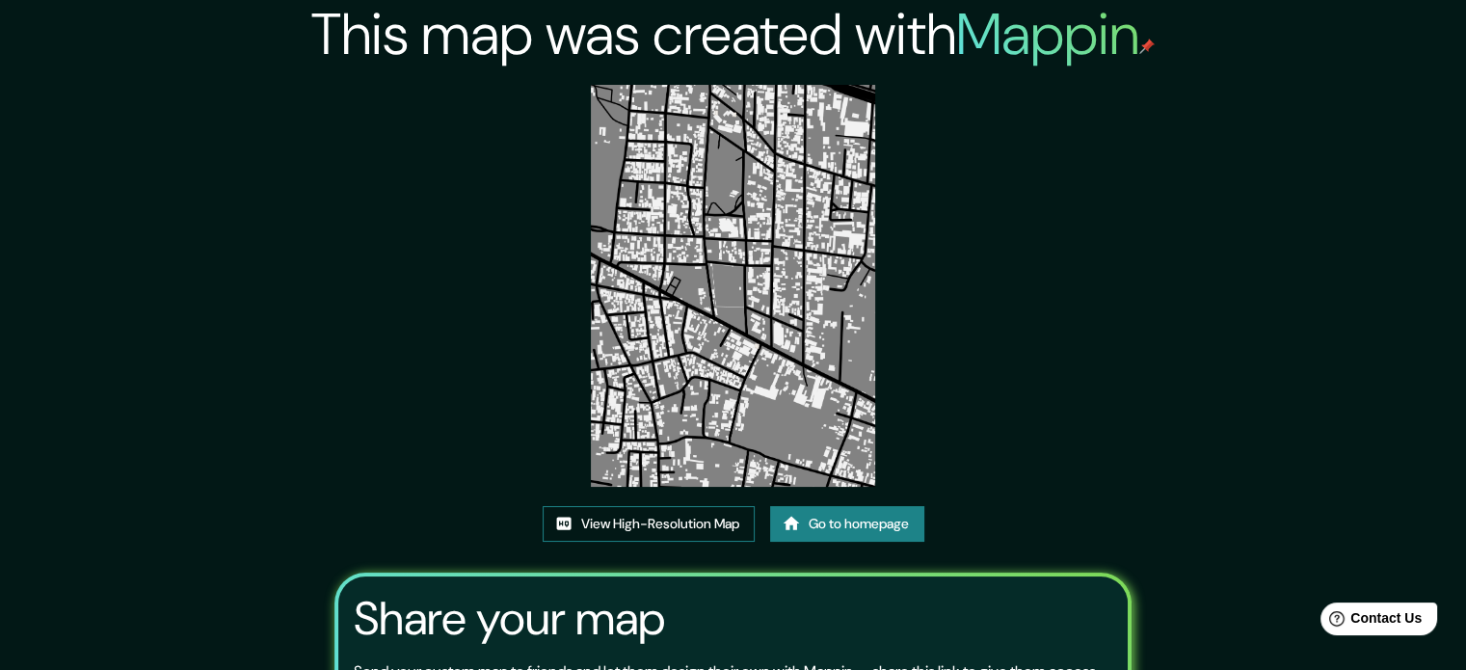
click at [716, 530] on link "View High-Resolution Map" at bounding box center [649, 524] width 212 height 36
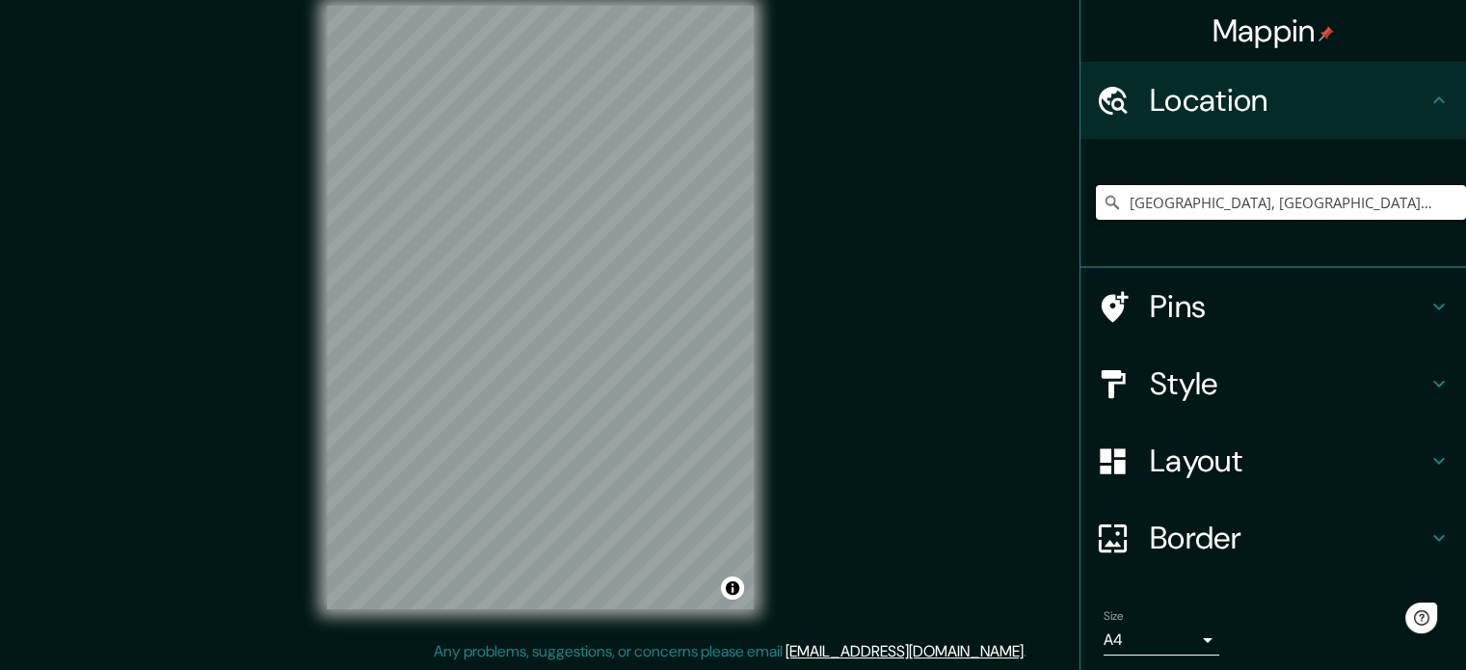
click at [1369, 208] on input "[GEOGRAPHIC_DATA], [GEOGRAPHIC_DATA], 45420, [GEOGRAPHIC_DATA]" at bounding box center [1281, 202] width 370 height 35
click at [1345, 208] on input "[GEOGRAPHIC_DATA], [GEOGRAPHIC_DATA], 45420, [GEOGRAPHIC_DATA]" at bounding box center [1281, 202] width 370 height 35
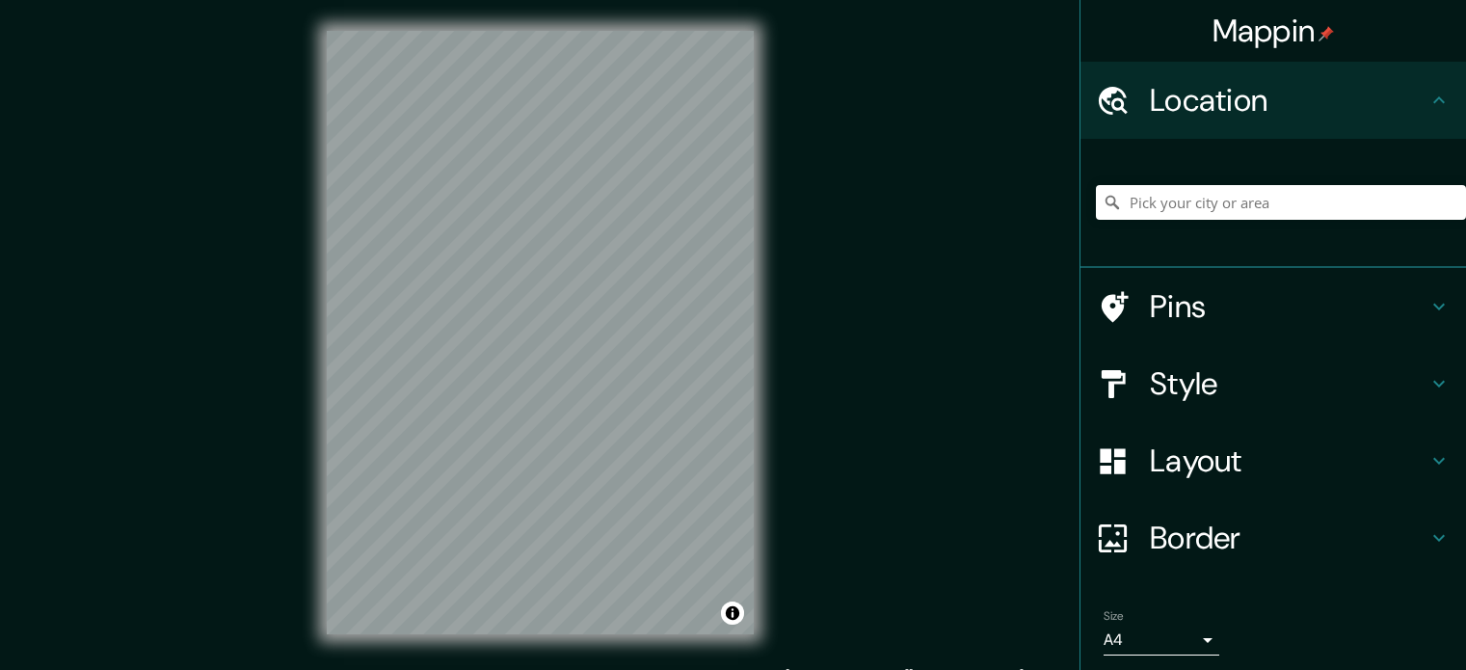
scroll to position [25, 0]
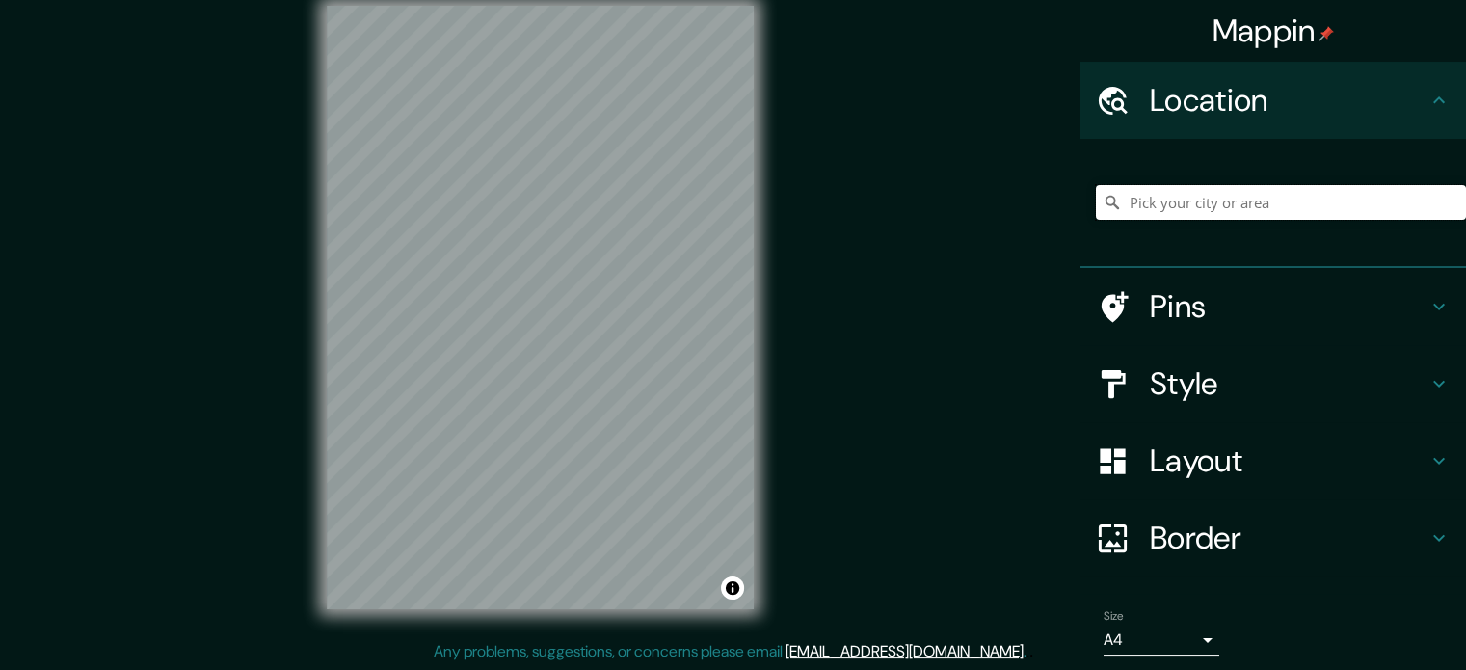
click at [1329, 211] on input "Pick your city or area" at bounding box center [1281, 202] width 370 height 35
type input "[GEOGRAPHIC_DATA], [GEOGRAPHIC_DATA], [GEOGRAPHIC_DATA]"
click at [1276, 470] on h4 "Layout" at bounding box center [1289, 461] width 278 height 39
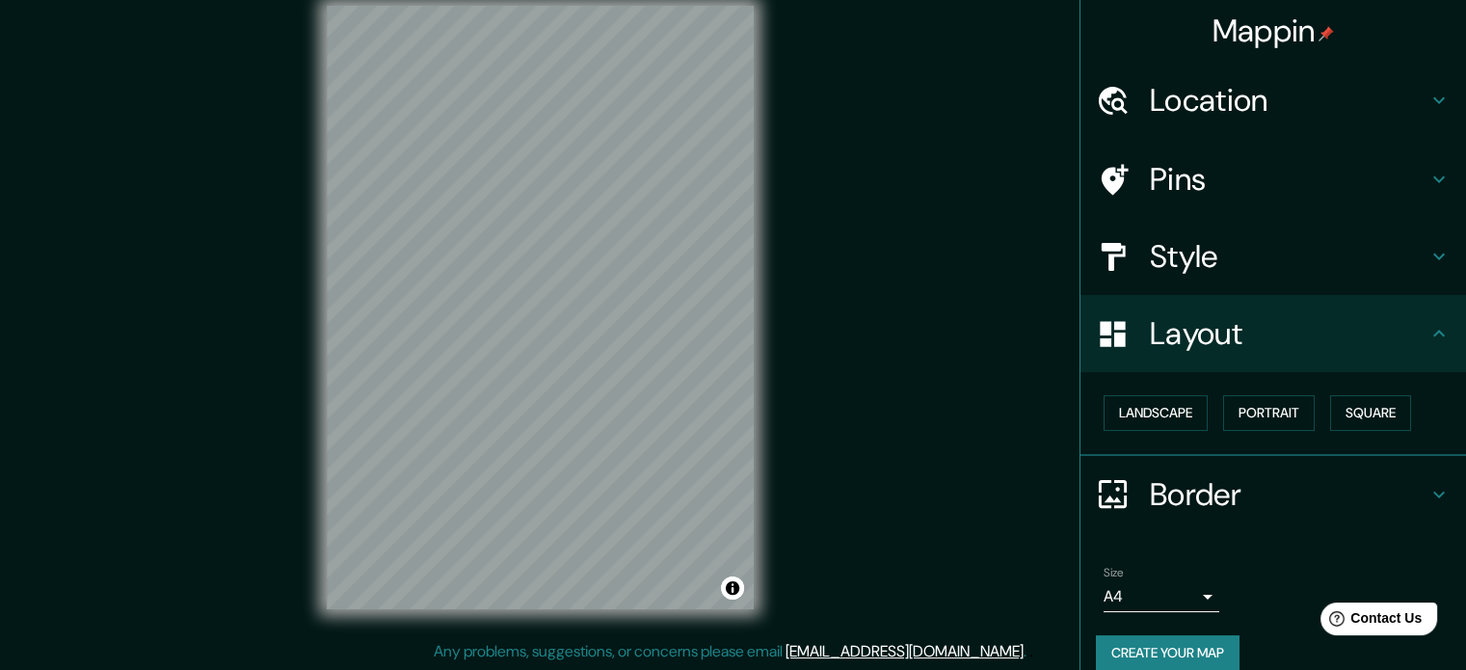
click at [1252, 240] on h4 "Style" at bounding box center [1289, 256] width 278 height 39
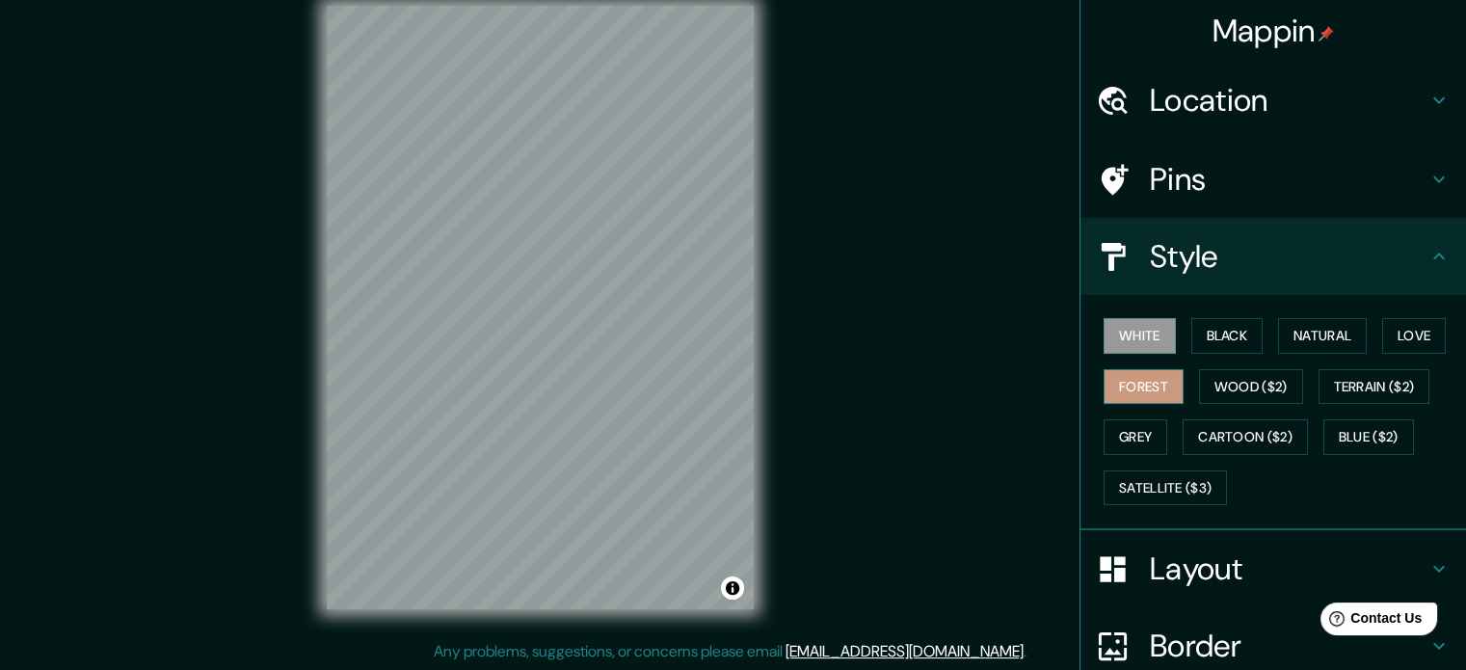
click at [1145, 385] on button "Forest" at bounding box center [1144, 387] width 80 height 36
click at [1139, 337] on button "White" at bounding box center [1140, 336] width 72 height 36
click at [1225, 333] on button "Black" at bounding box center [1228, 336] width 72 height 36
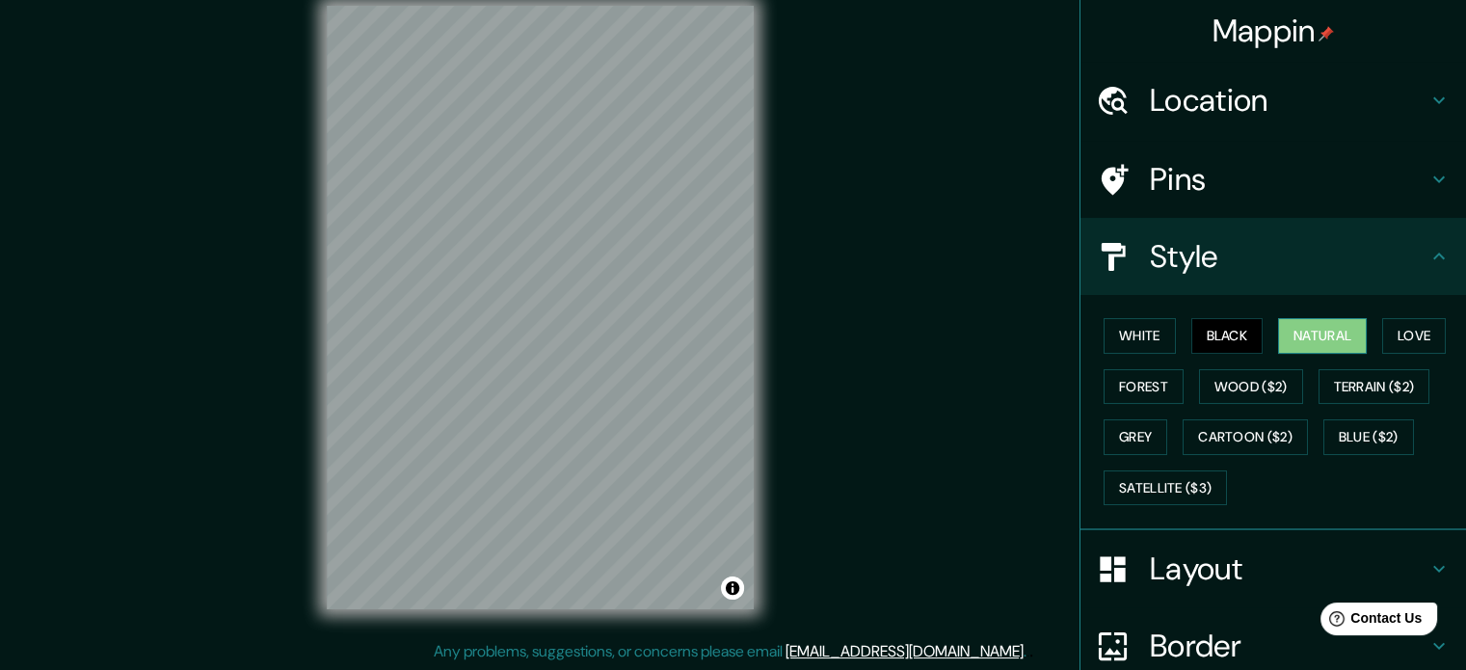
click at [1308, 334] on button "Natural" at bounding box center [1322, 336] width 89 height 36
click at [1392, 339] on button "Love" at bounding box center [1415, 336] width 64 height 36
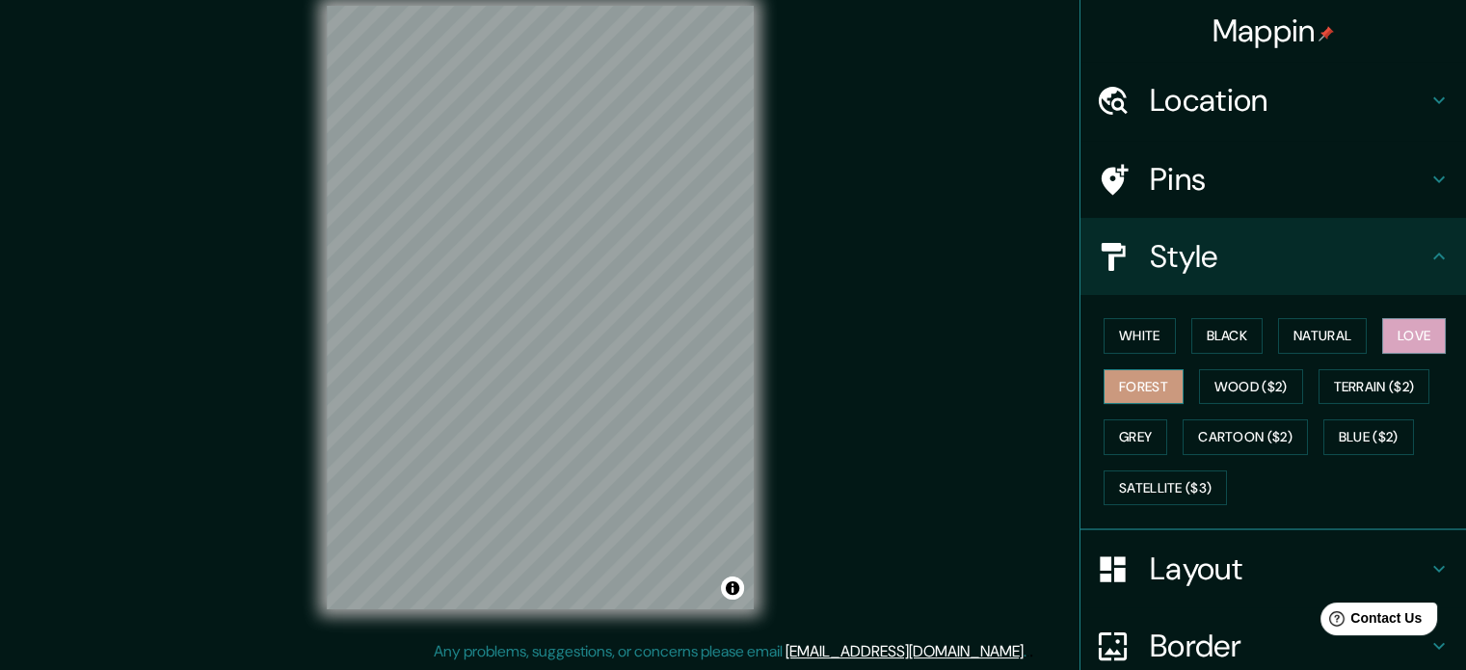
click at [1143, 389] on button "Forest" at bounding box center [1144, 387] width 80 height 36
click at [1269, 380] on button "Wood ($2)" at bounding box center [1251, 387] width 104 height 36
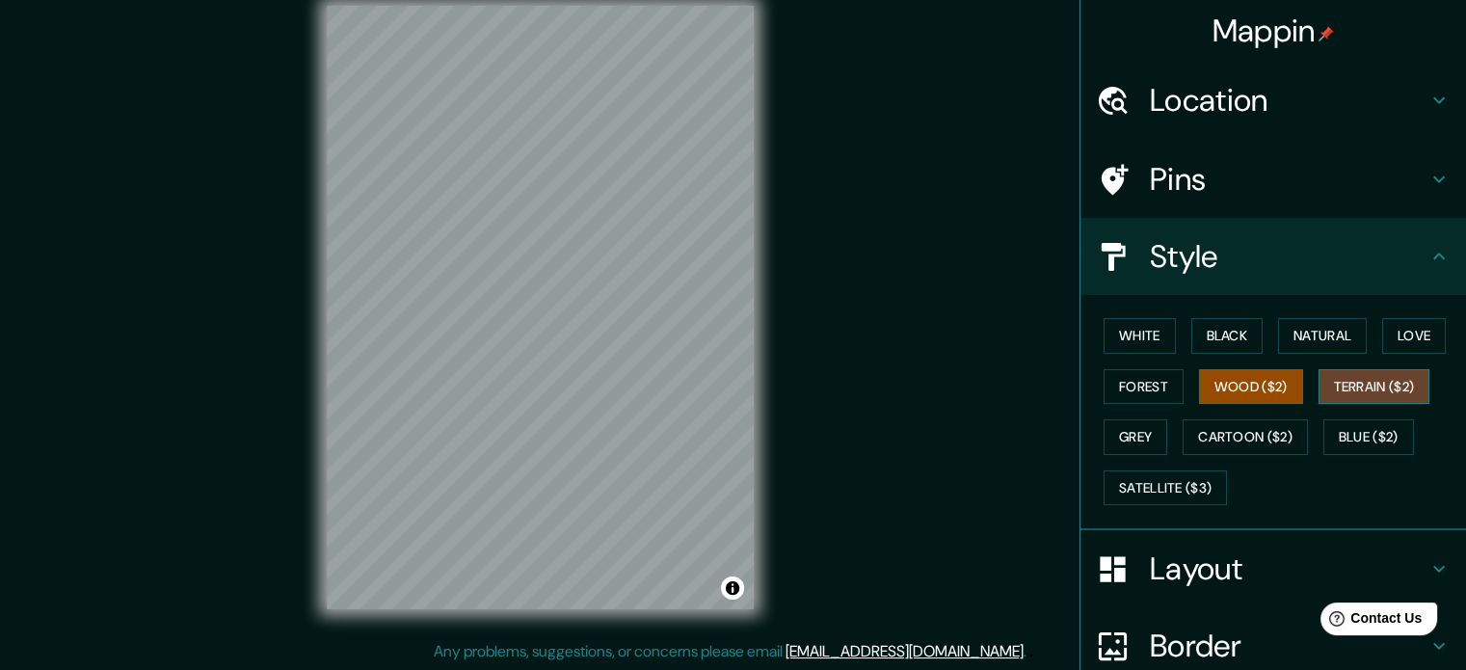
click at [1376, 390] on button "Terrain ($2)" at bounding box center [1375, 387] width 112 height 36
click at [1104, 428] on button "Grey" at bounding box center [1136, 437] width 64 height 36
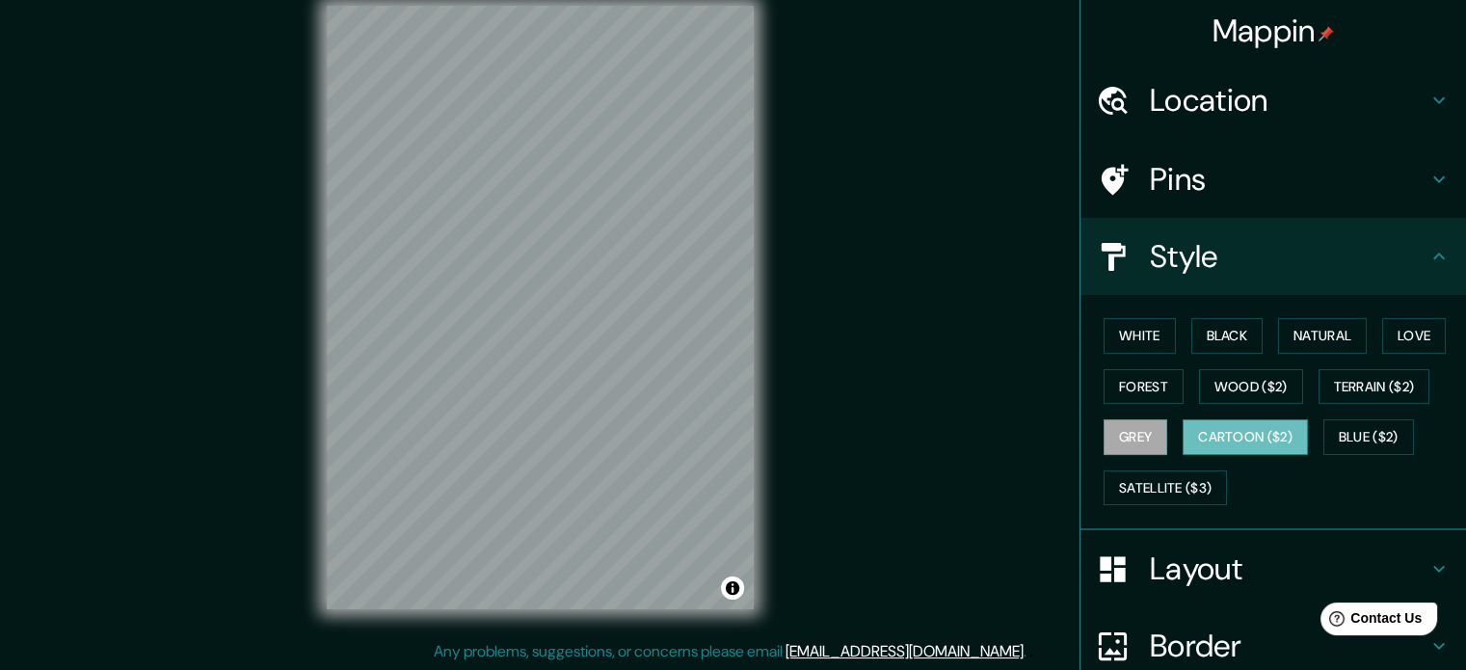
click at [1247, 441] on button "Cartoon ($2)" at bounding box center [1245, 437] width 125 height 36
click at [1404, 441] on button "Blue ($2)" at bounding box center [1369, 437] width 91 height 36
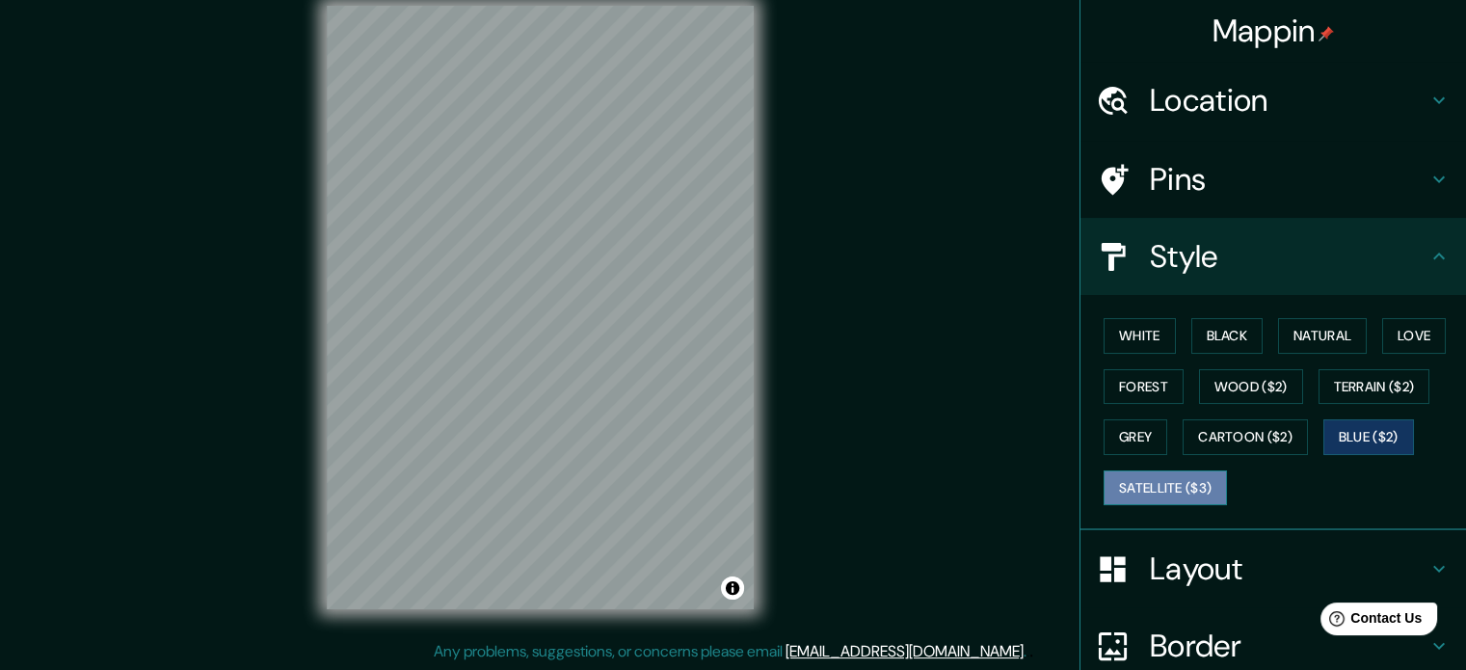
click at [1183, 471] on button "Satellite ($3)" at bounding box center [1165, 488] width 123 height 36
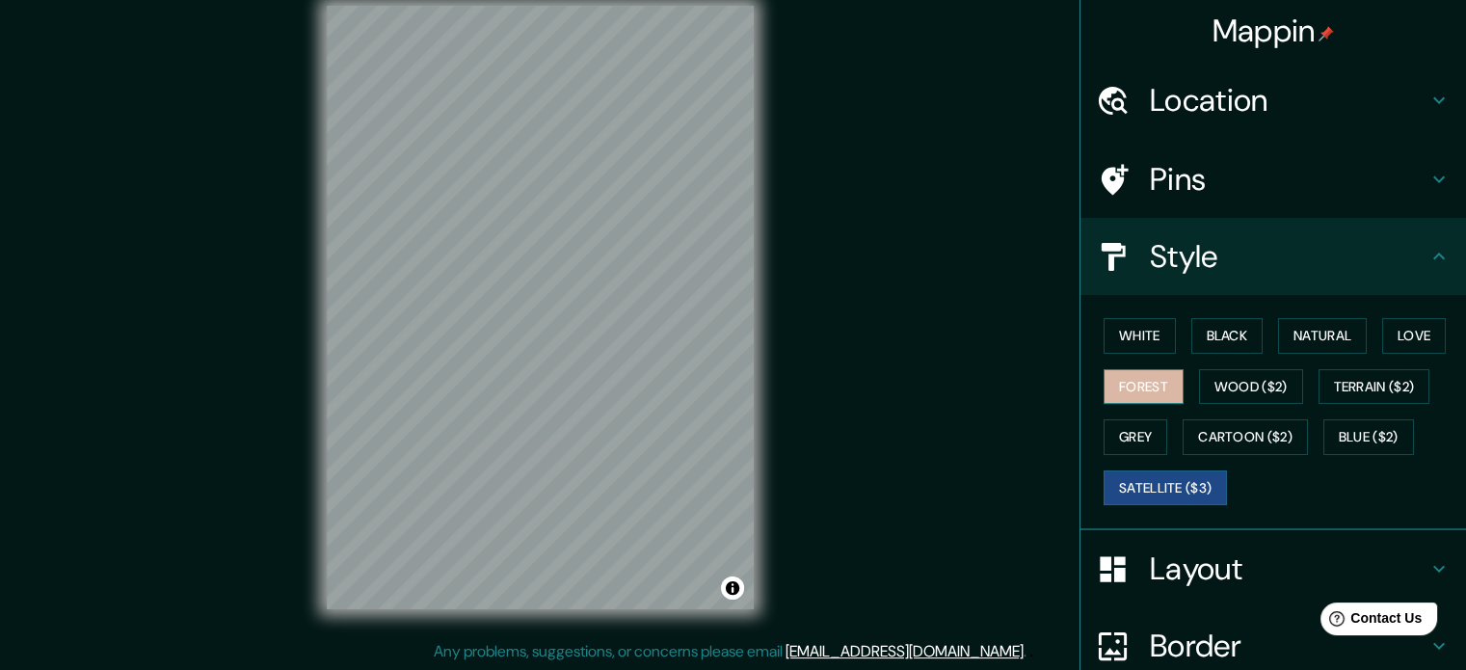
click at [1137, 377] on button "Forest" at bounding box center [1144, 387] width 80 height 36
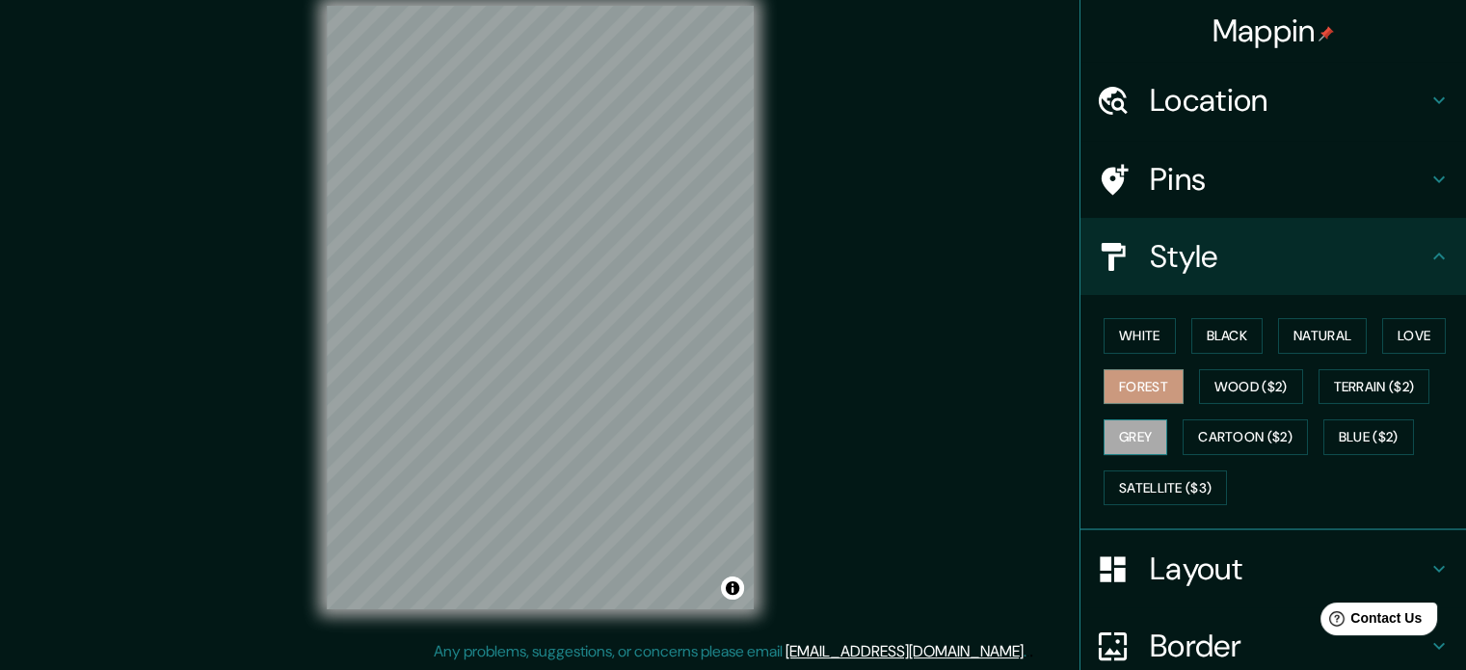
click at [1112, 446] on button "Grey" at bounding box center [1136, 437] width 64 height 36
click at [1115, 382] on button "Forest" at bounding box center [1144, 387] width 80 height 36
click at [1114, 436] on button "Grey" at bounding box center [1136, 437] width 64 height 36
click at [1427, 338] on button "Love" at bounding box center [1415, 336] width 64 height 36
